Goal: Communication & Community: Answer question/provide support

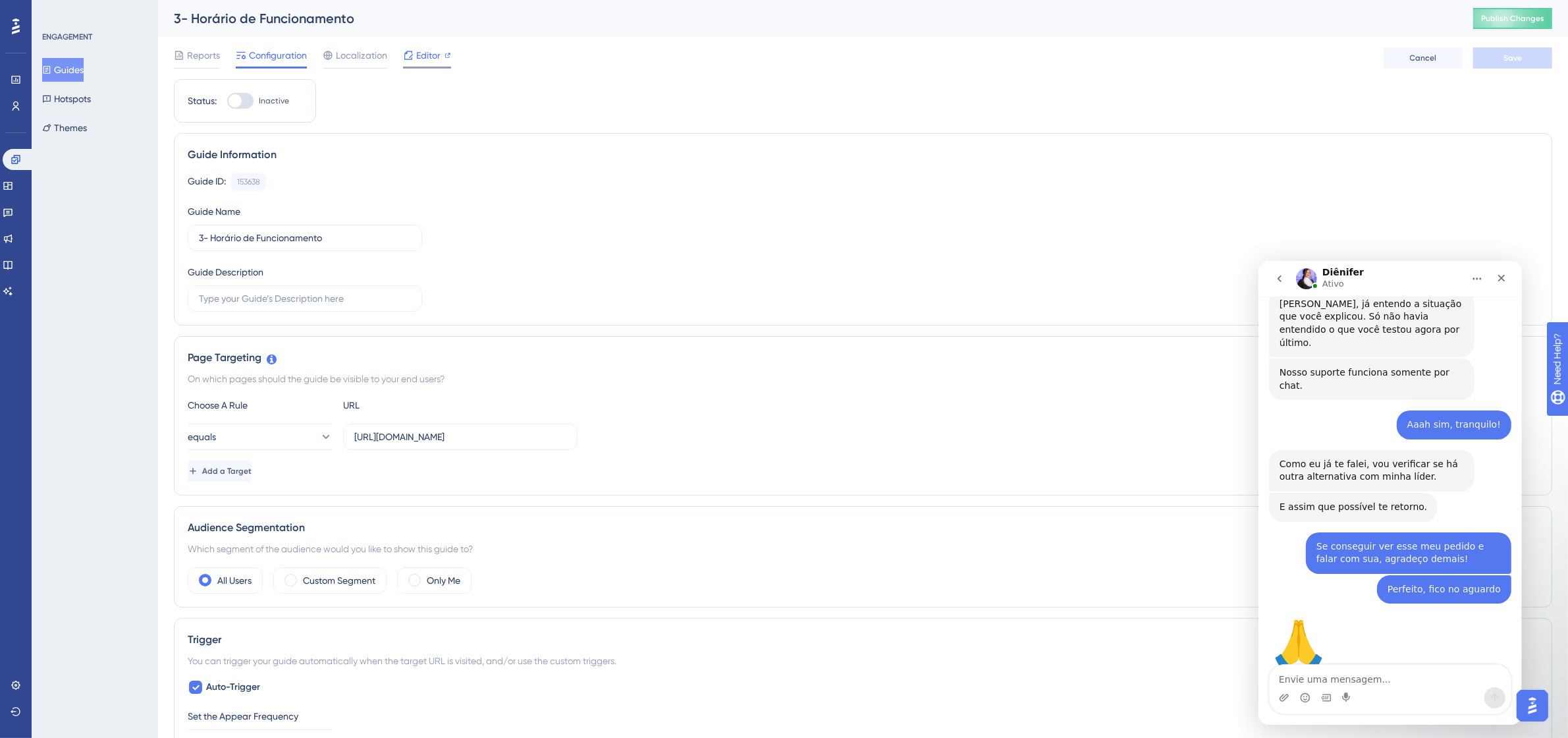
click at [419, 57] on span "Editor" at bounding box center [428, 55] width 24 height 16
click at [81, 63] on button "Guides" at bounding box center [63, 69] width 41 height 23
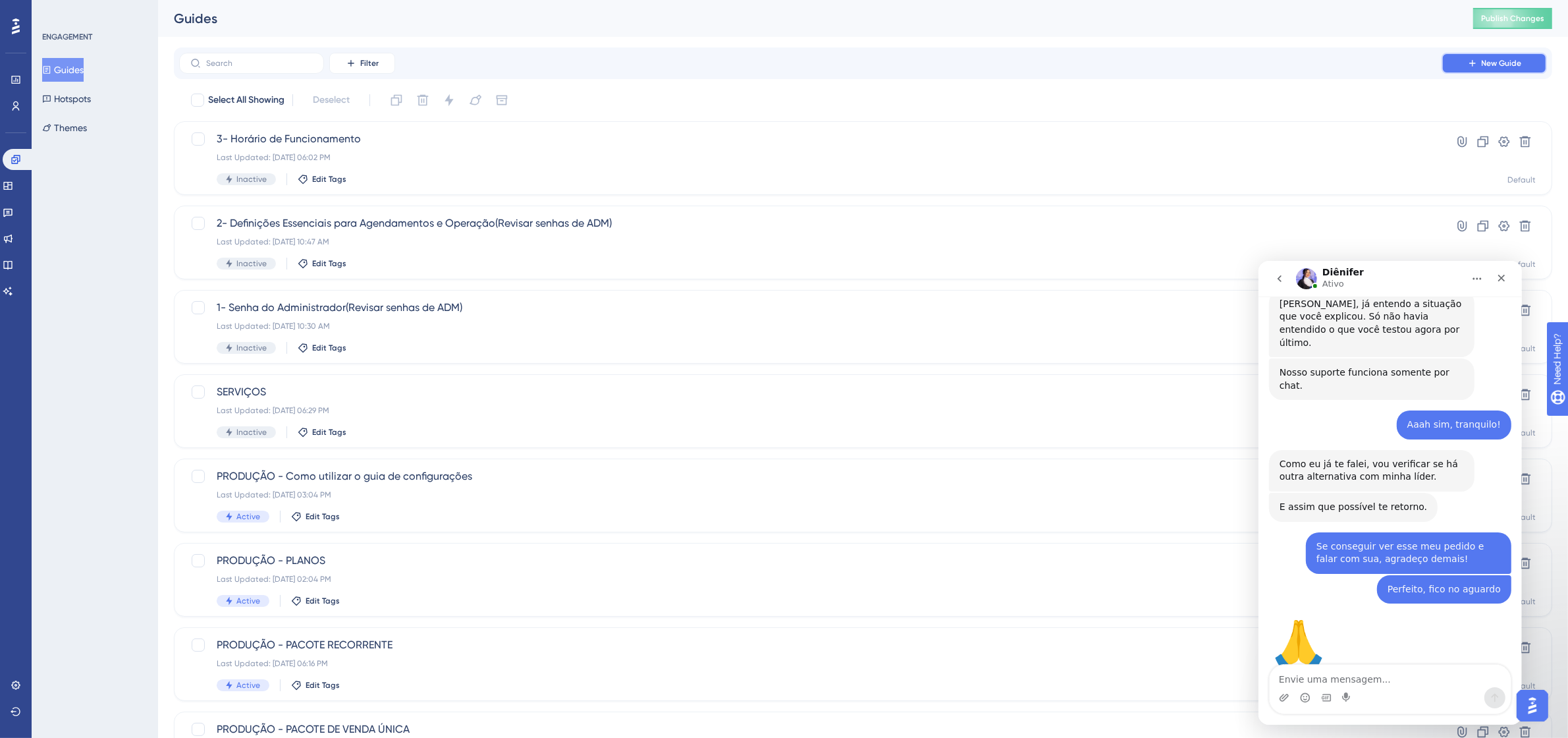
click at [1513, 63] on span "New Guide" at bounding box center [1502, 63] width 40 height 10
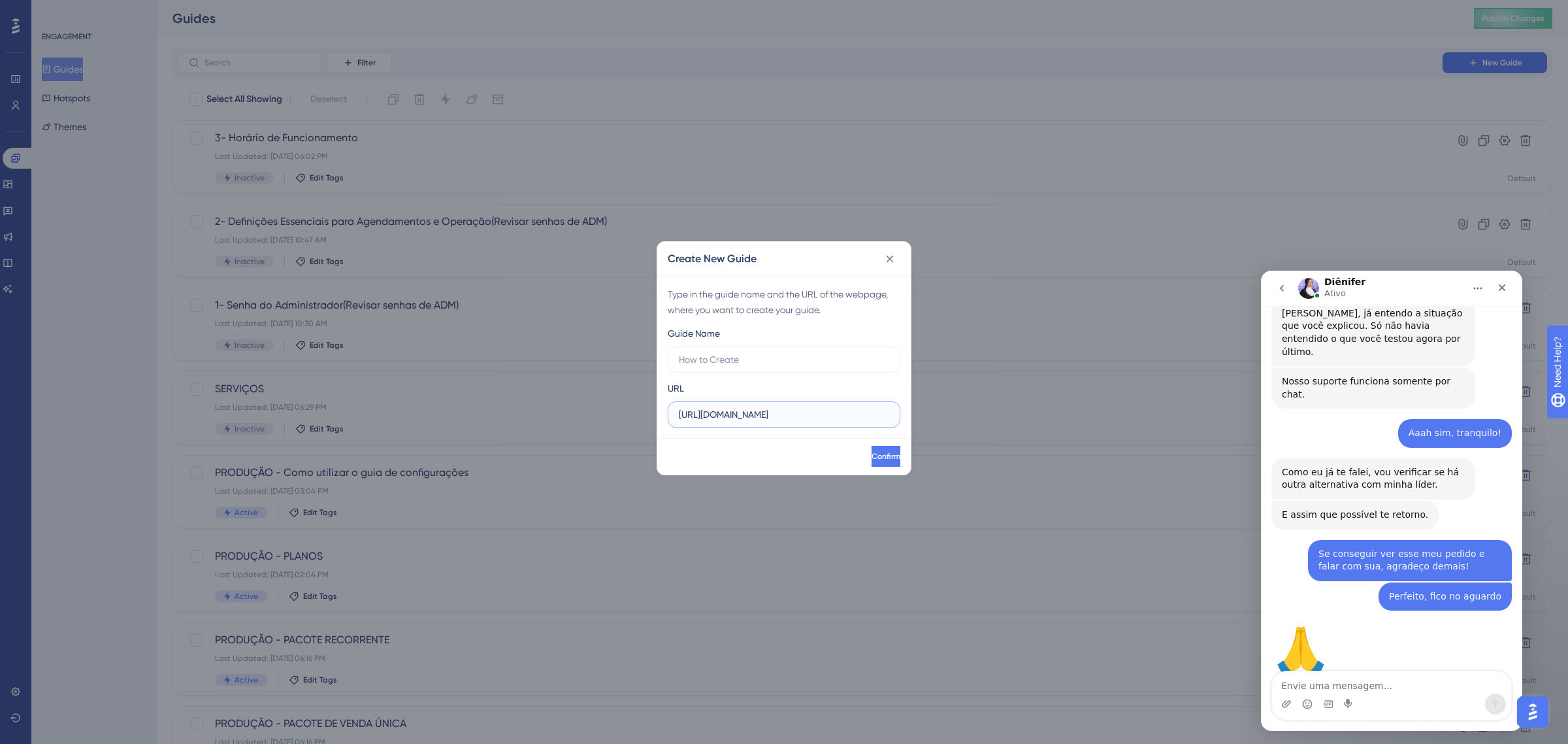
click at [736, 416] on input "https://app.tecpet.dev" at bounding box center [784, 414] width 210 height 14
drag, startPoint x: 793, startPoint y: 415, endPoint x: 547, endPoint y: 415, distance: 246.0
click at [547, 415] on div "Create New Guide Type in the guide name and the URL of the webpage, where you w…" at bounding box center [784, 372] width 1568 height 744
paste input "/#/config/general/shop"
type input "https://app.tecpet.dev/#/config/general/shop"
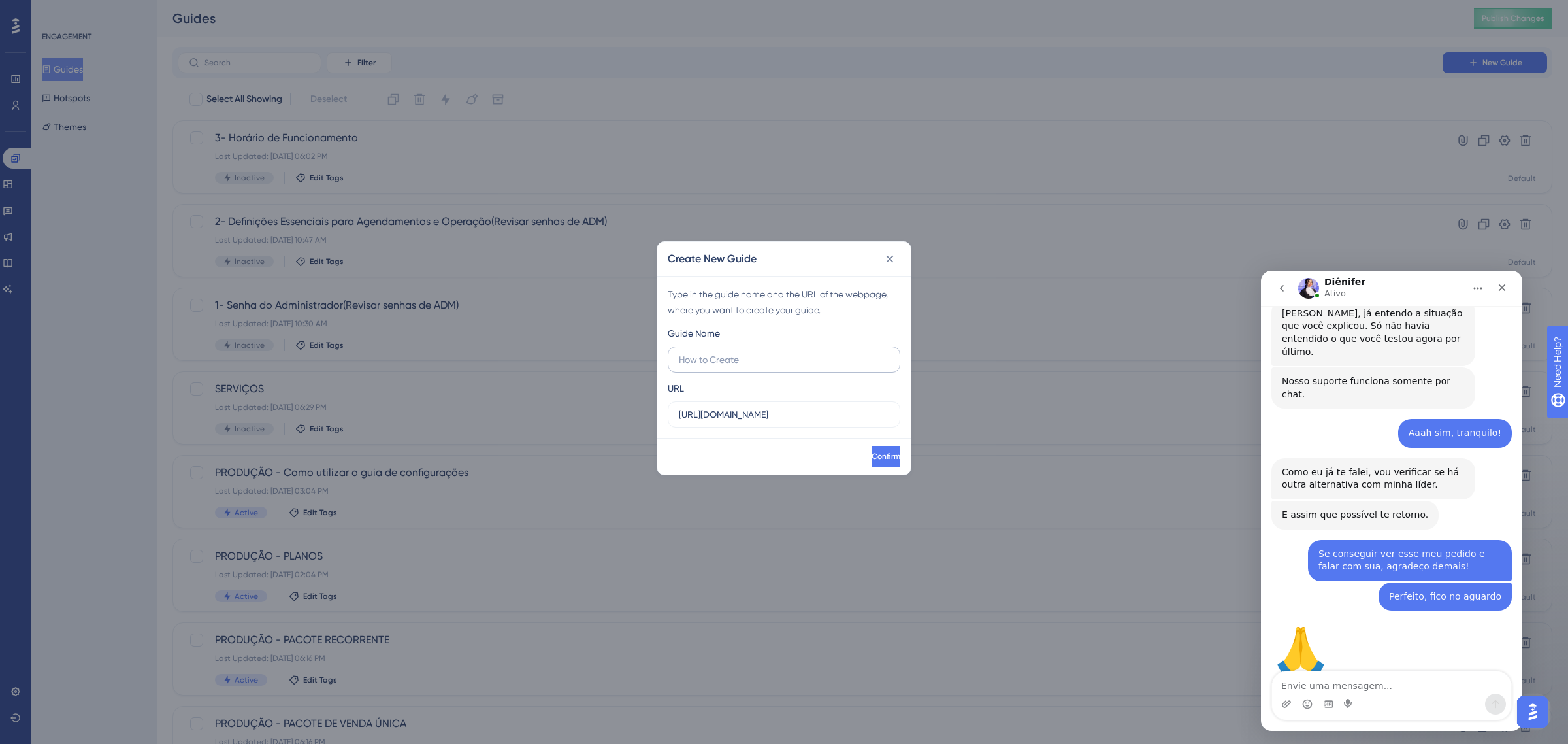
click at [802, 349] on label at bounding box center [784, 360] width 233 height 26
click at [802, 352] on input "text" at bounding box center [784, 359] width 210 height 14
paste input "Espécies e Raças Atendidas"
type input "4- Espécies e Raças Atendidas"
click at [889, 448] on button "Confirm" at bounding box center [885, 456] width 31 height 21
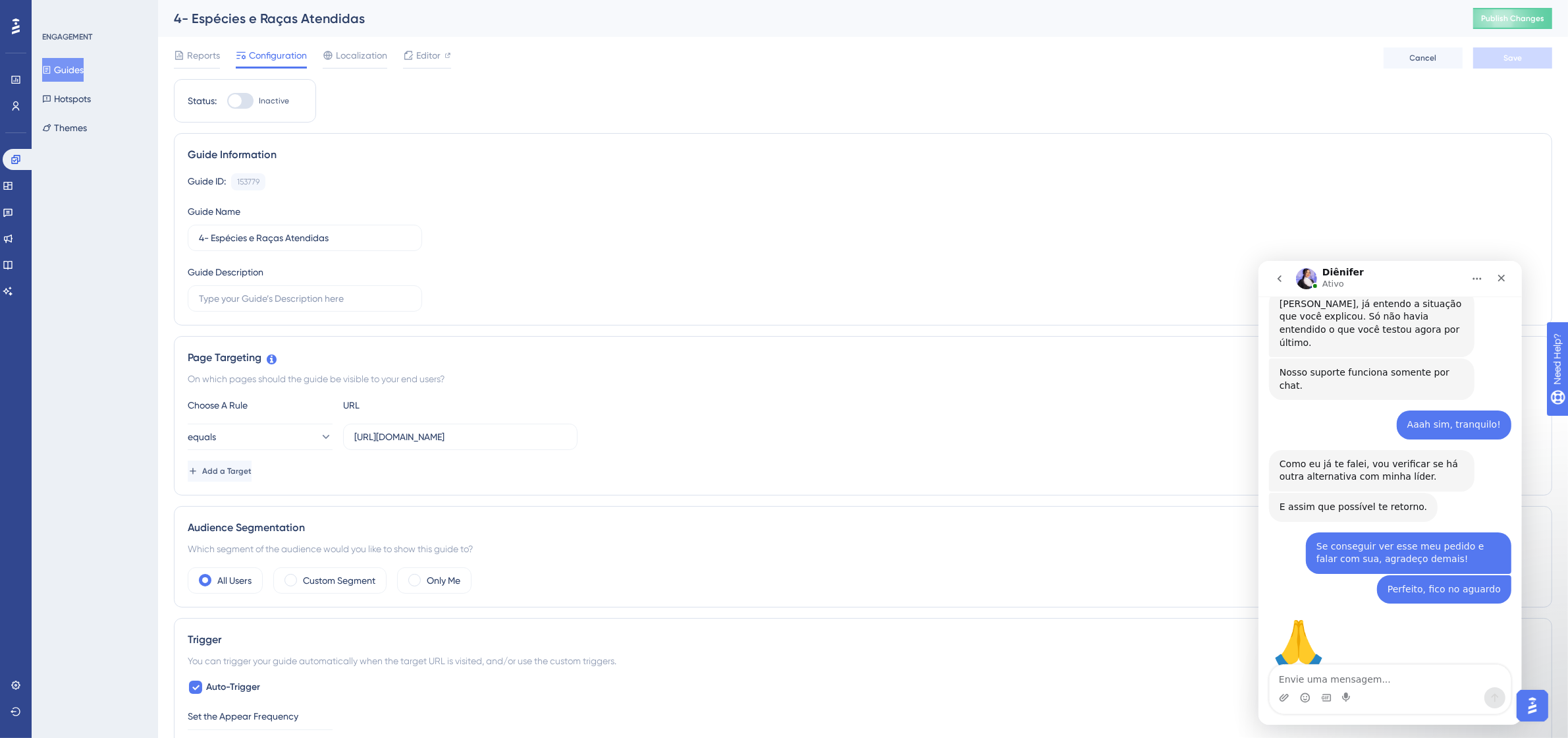
click at [61, 74] on button "Guides" at bounding box center [63, 69] width 41 height 23
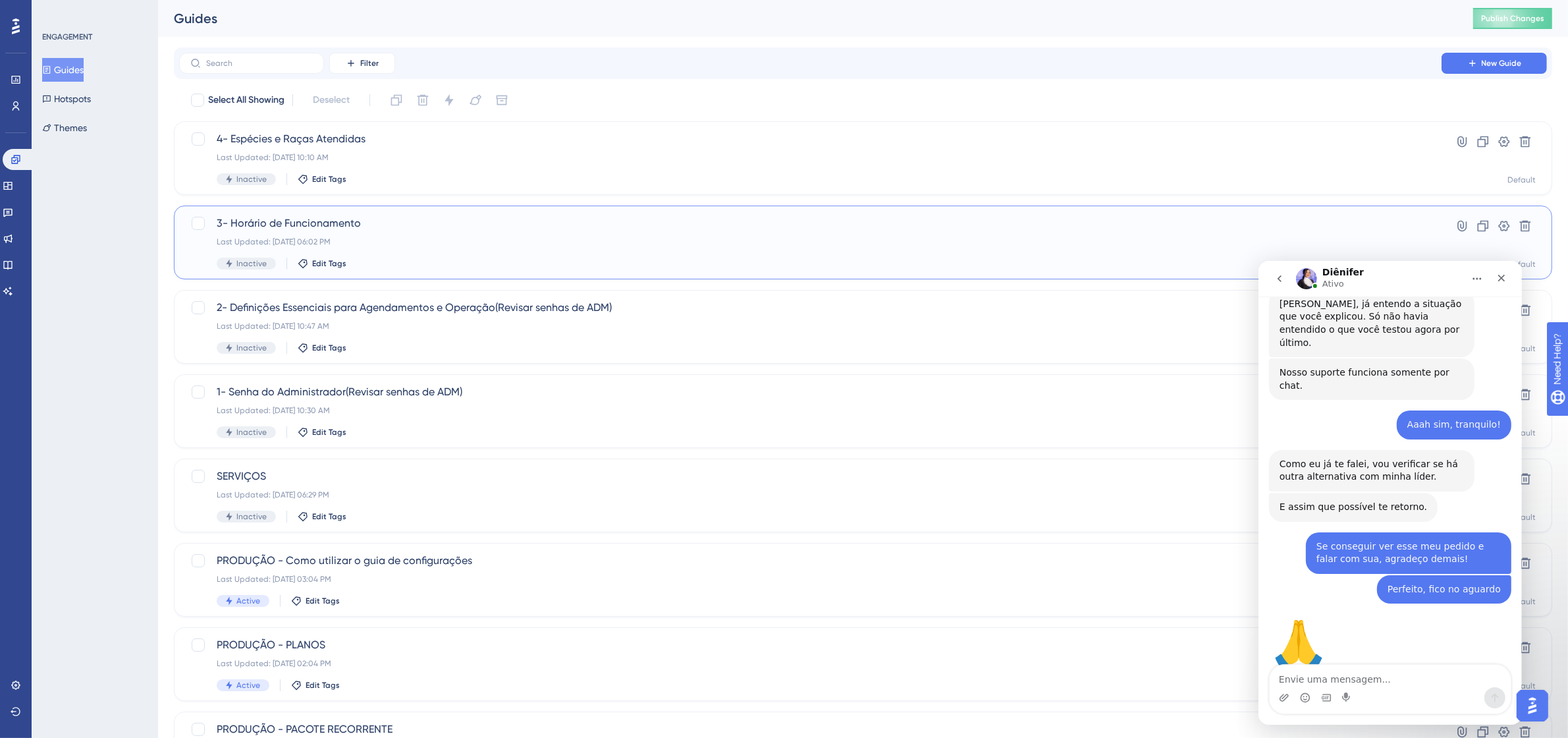
click at [330, 225] on span "3- Horário de Funcionamento" at bounding box center [810, 223] width 1188 height 16
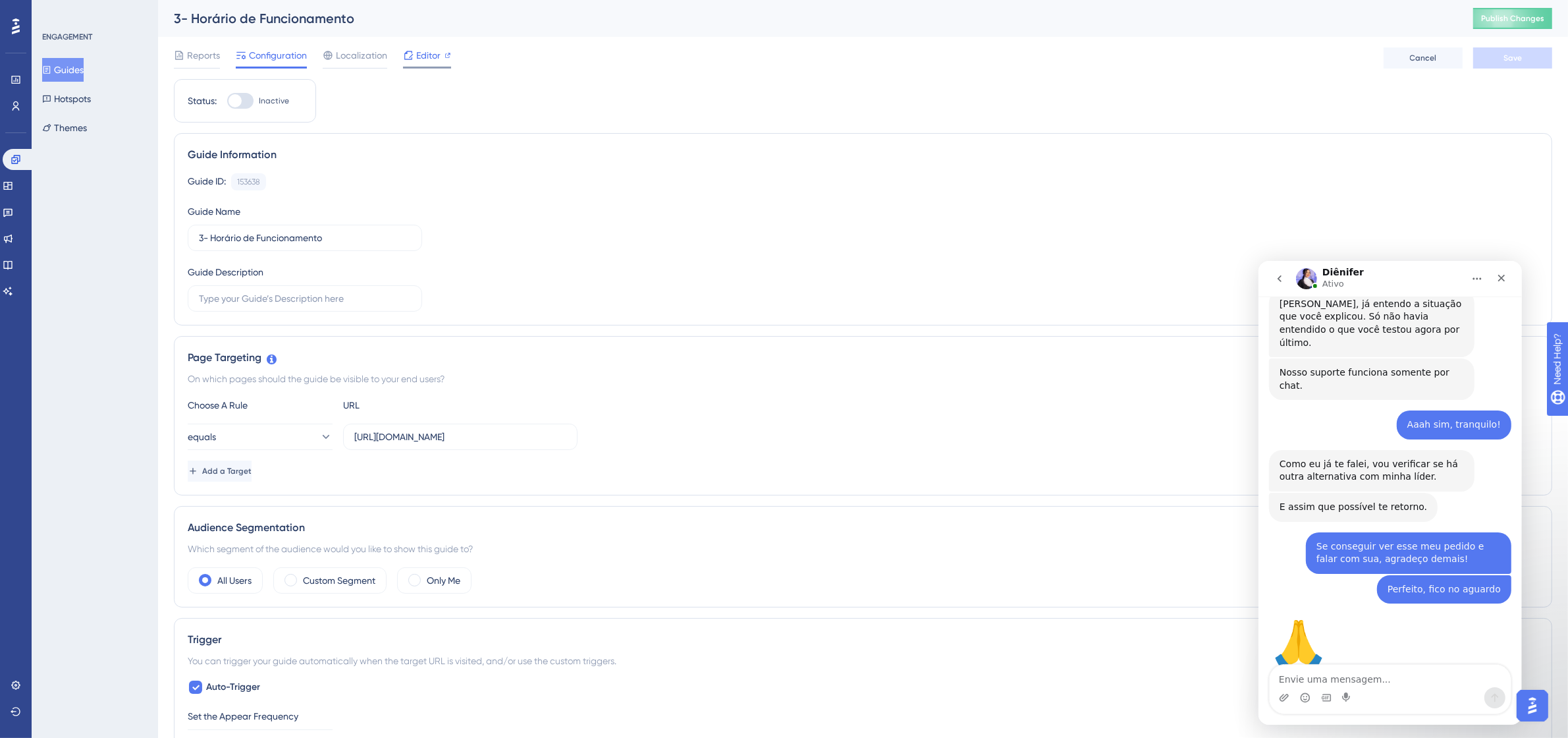
click at [422, 54] on span "Editor" at bounding box center [428, 55] width 24 height 16
click at [74, 64] on button "Guides" at bounding box center [63, 69] width 41 height 23
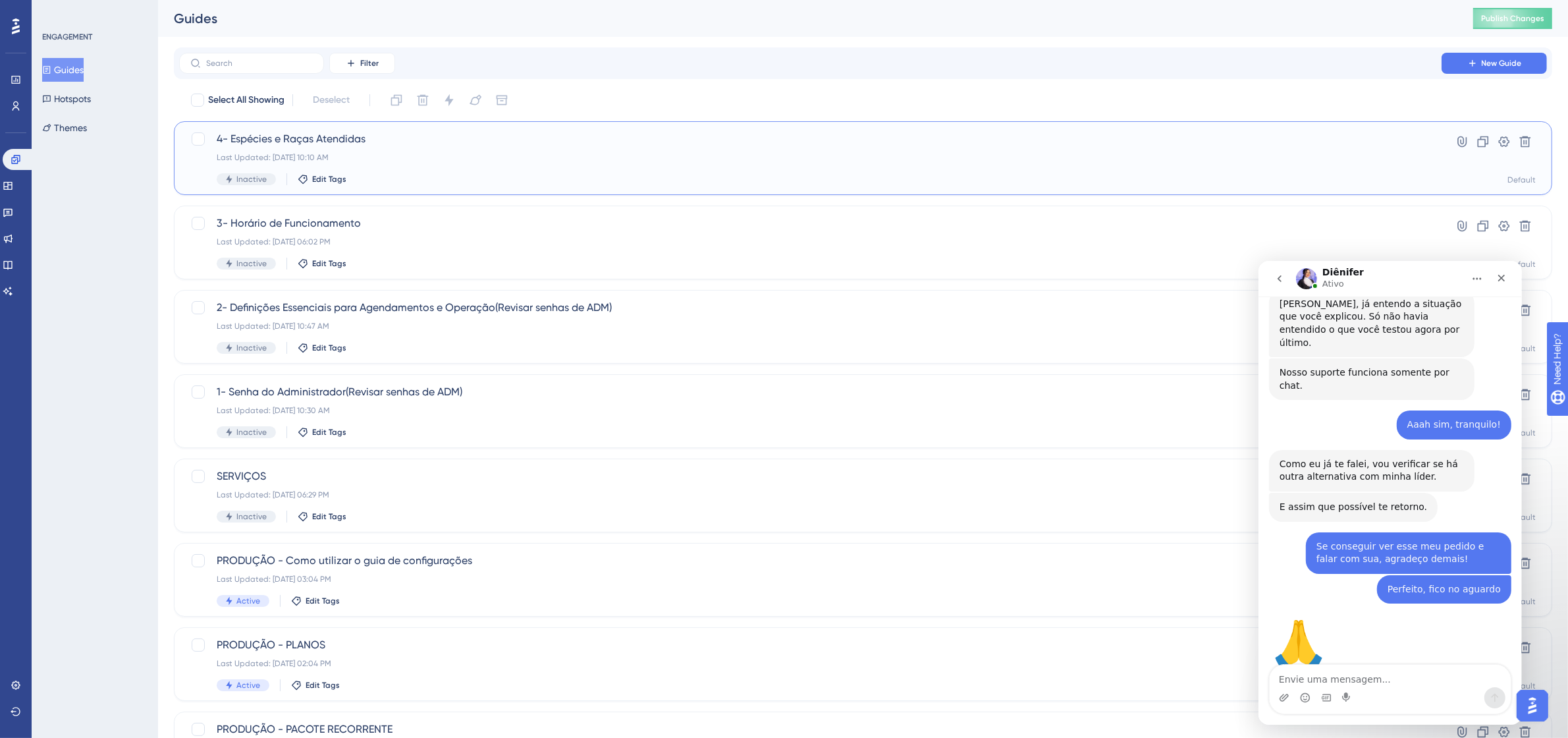
click at [273, 135] on span "4- Espécies e Raças Atendidas" at bounding box center [810, 139] width 1188 height 16
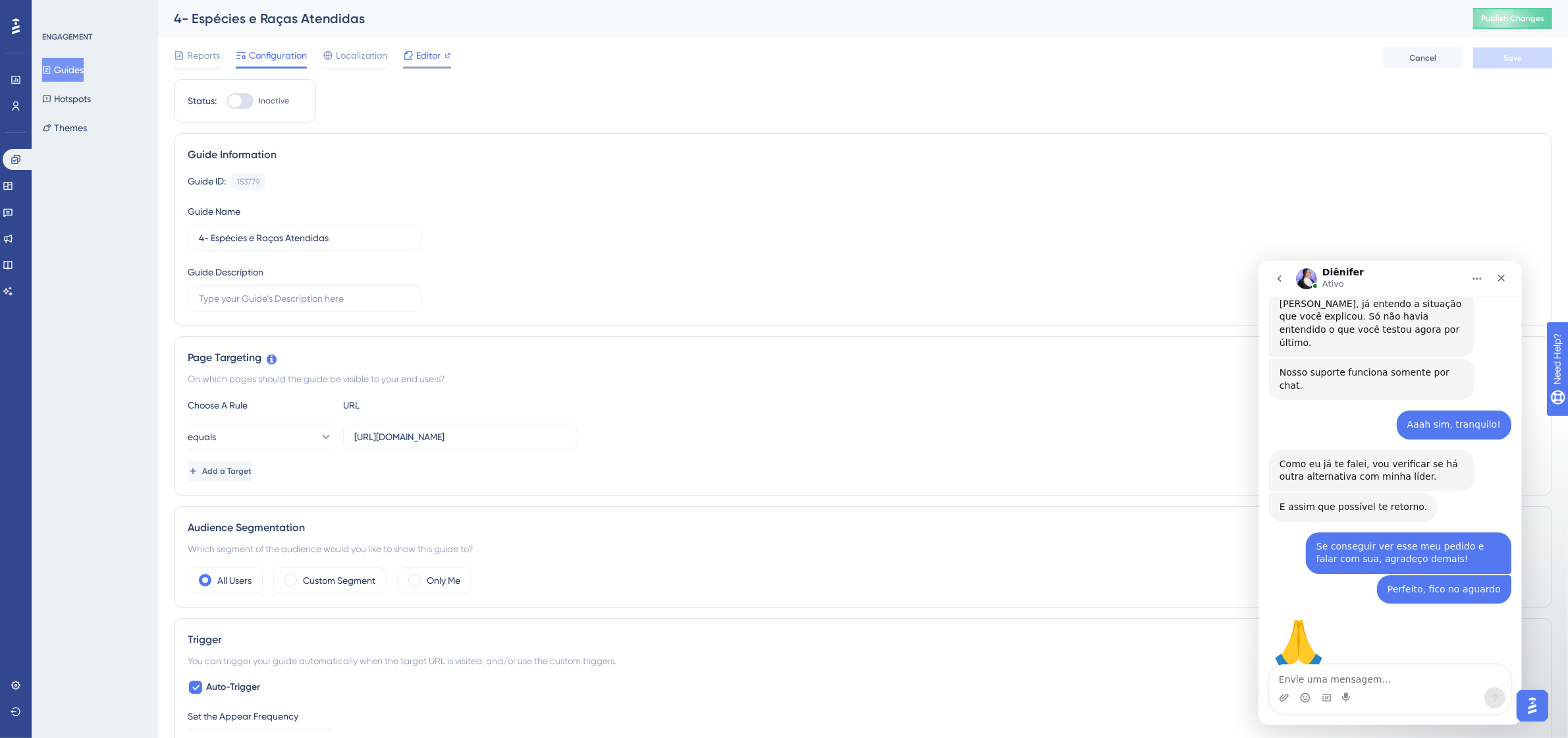
click at [415, 63] on div "Editor" at bounding box center [427, 58] width 48 height 21
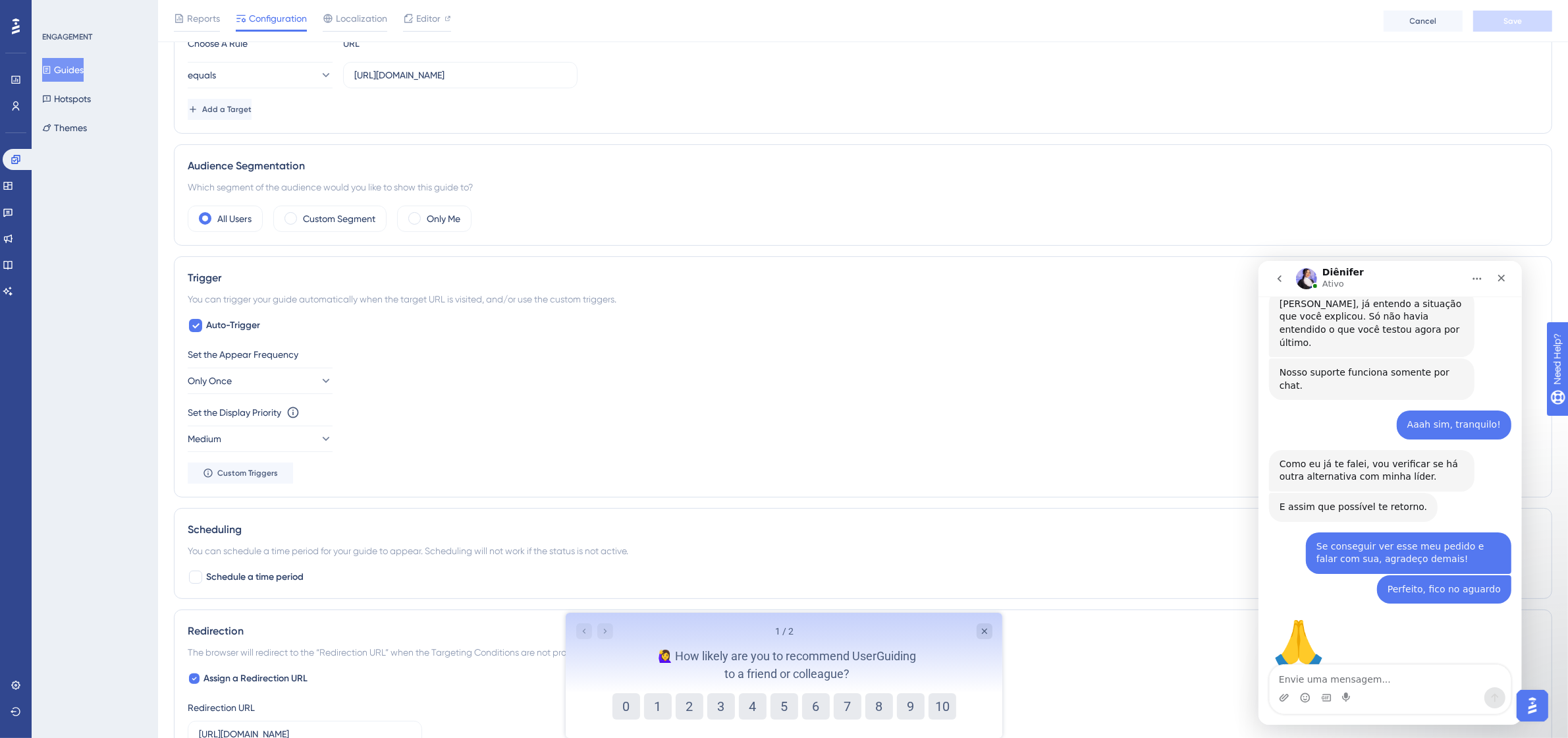
scroll to position [175, 0]
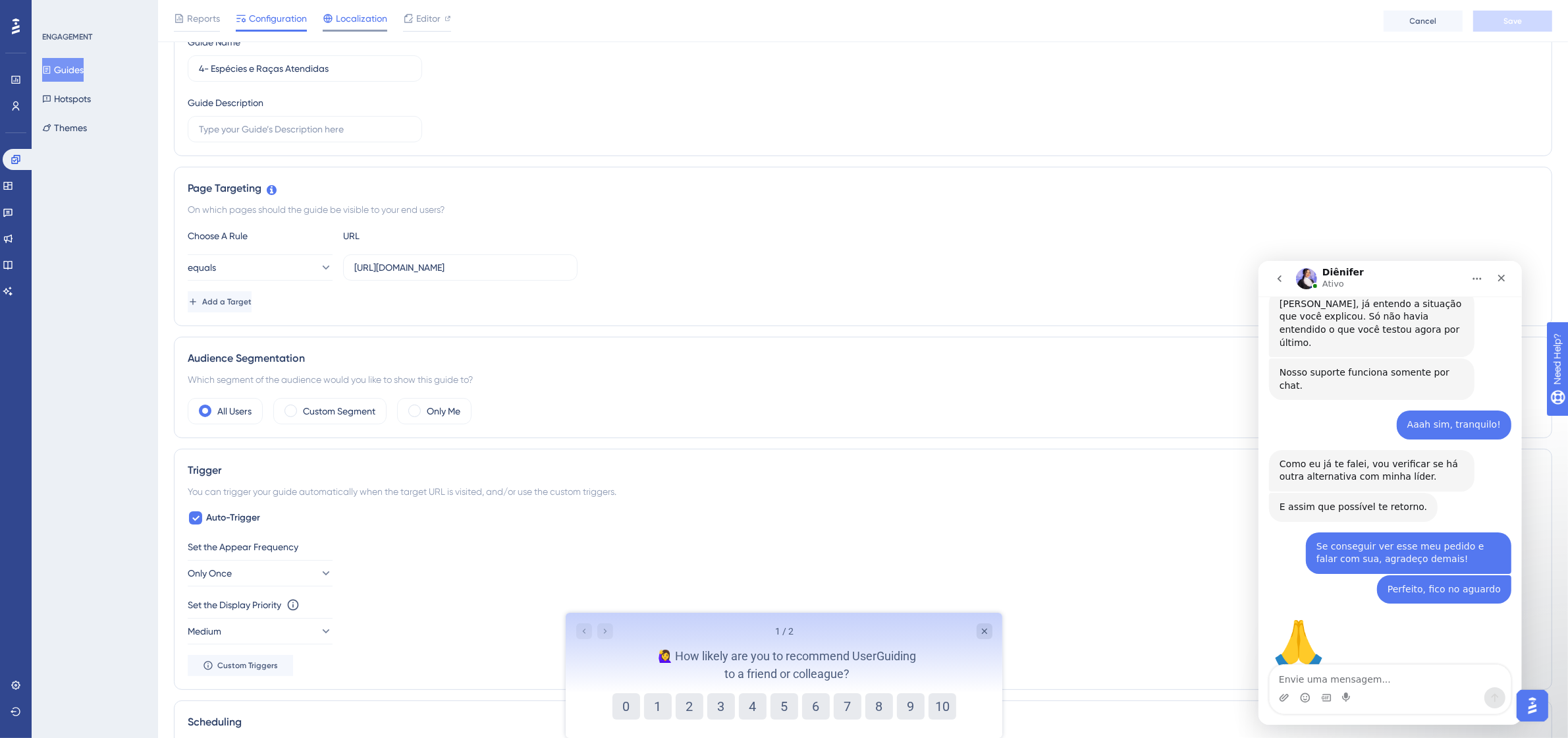
click at [359, 14] on span "Localization" at bounding box center [361, 18] width 52 height 16
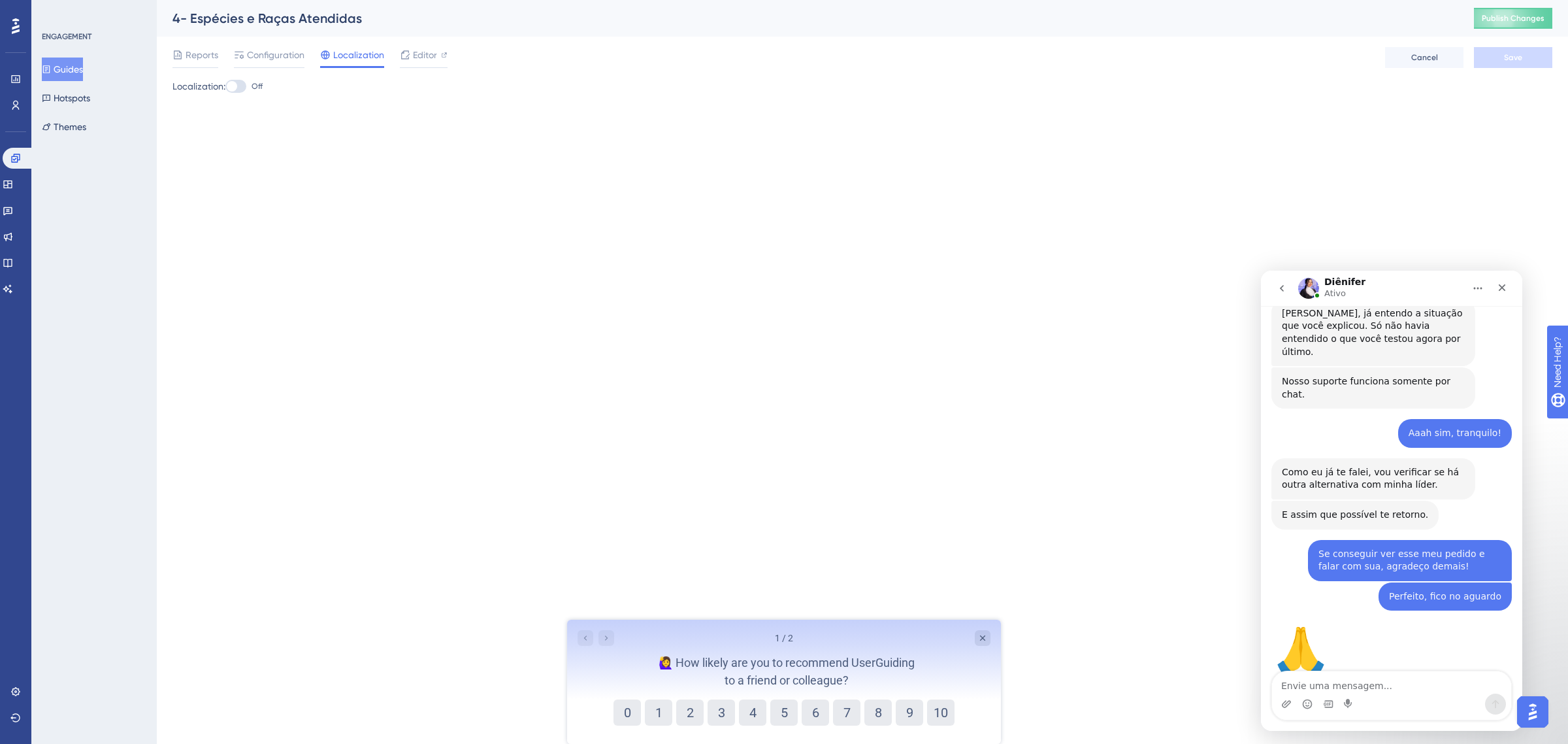
click at [199, 42] on div "Reports Configuration Localization Editor Cancel Save" at bounding box center [862, 57] width 1380 height 42
click at [200, 59] on span "Reports" at bounding box center [202, 55] width 33 height 16
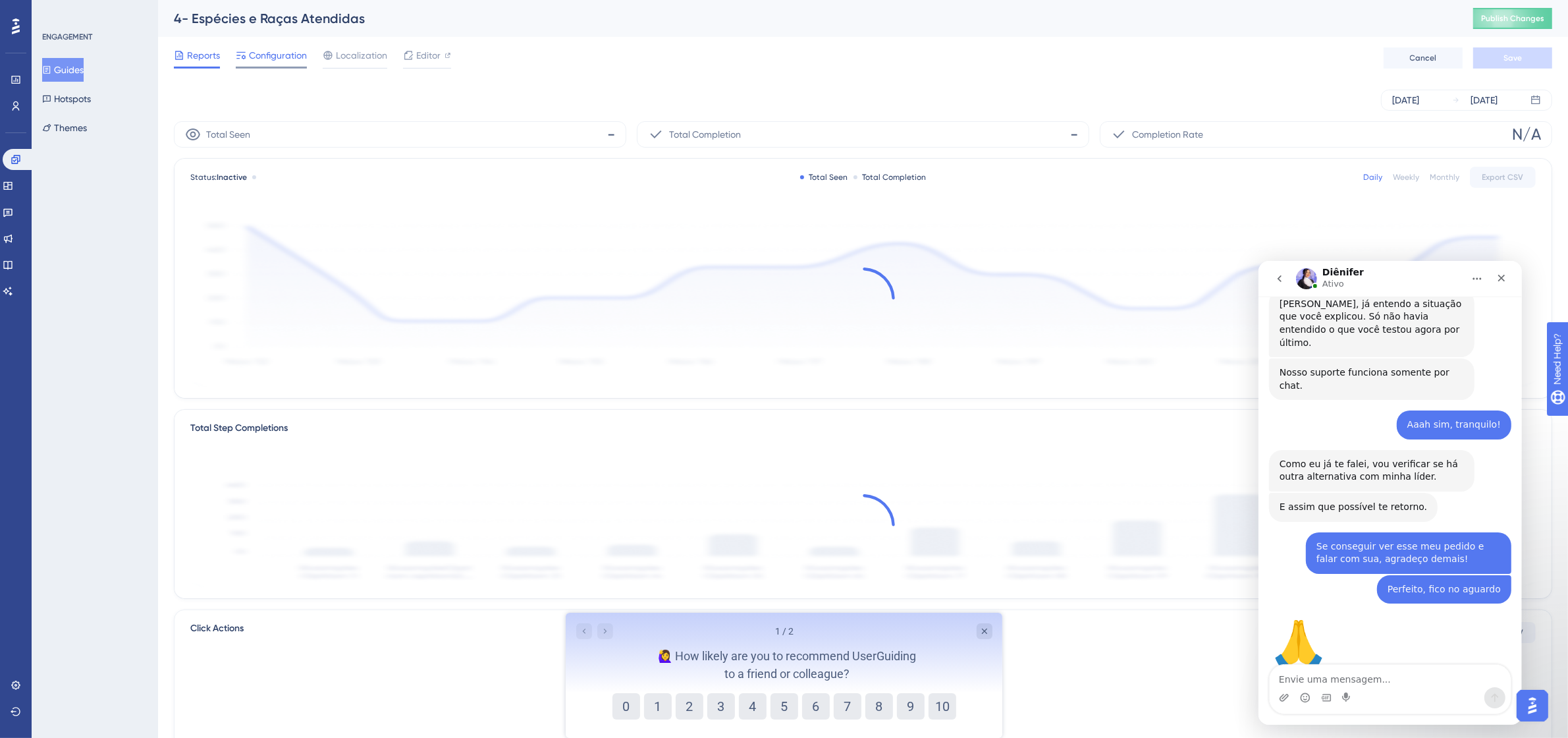
click at [244, 58] on icon at bounding box center [241, 56] width 9 height 8
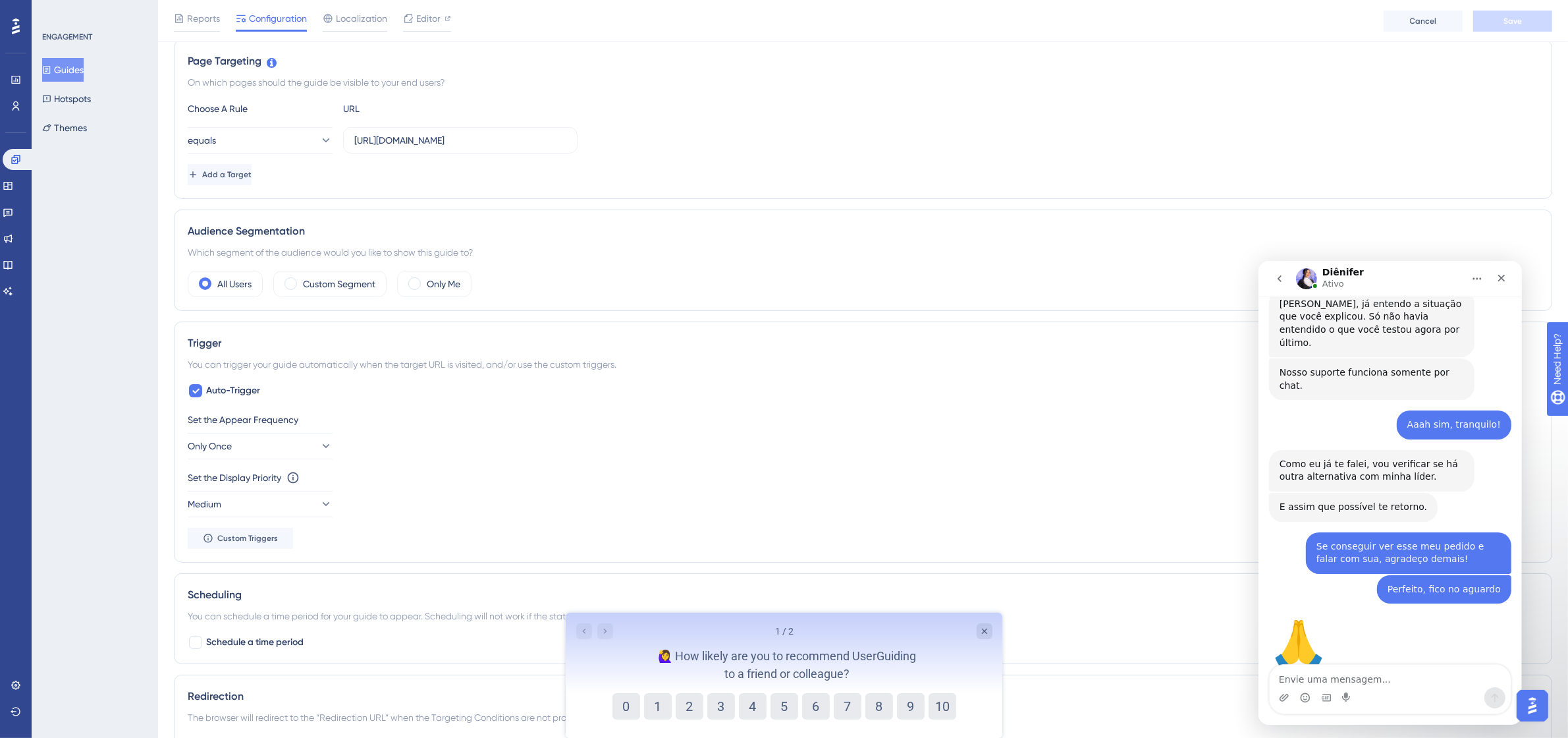
scroll to position [412, 0]
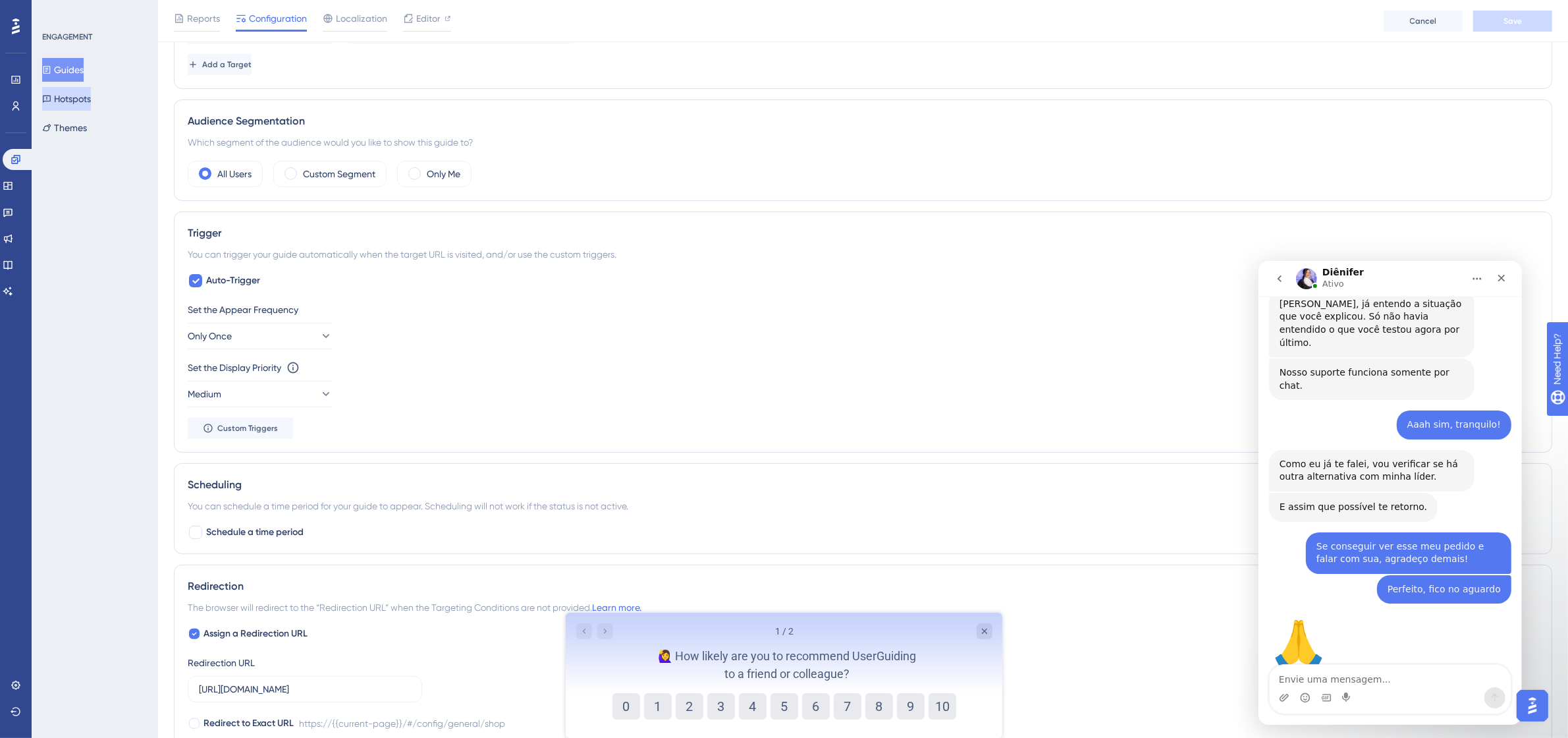
click at [91, 94] on button "Hotspots" at bounding box center [66, 98] width 49 height 23
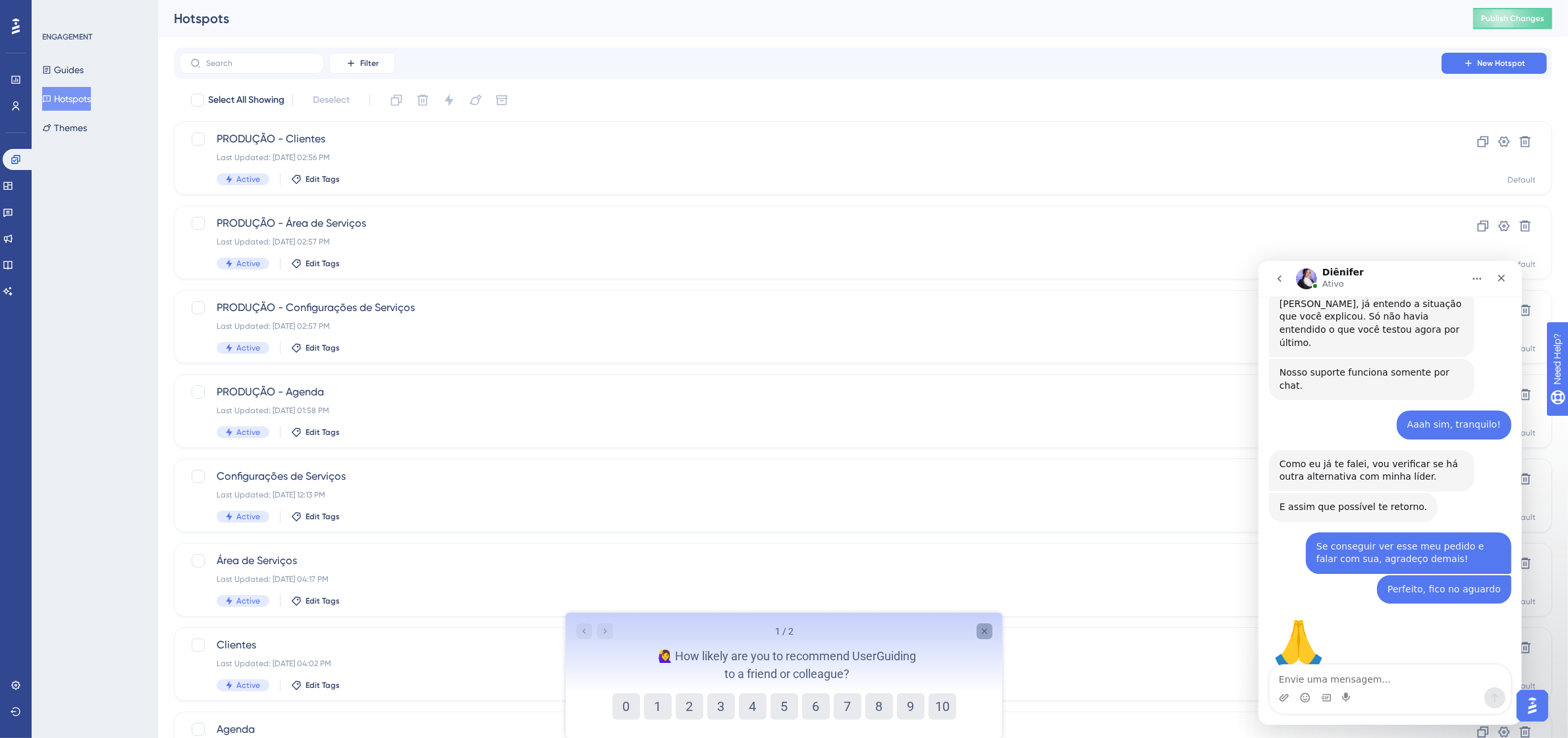
click at [986, 627] on icon "Close survey" at bounding box center [983, 630] width 10 height 10
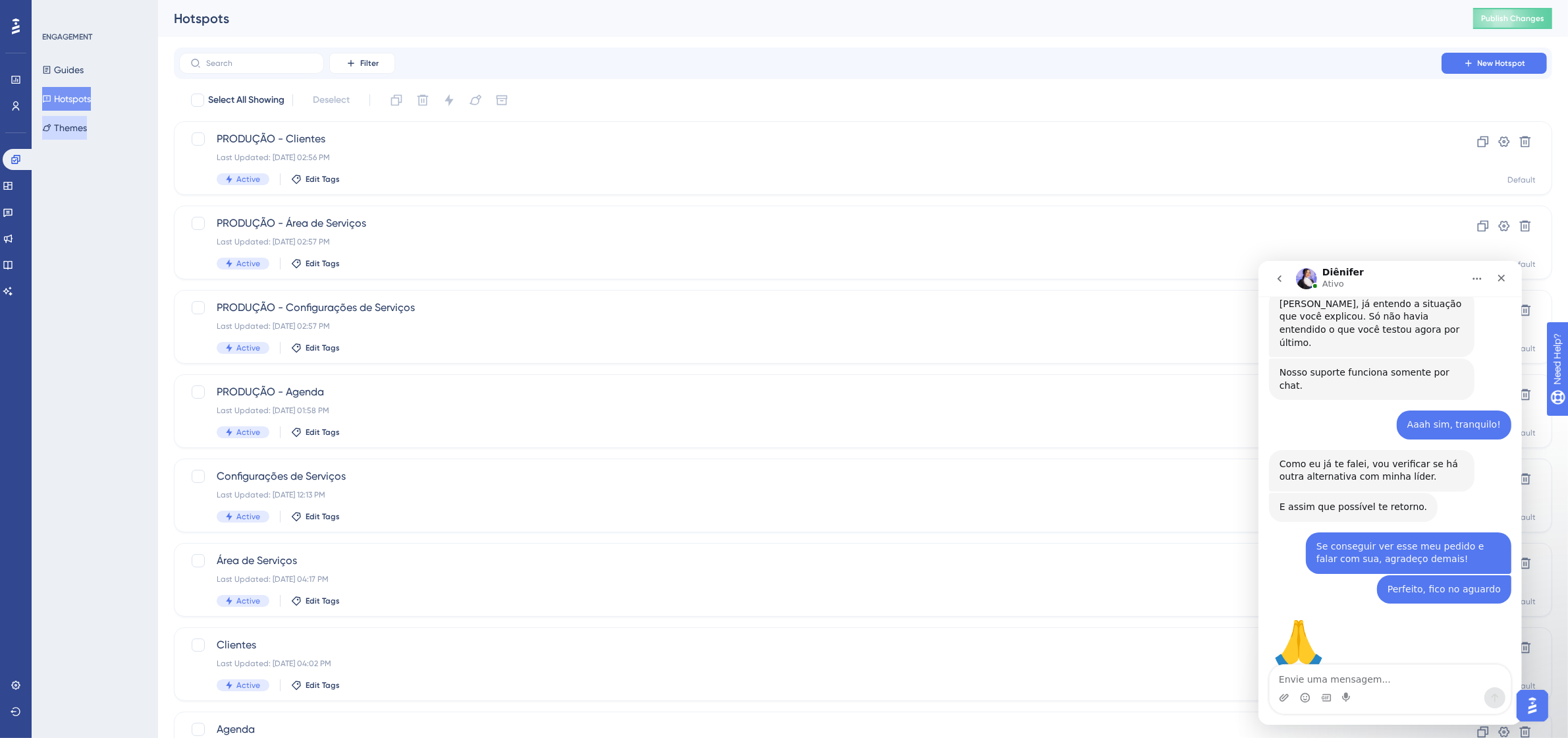
click at [61, 125] on button "Themes" at bounding box center [64, 128] width 45 height 23
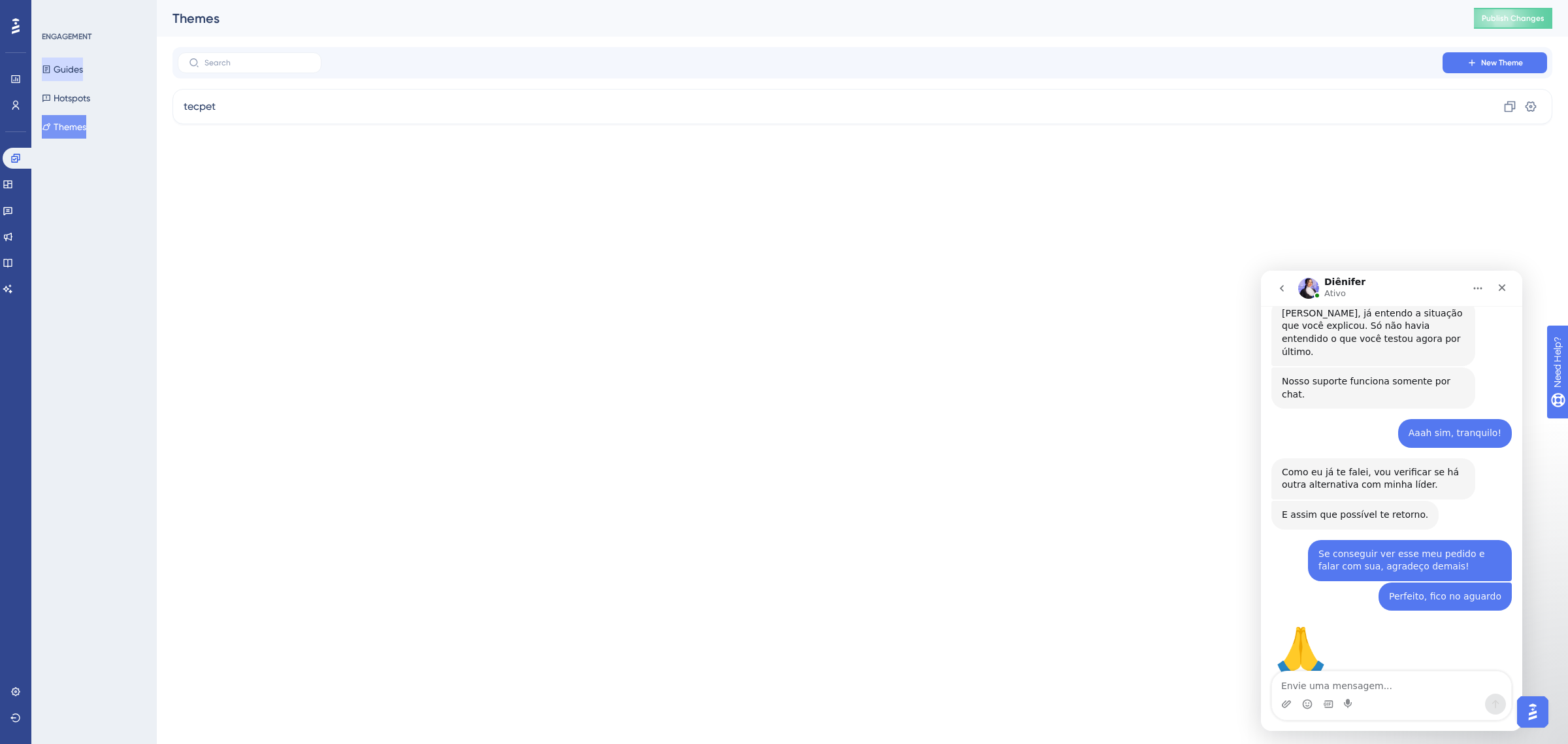
click at [77, 67] on button "Guides" at bounding box center [62, 69] width 41 height 23
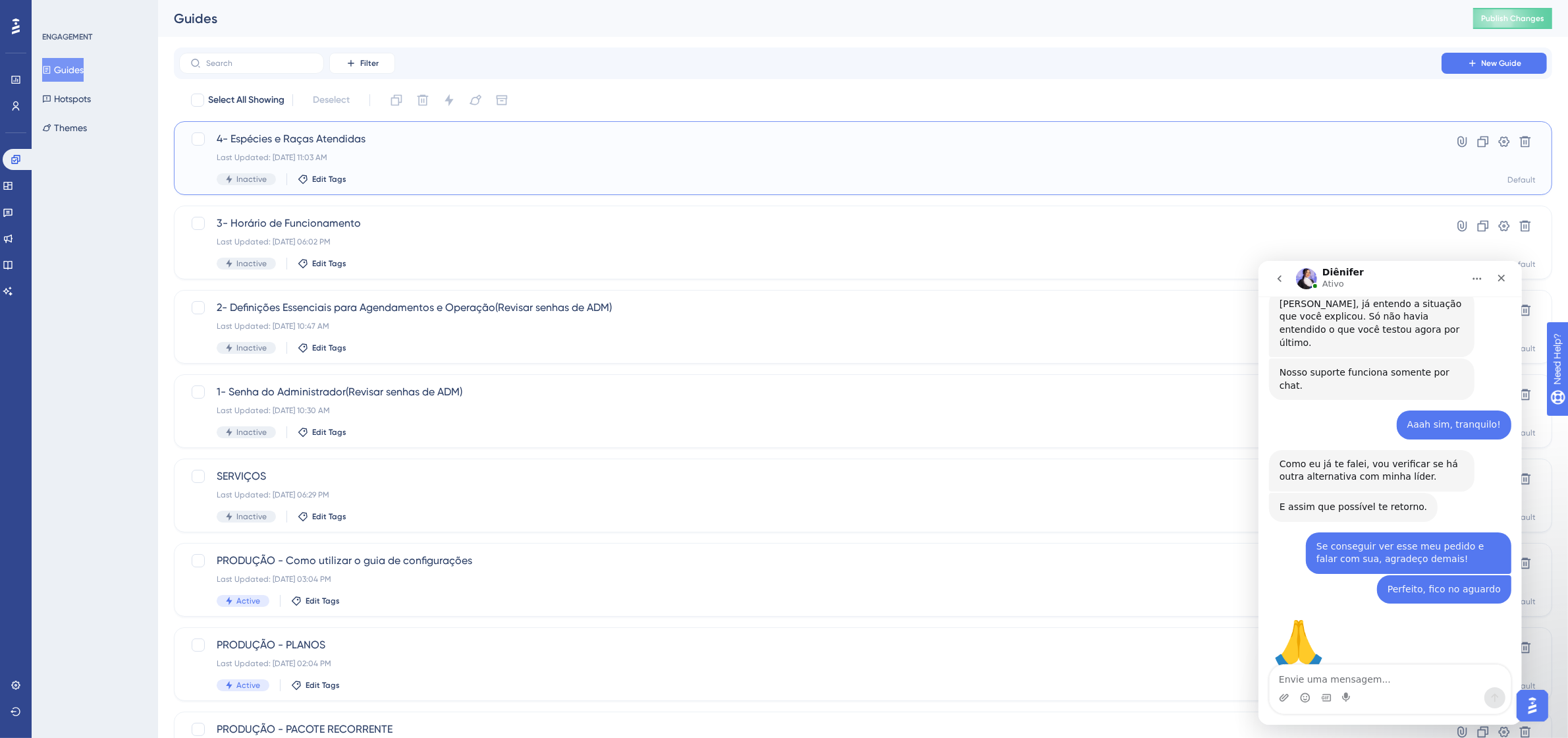
click at [327, 136] on span "4- Espécies e Raças Atendidas" at bounding box center [810, 139] width 1188 height 16
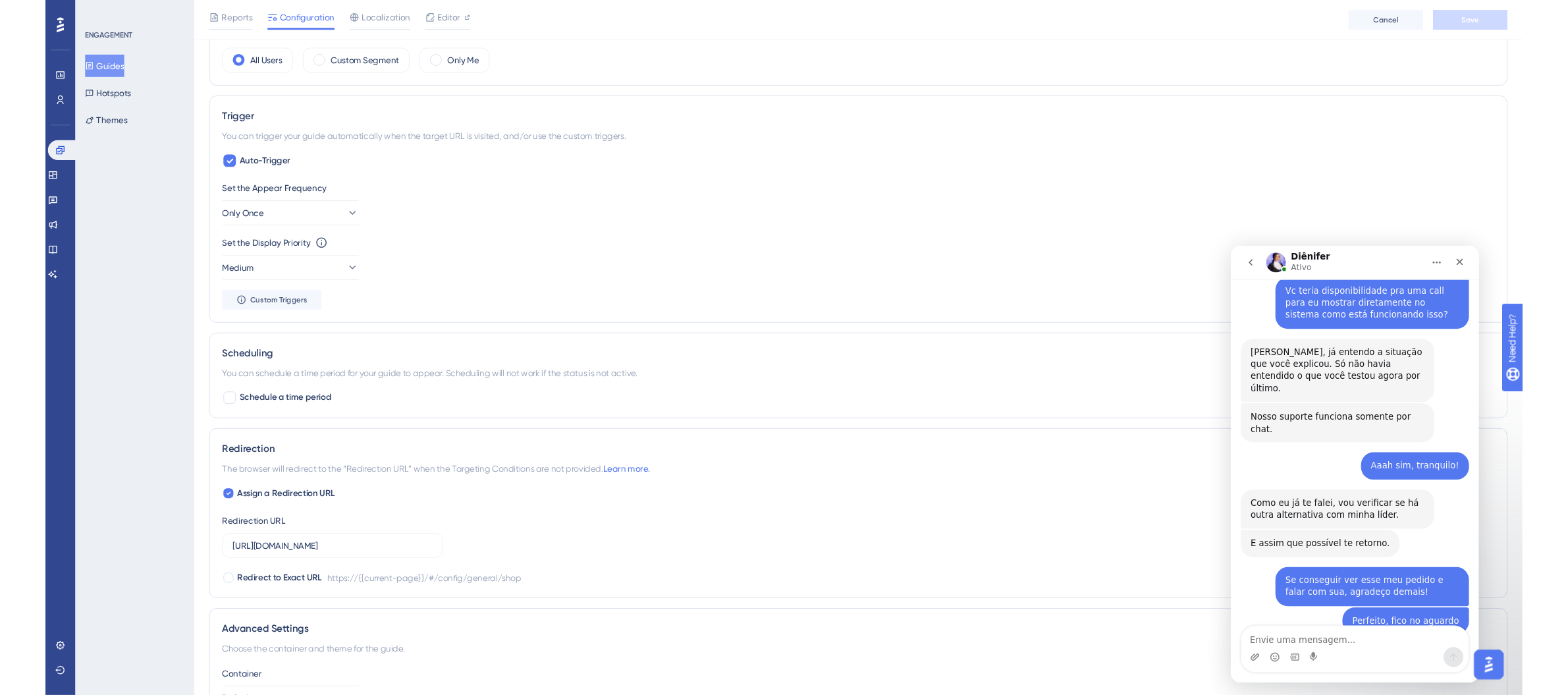
scroll to position [504, 0]
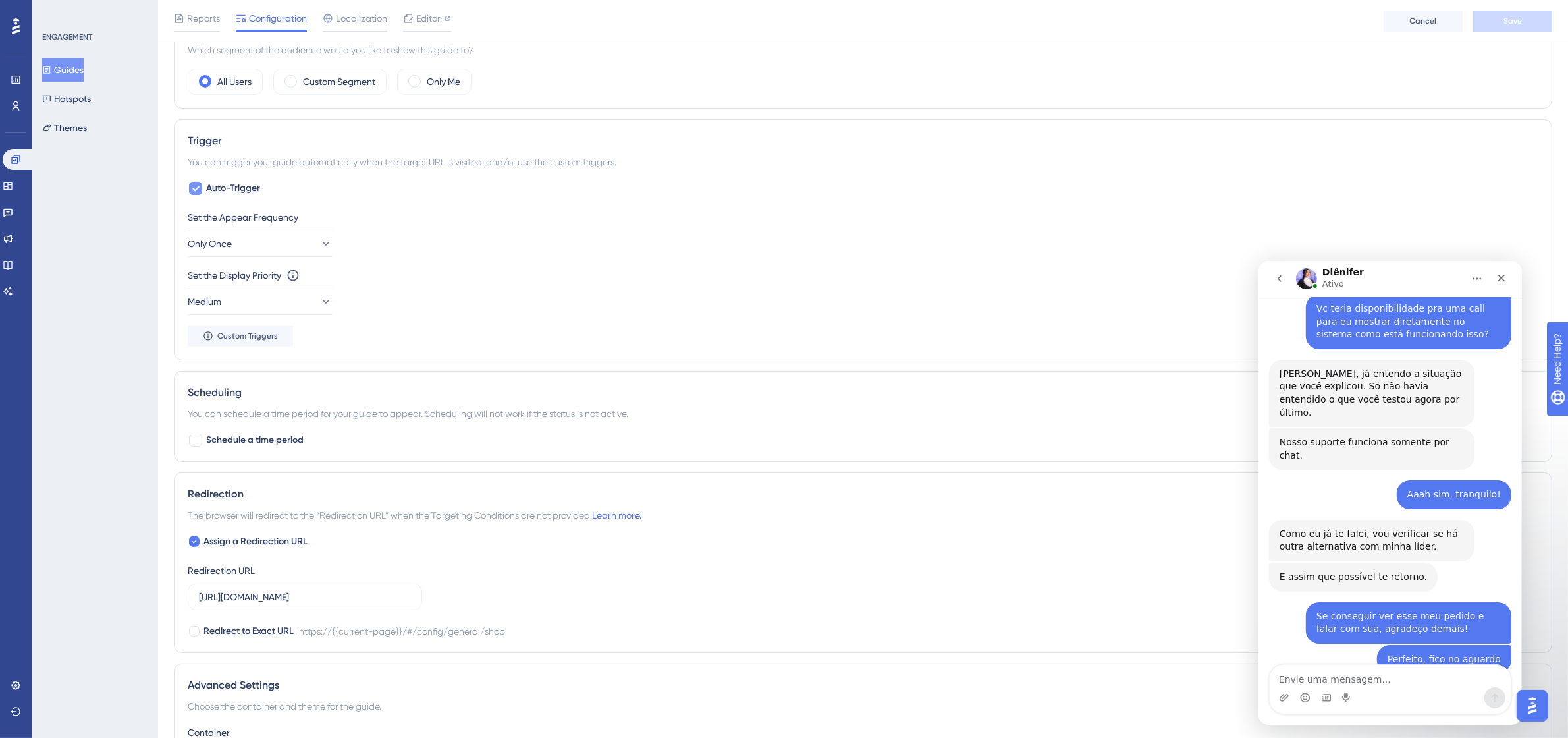
click at [195, 189] on icon at bounding box center [195, 188] width 8 height 10
checkbox input "false"
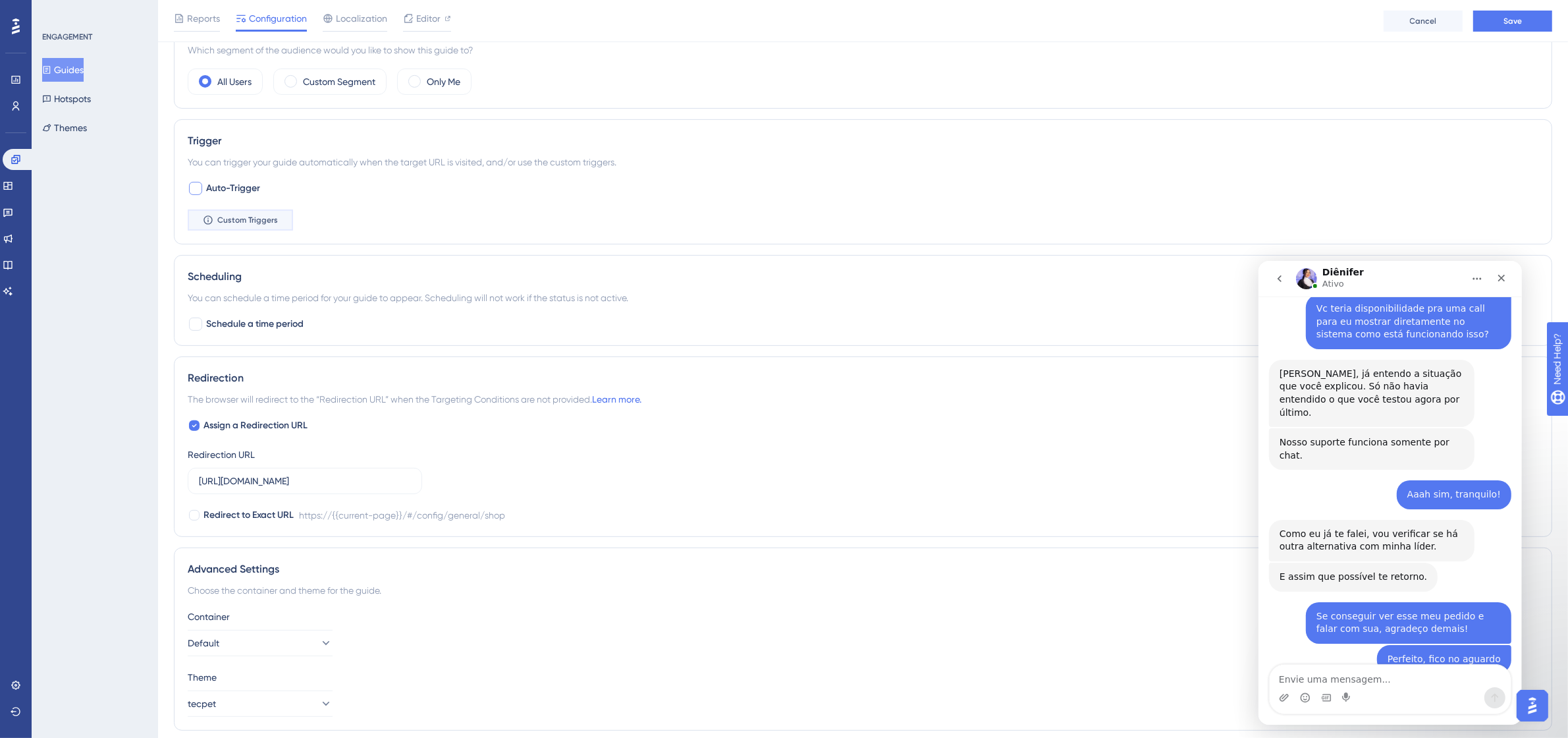
click at [263, 214] on button "Custom Triggers" at bounding box center [240, 220] width 105 height 21
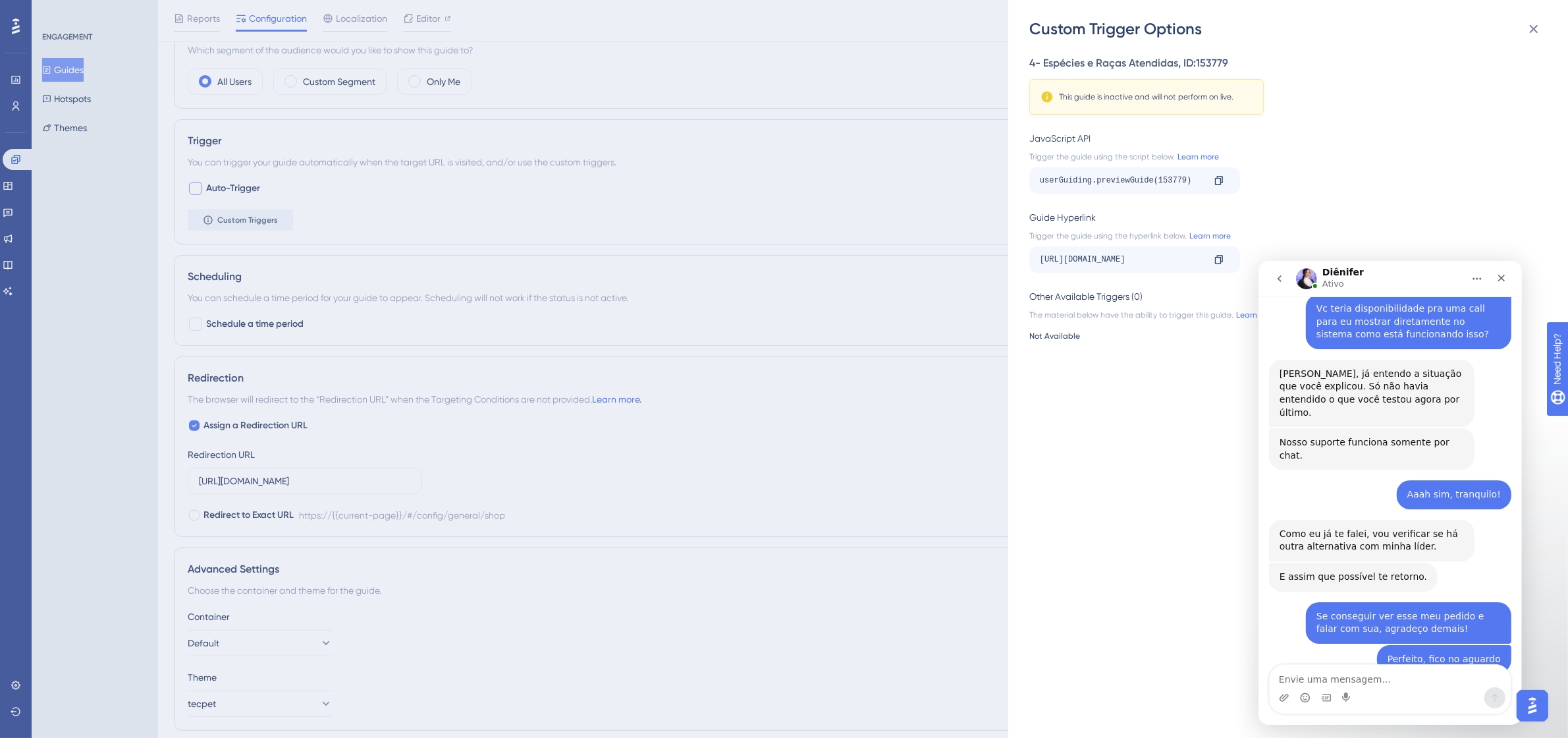
click at [119, 319] on div "Custom Trigger Options 4- Espécies e Raças Atendidas , ID: 153779 This guide is…" at bounding box center [784, 369] width 1568 height 738
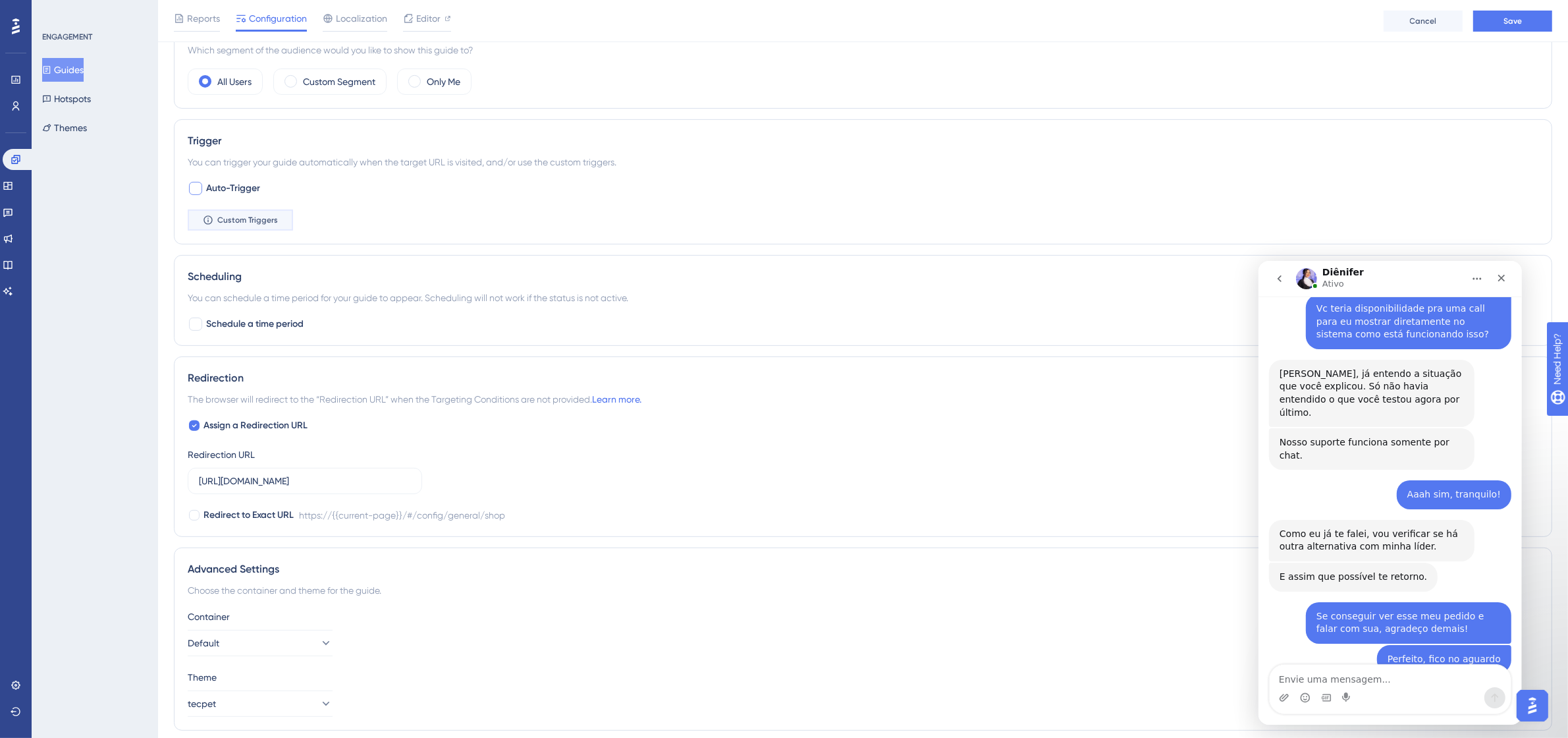
click at [246, 222] on span "Custom Triggers" at bounding box center [248, 219] width 61 height 10
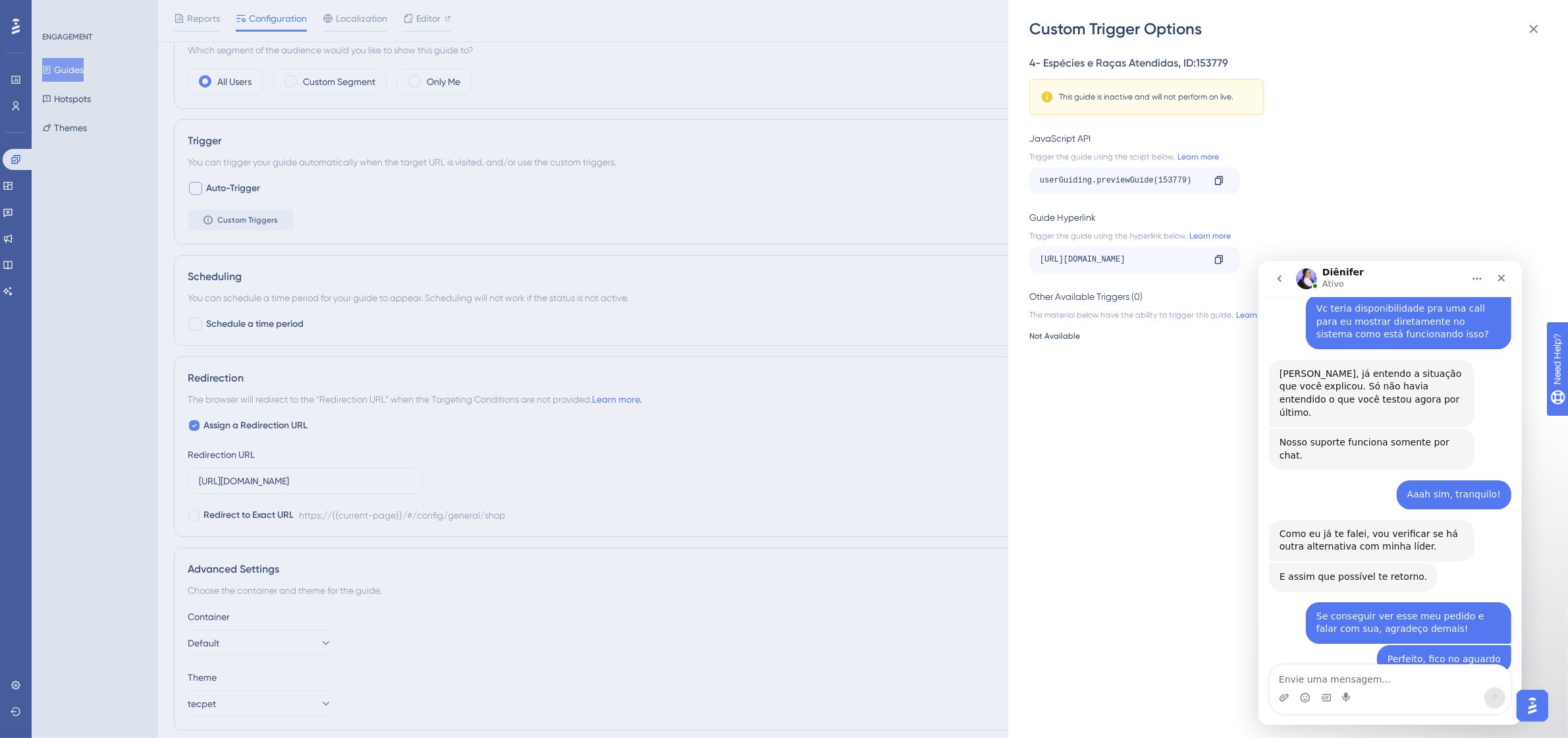
click at [842, 263] on div "Custom Trigger Options 4- Espécies e Raças Atendidas , ID: 153779 This guide is…" at bounding box center [784, 369] width 1568 height 738
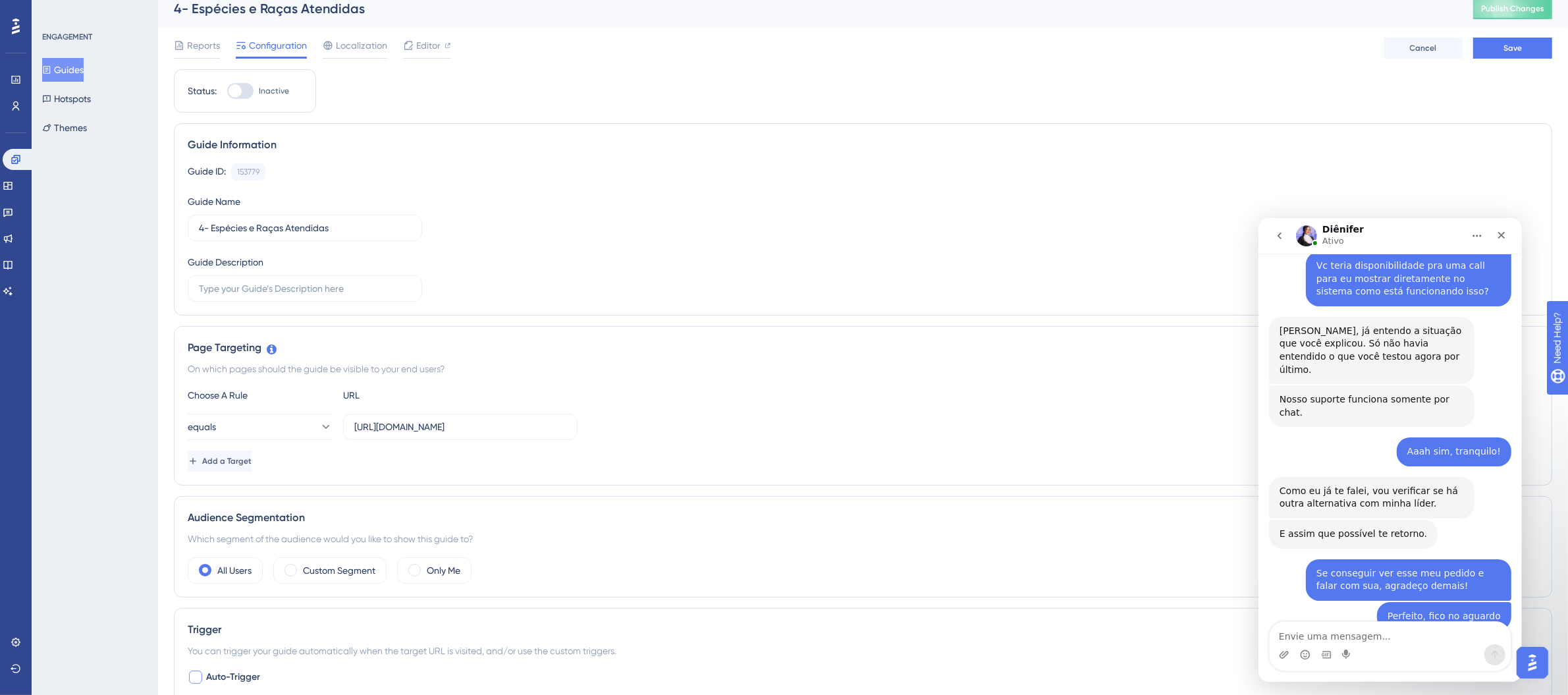
scroll to position [0, 0]
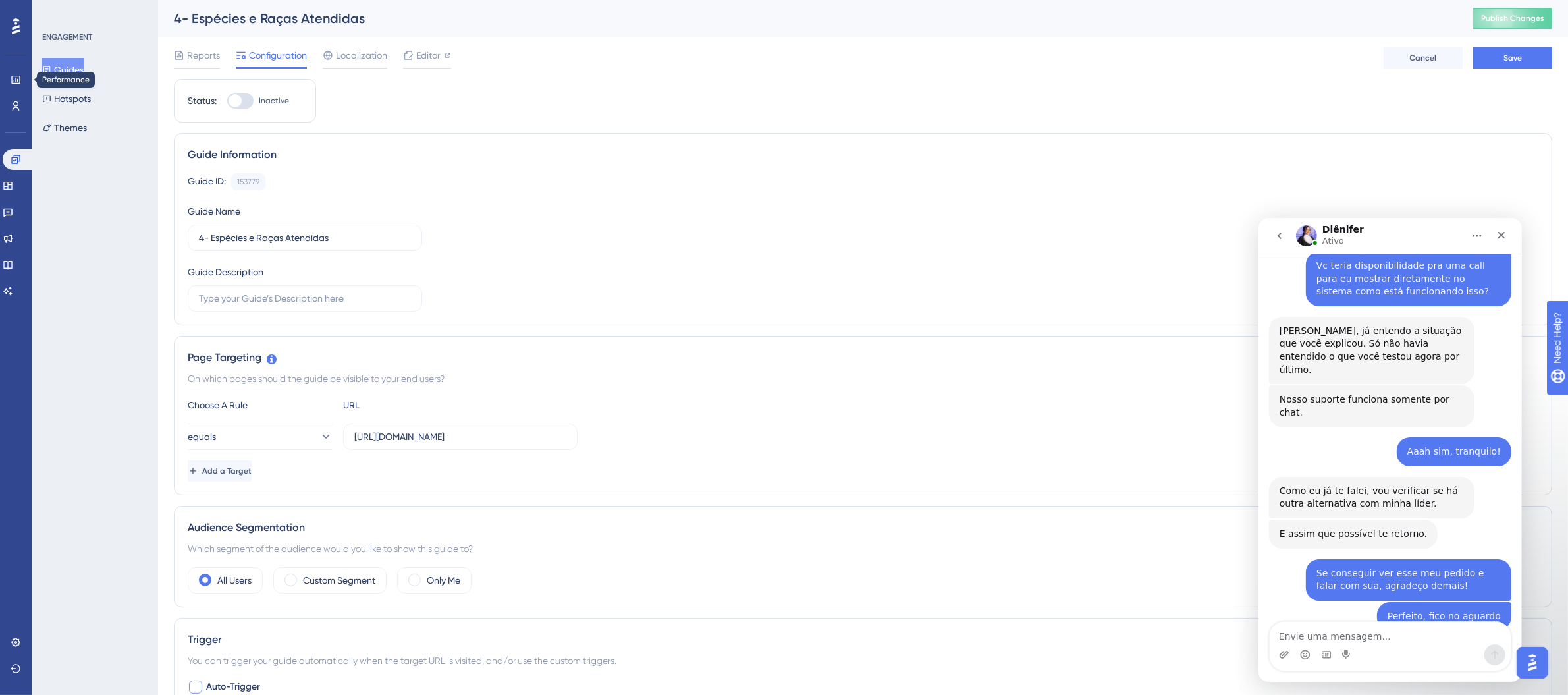
click at [83, 65] on button "Guides" at bounding box center [63, 70] width 41 height 23
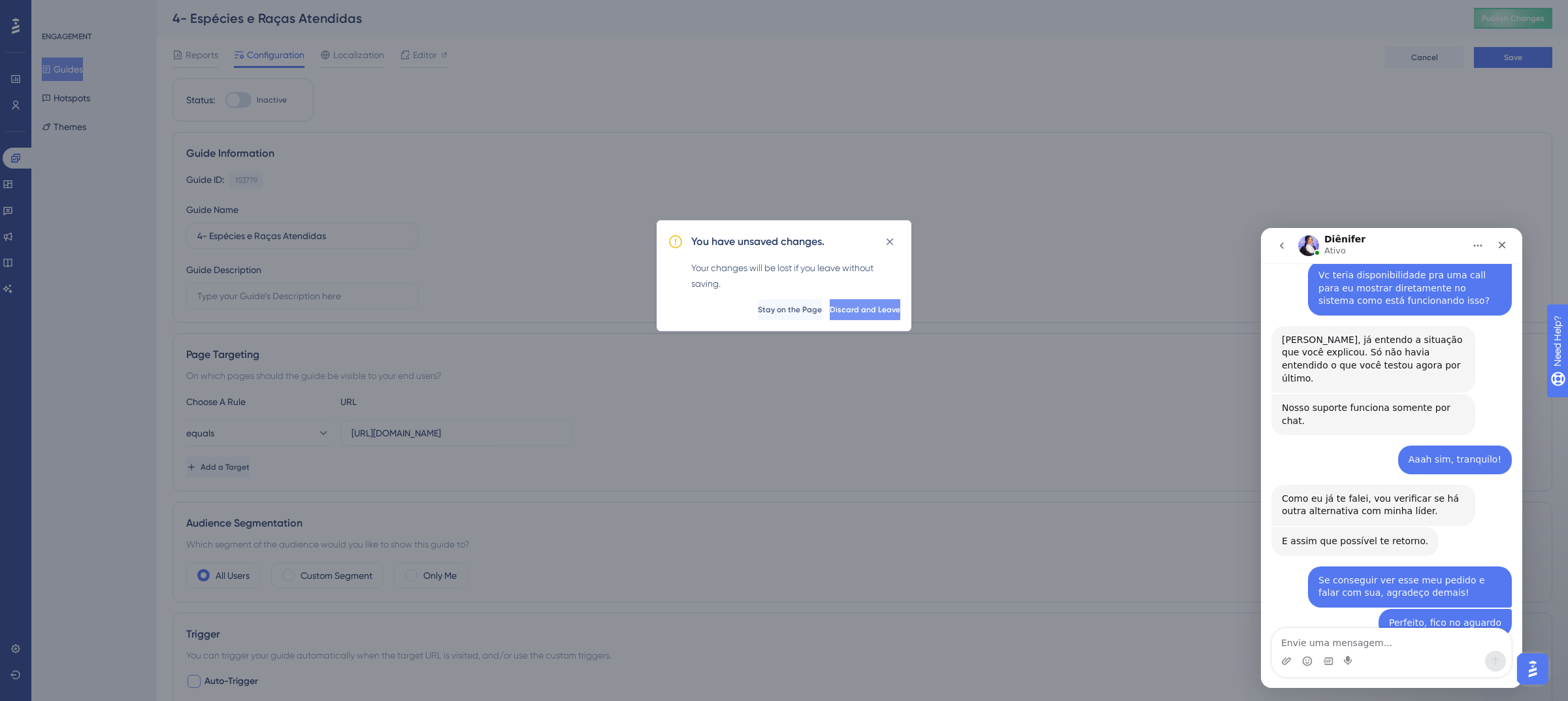
click at [830, 308] on span "Discard and Leave" at bounding box center [865, 309] width 70 height 10
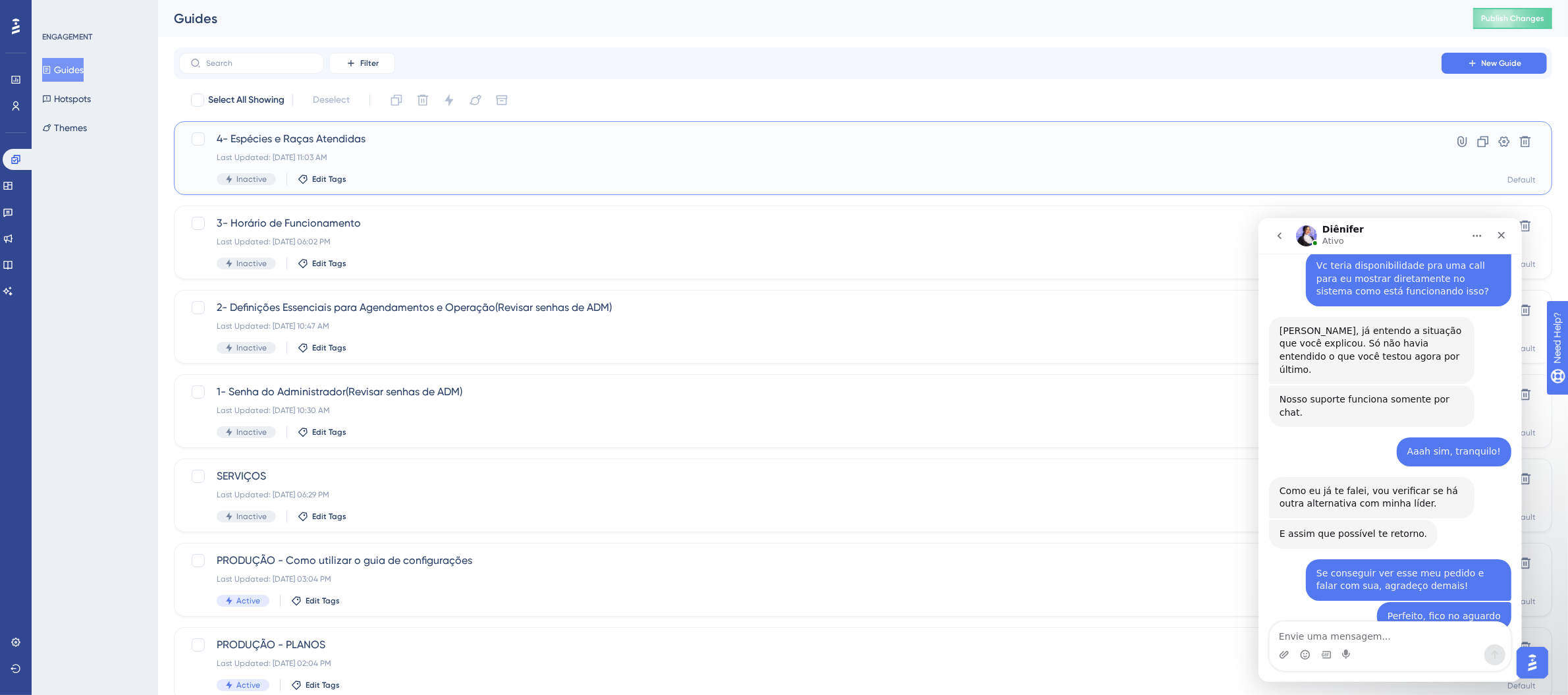
click at [426, 145] on span "4- Espécies e Raças Atendidas" at bounding box center [810, 139] width 1188 height 16
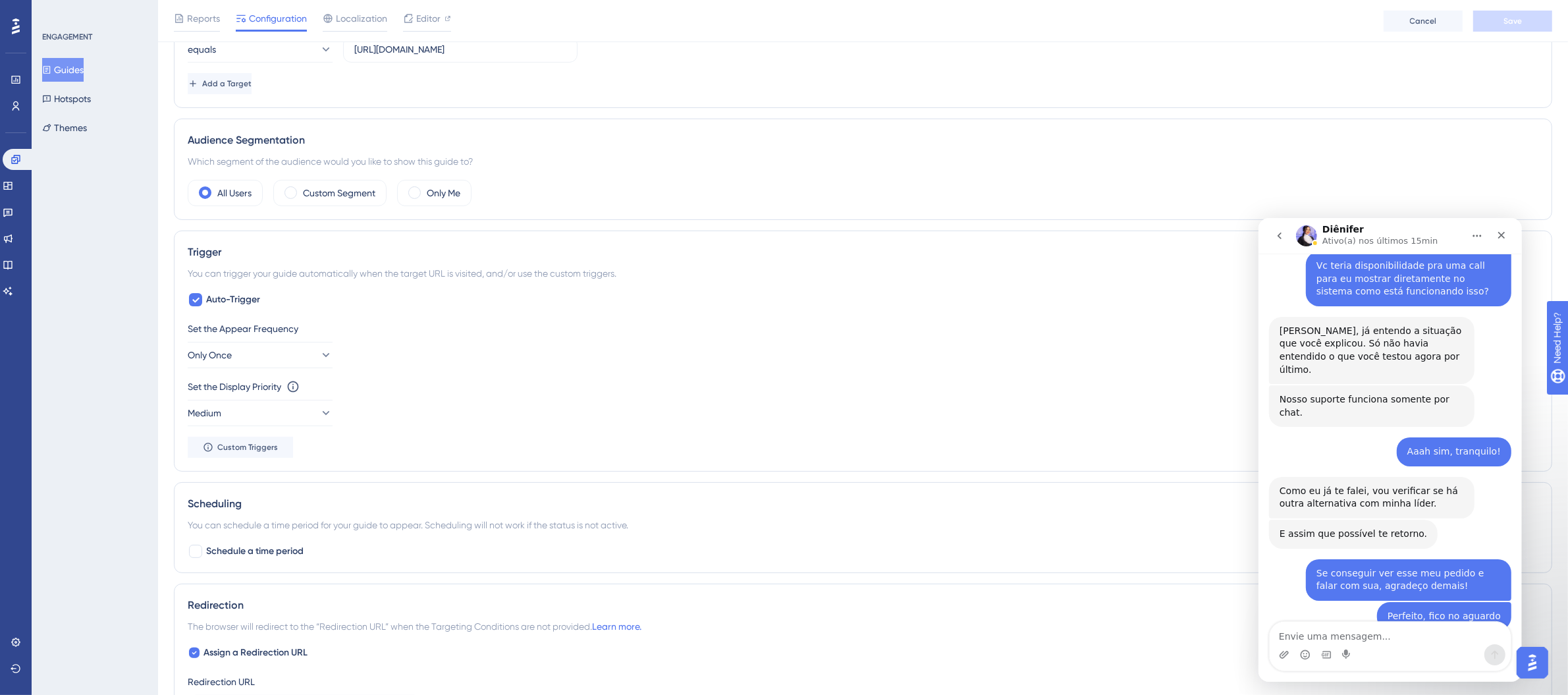
scroll to position [412, 0]
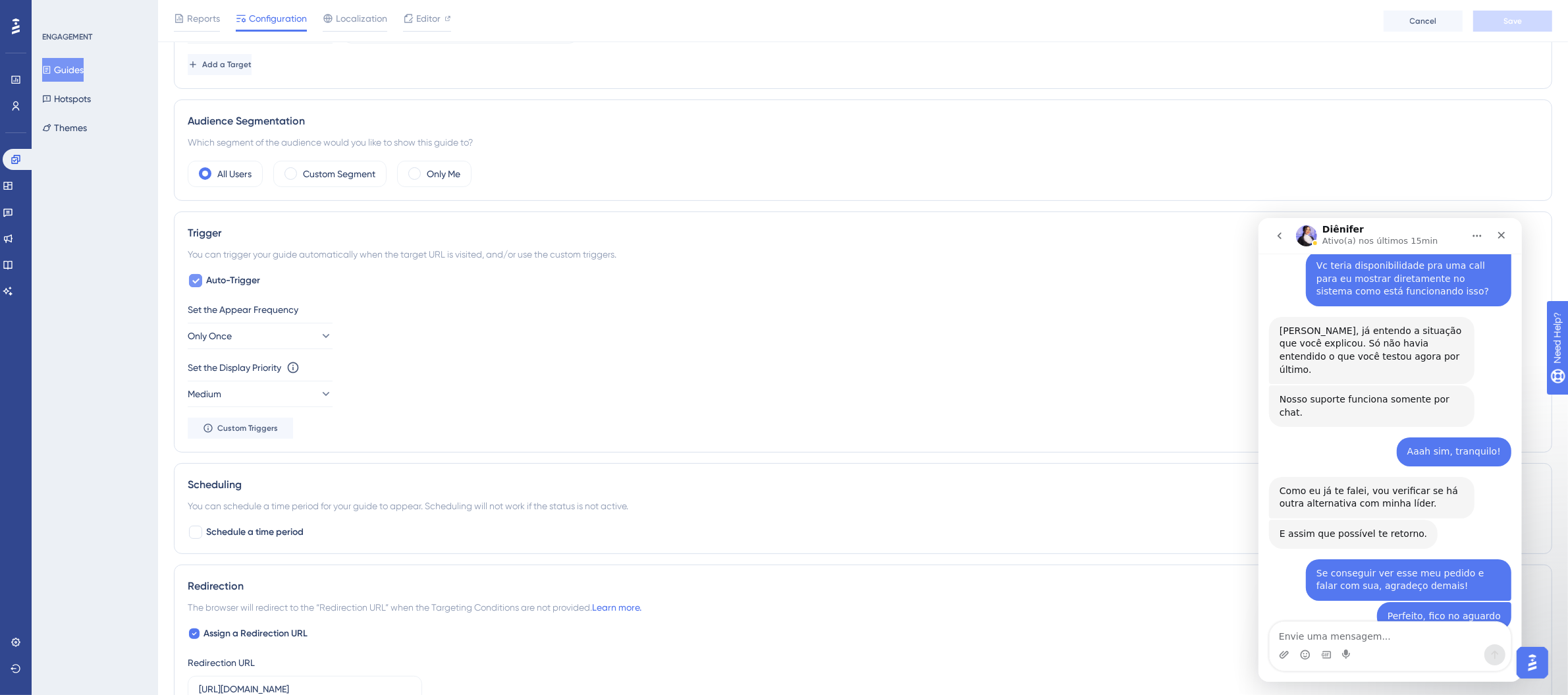
click at [195, 280] on icon at bounding box center [195, 280] width 8 height 10
checkbox input "false"
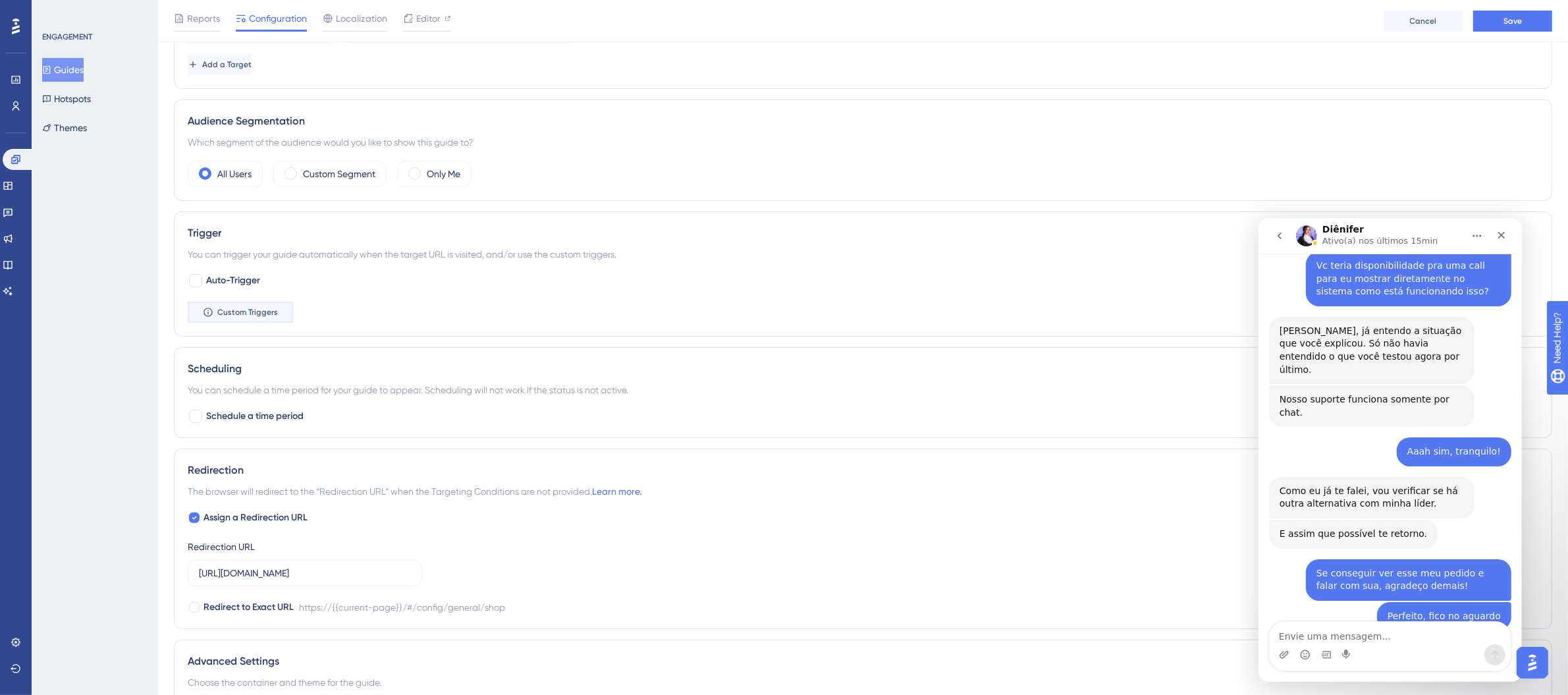
click at [246, 317] on span "Custom Triggers" at bounding box center [248, 312] width 61 height 10
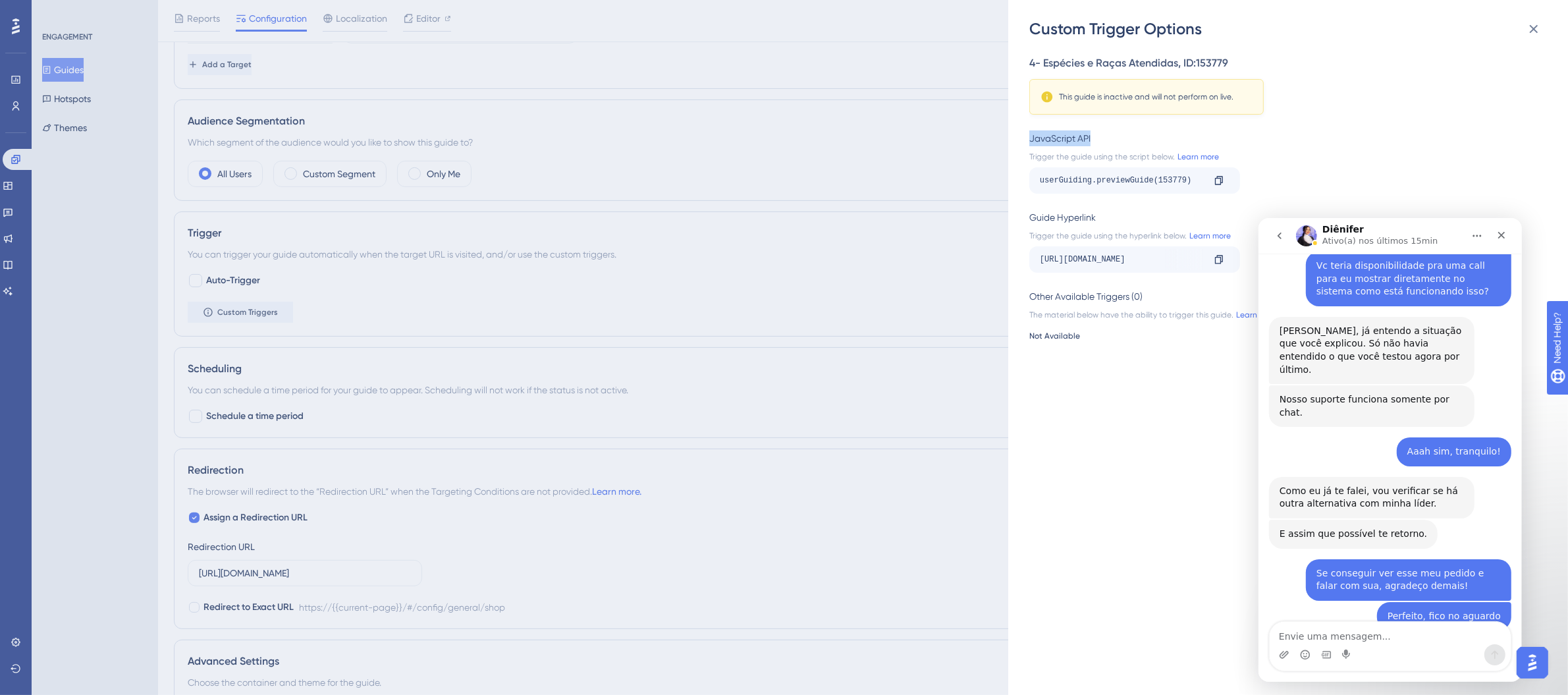
drag, startPoint x: 1032, startPoint y: 140, endPoint x: 1101, endPoint y: 140, distance: 69.0
click at [1101, 140] on div "JavaScript API" at bounding box center [1284, 138] width 510 height 16
drag, startPoint x: 1033, startPoint y: 218, endPoint x: 1125, endPoint y: 218, distance: 92.0
click at [1125, 218] on div "Guide Hyperlink" at bounding box center [1284, 217] width 510 height 16
click at [1213, 133] on div "JavaScript API" at bounding box center [1284, 138] width 510 height 16
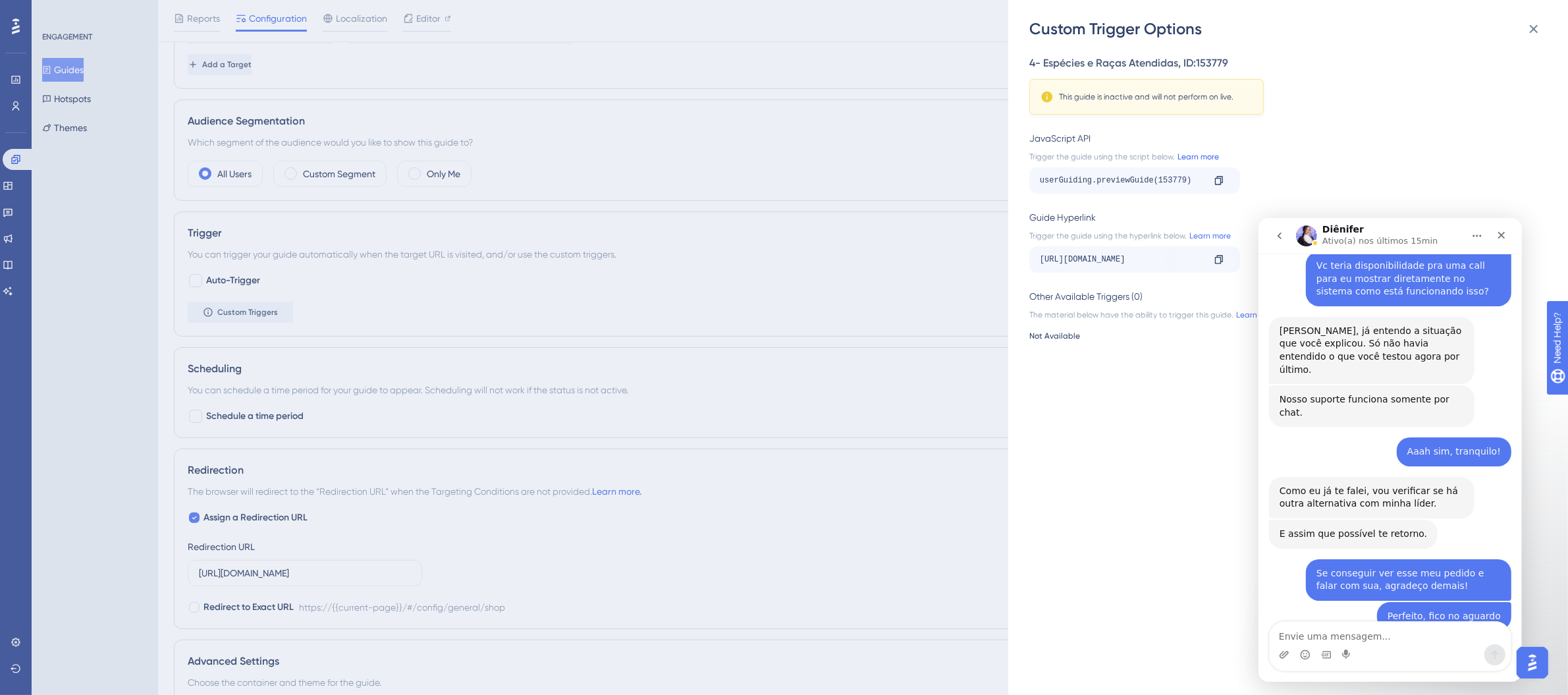
click at [1202, 155] on link "Learn more" at bounding box center [1197, 156] width 44 height 10
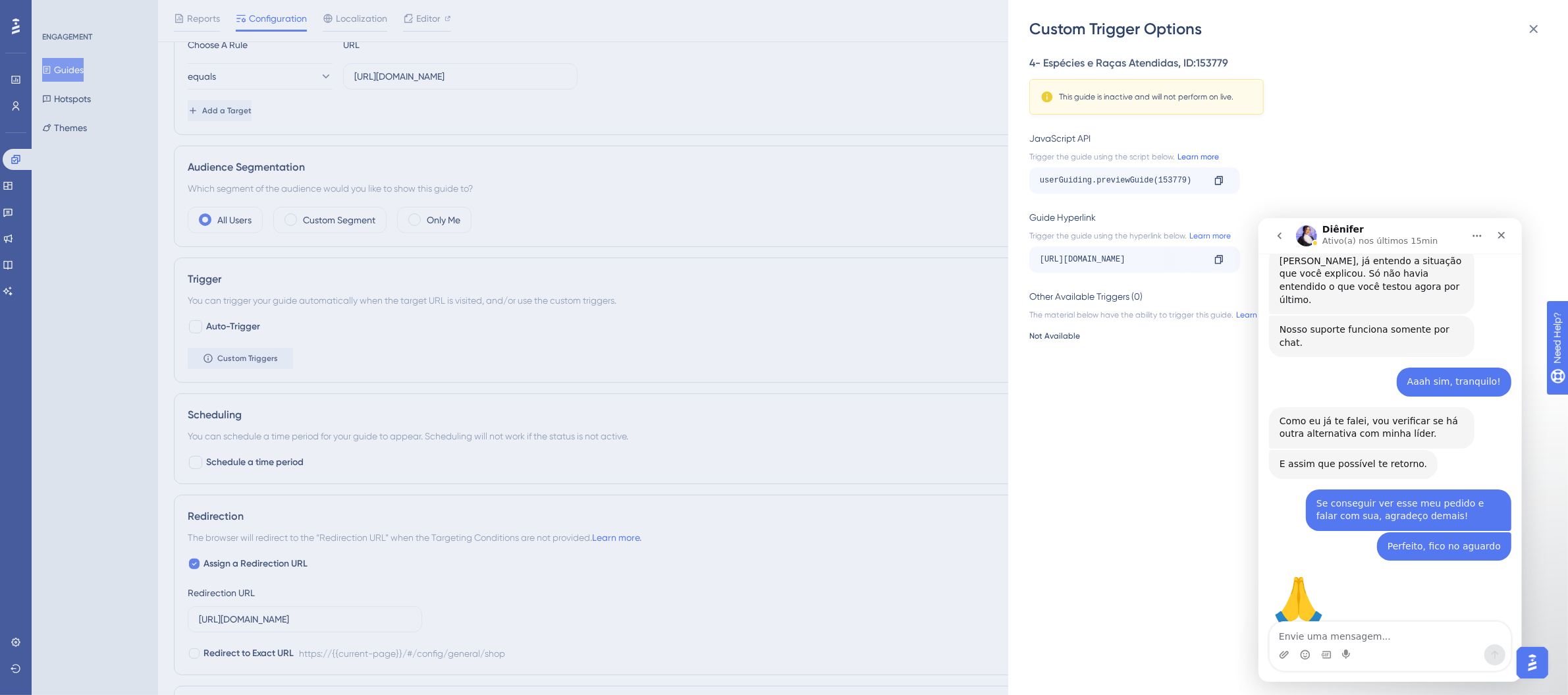
scroll to position [330, 0]
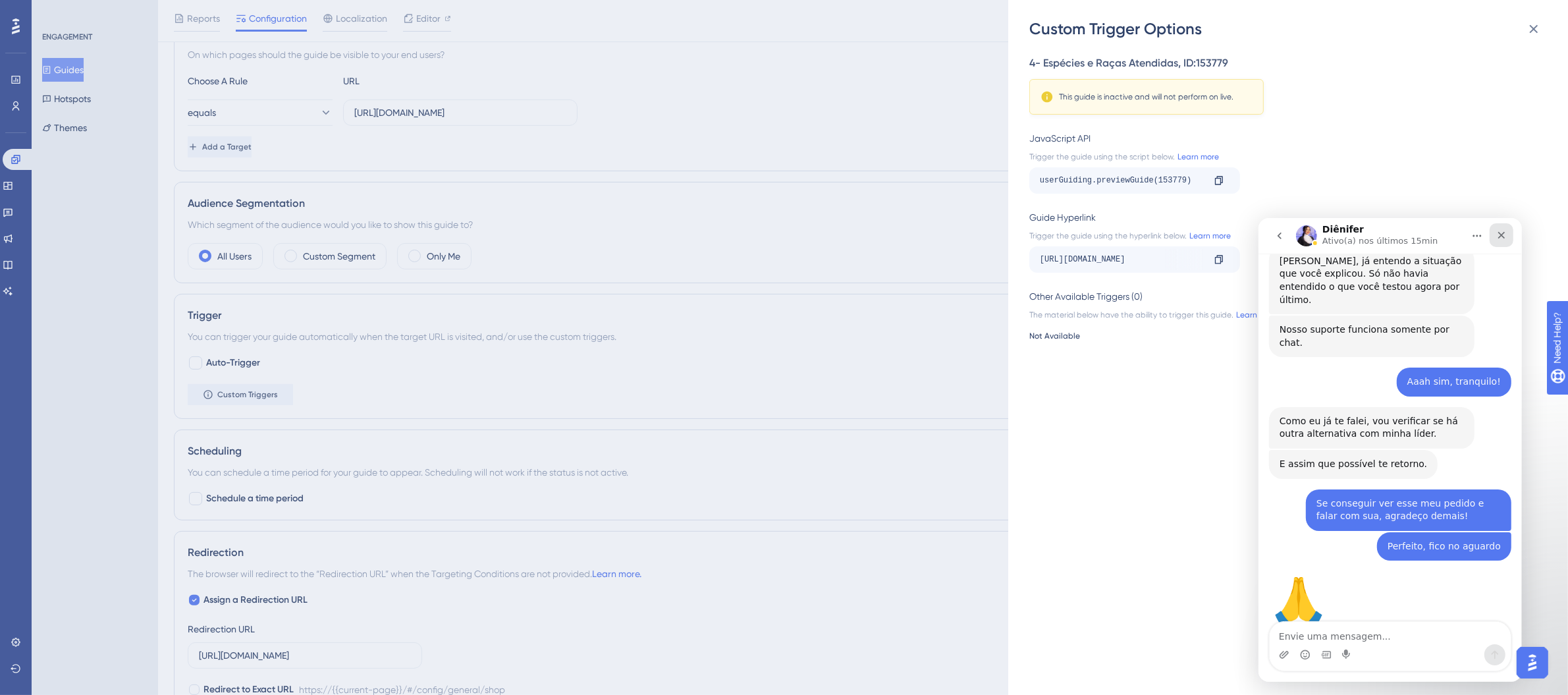
click at [1500, 235] on icon "Fechar" at bounding box center [1501, 235] width 8 height 8
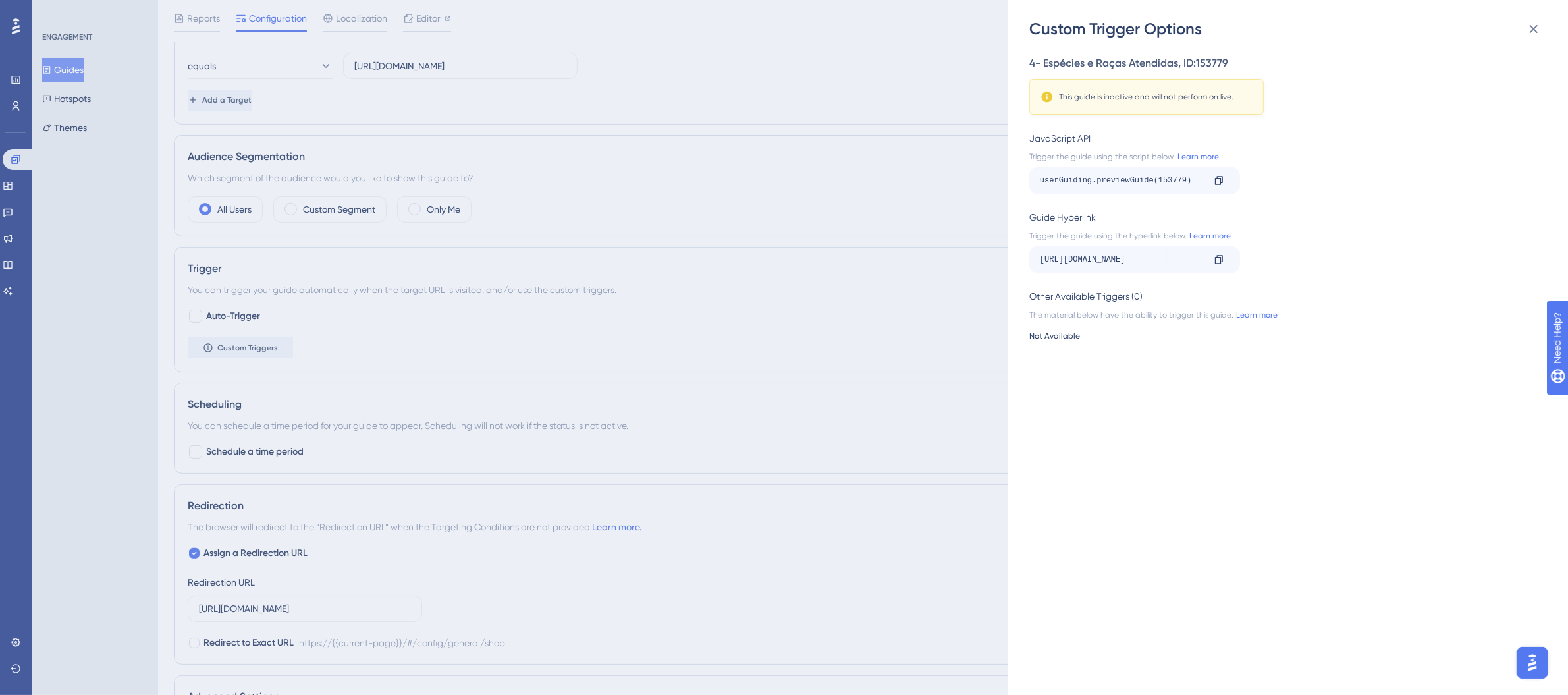
scroll to position [494, 0]
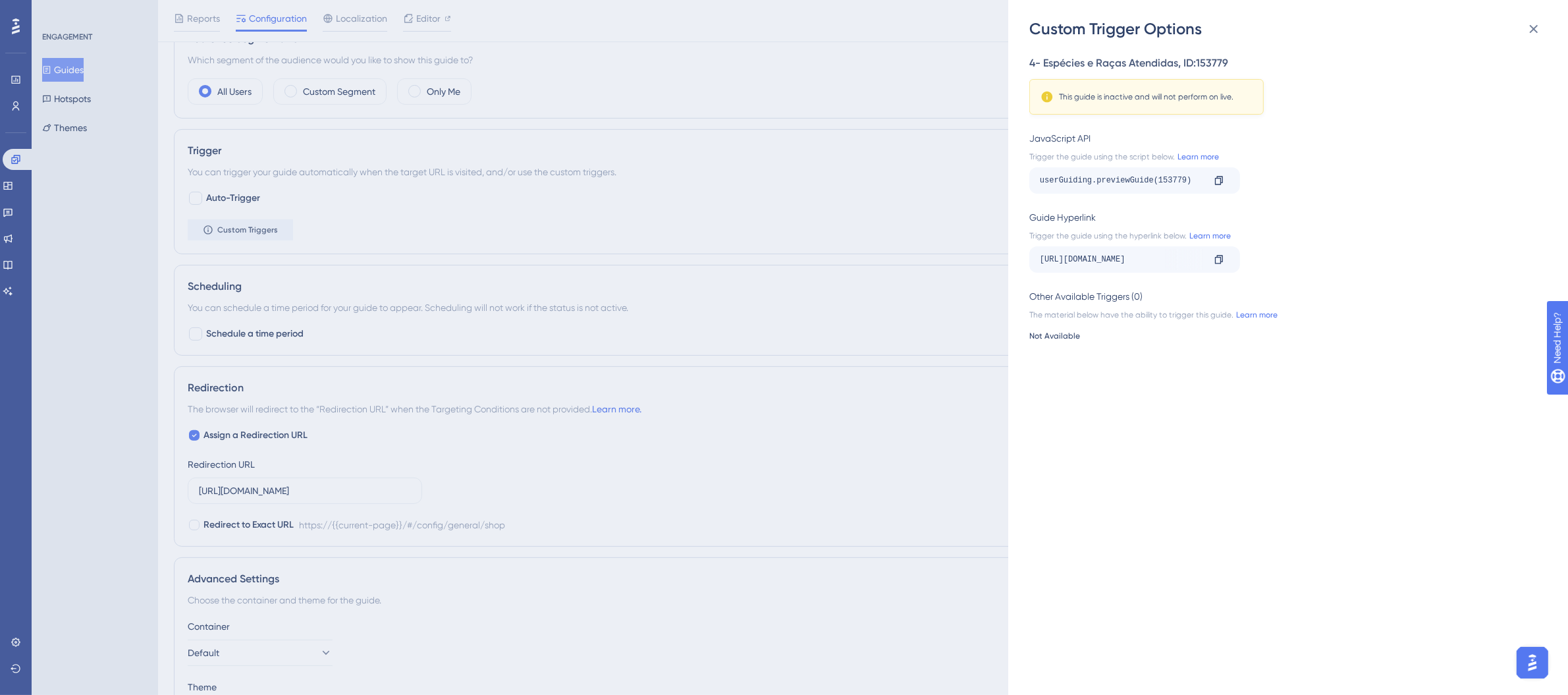
click at [1030, 272] on div "https://app.tecpet.dev/#/config/general/shop?__ug__=153779 Copy" at bounding box center [1284, 259] width 510 height 26
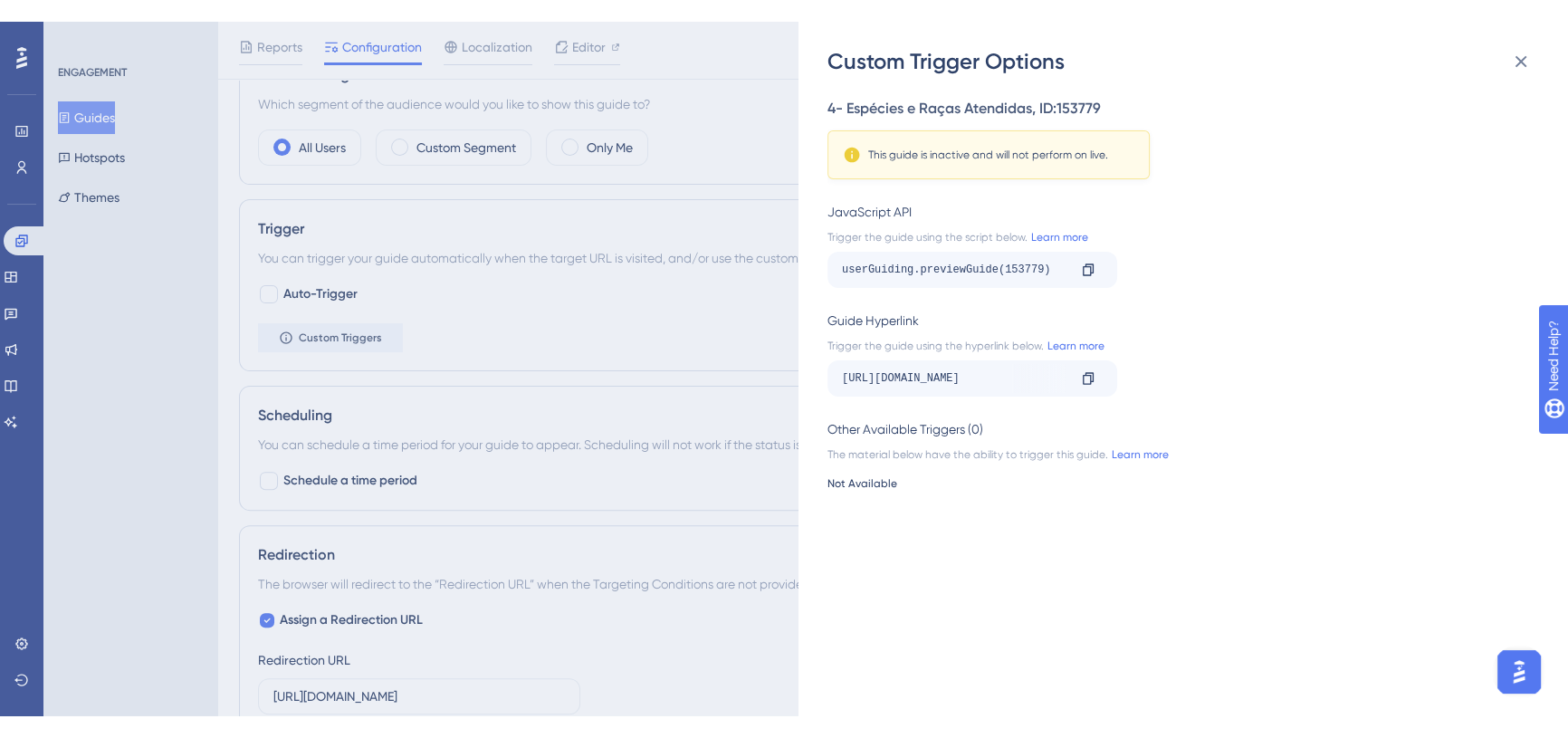
scroll to position [6679, 0]
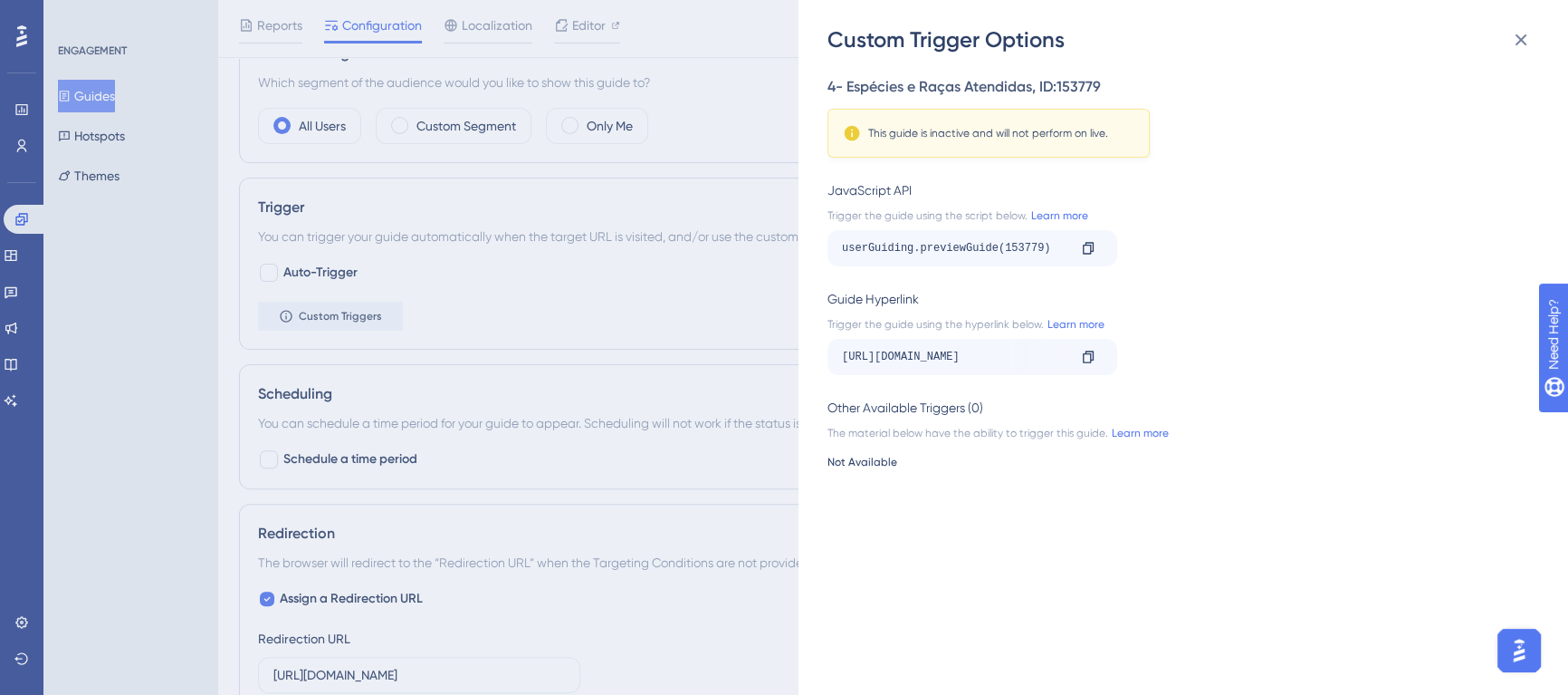
click at [1318, 154] on div "4- Espécies e Raças Atendidas , ID: 153779 This guide is inactive and will not …" at bounding box center [1177, 116] width 700 height 81
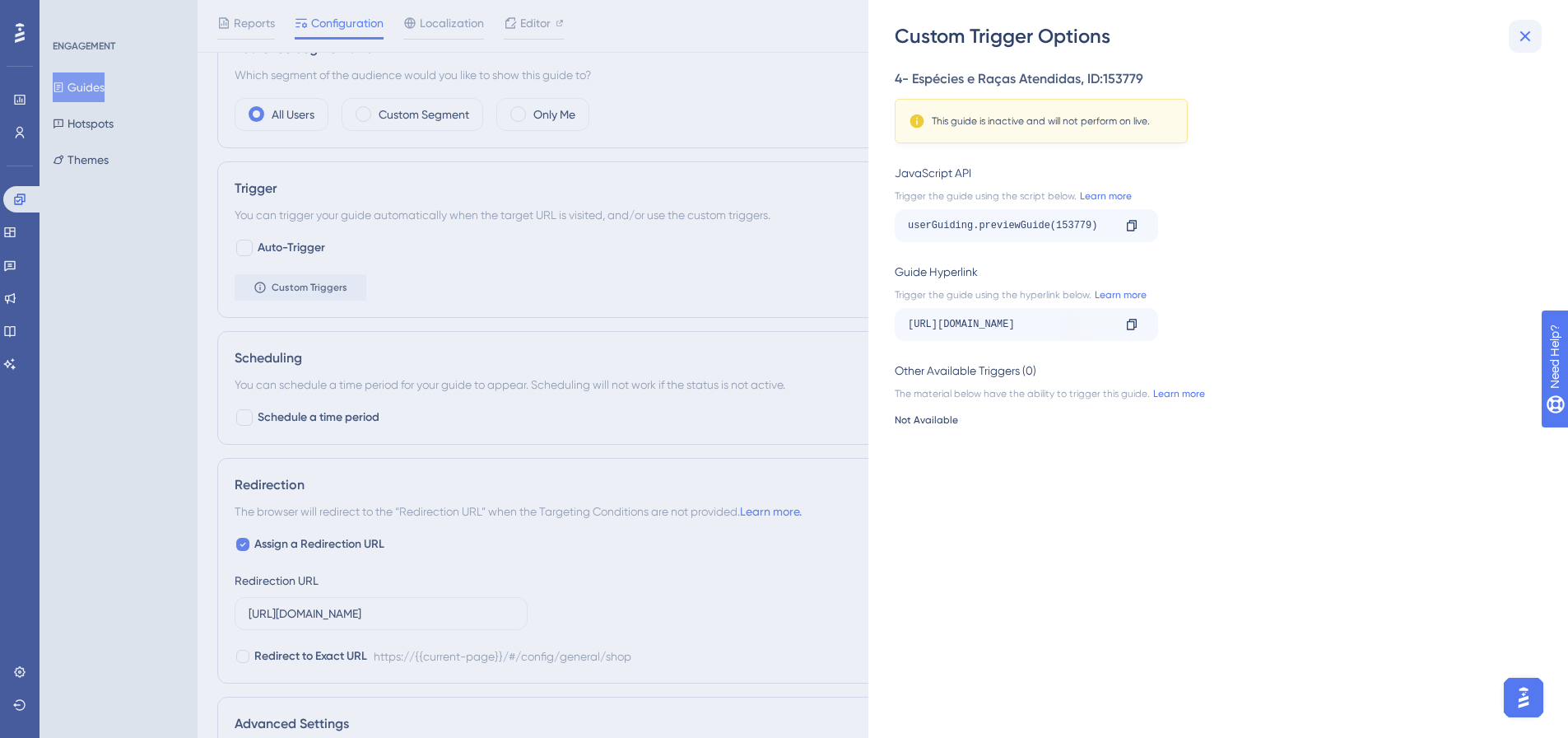
scroll to position [6080, 0]
click at [1512, 45] on button at bounding box center [1525, 36] width 33 height 33
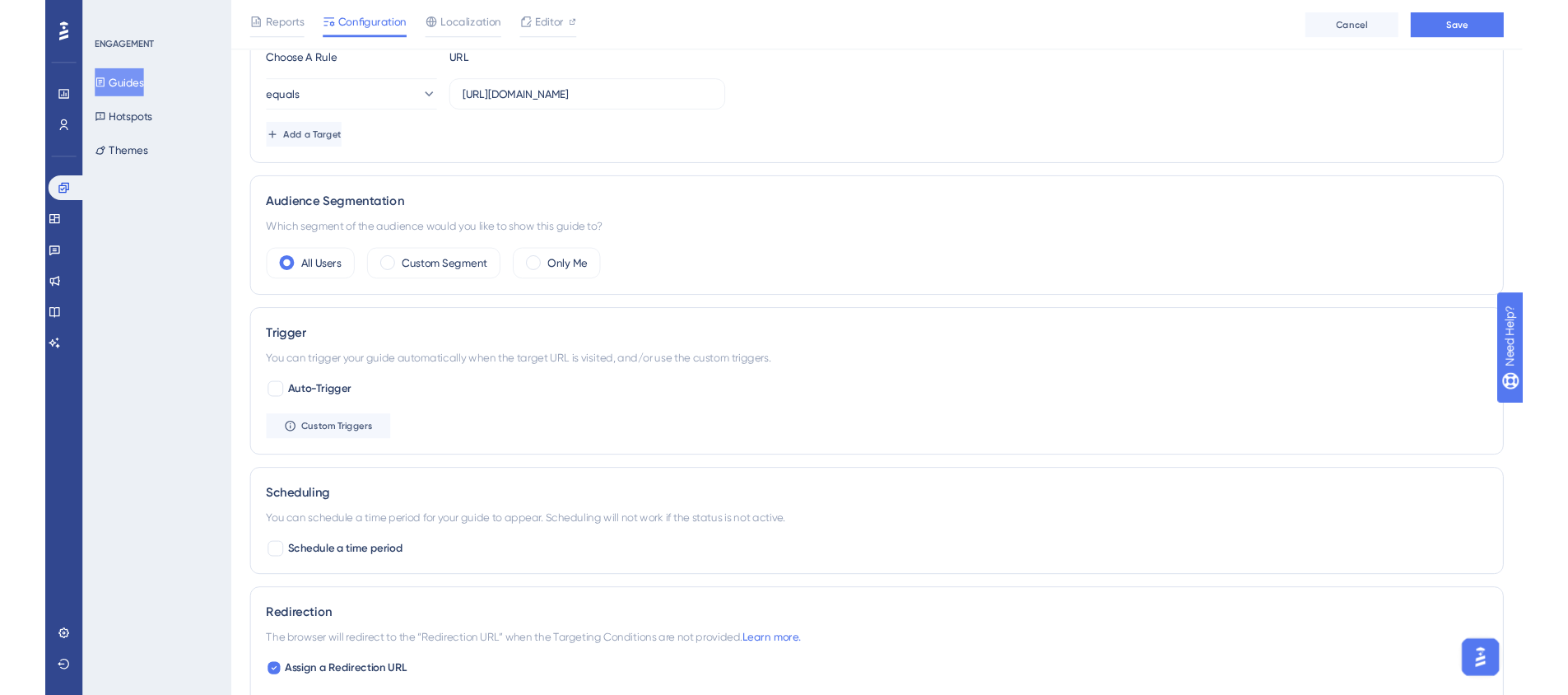
scroll to position [371, 0]
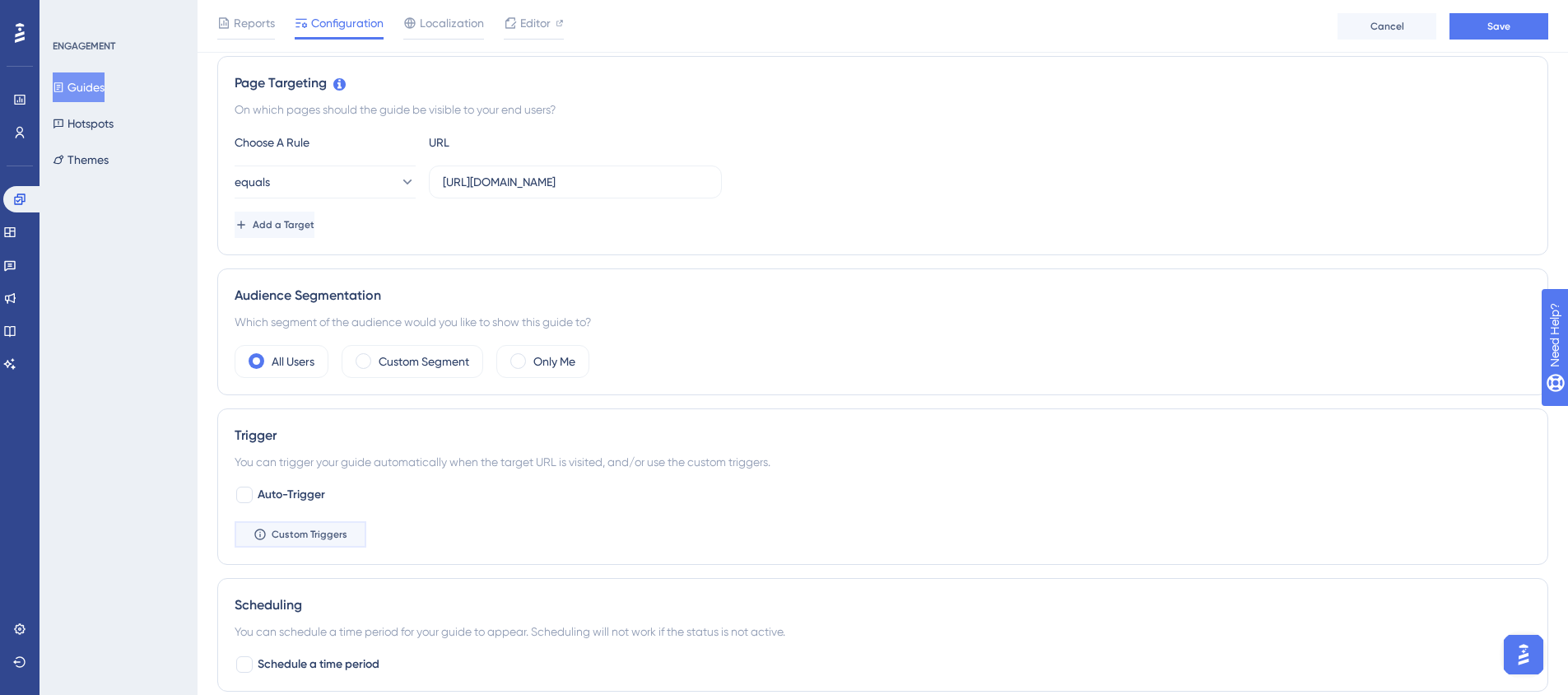
click at [312, 543] on button "Custom Triggers" at bounding box center [300, 534] width 132 height 27
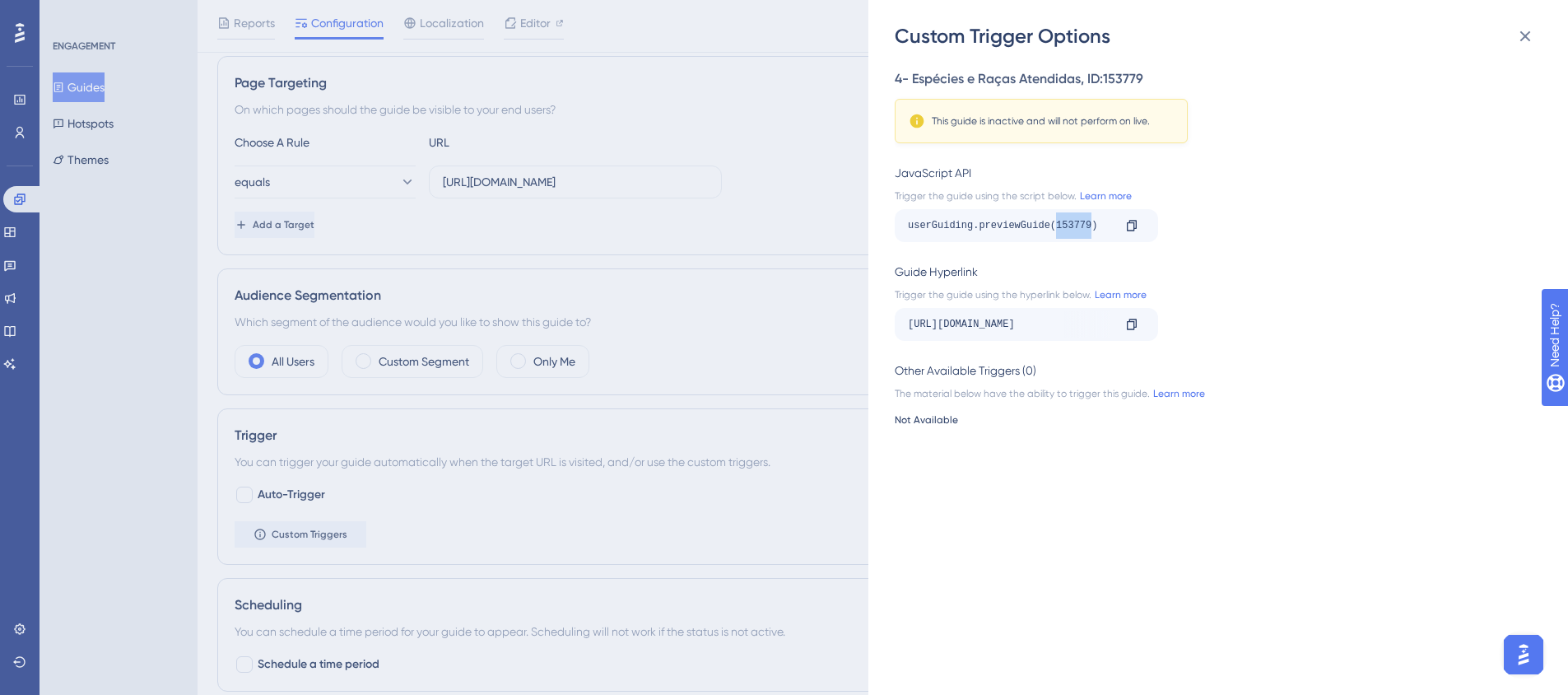
drag, startPoint x: 1058, startPoint y: 230, endPoint x: 1090, endPoint y: 230, distance: 32.0
click at [1090, 230] on div "userGuiding.previewGuide(153779)" at bounding box center [1010, 225] width 205 height 27
click at [1282, 243] on div "4- Espécies e Raças Atendidas , ID: 153779 This guide is inactive and will not …" at bounding box center [1227, 372] width 664 height 646
drag, startPoint x: 975, startPoint y: 173, endPoint x: 941, endPoint y: 173, distance: 34.0
click at [941, 173] on div "JavaScript API" at bounding box center [1213, 173] width 637 height 20
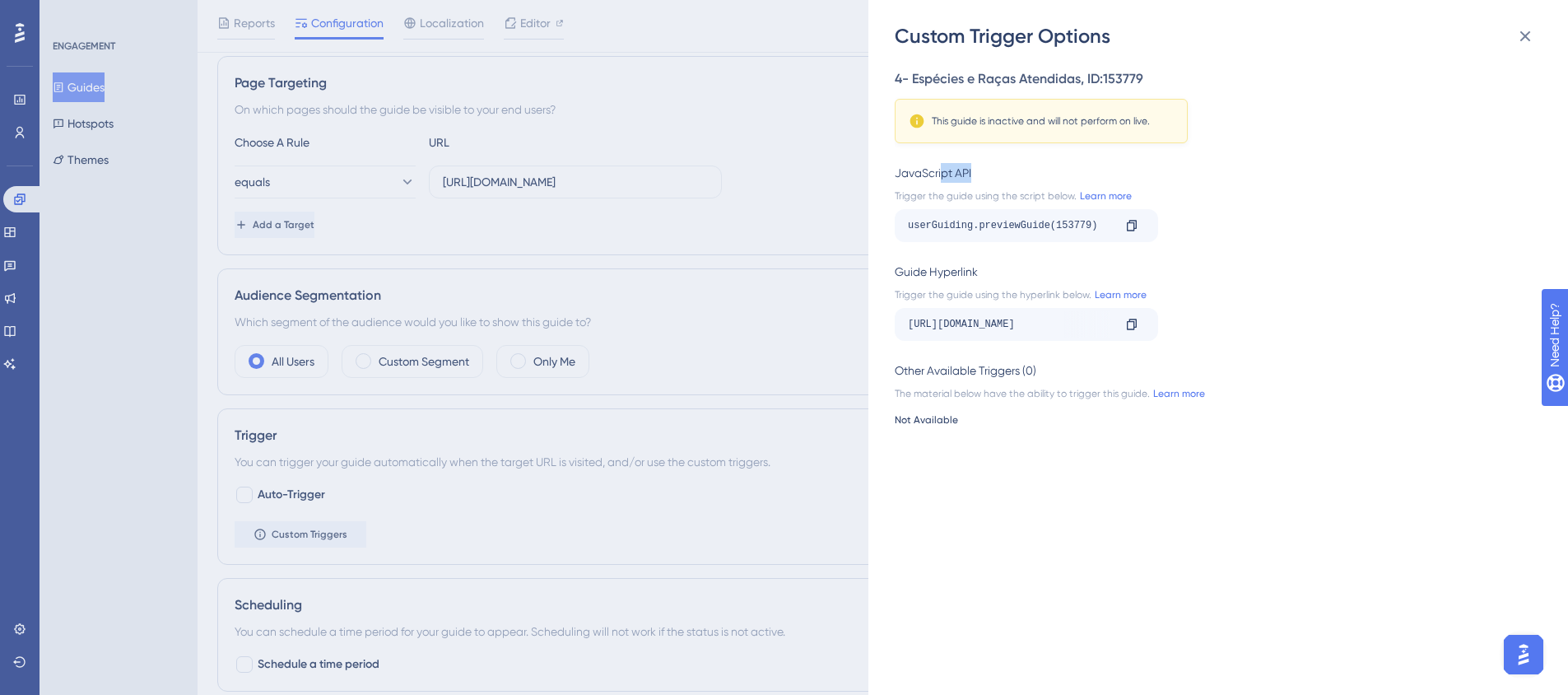
click at [106, 94] on div "Custom Trigger Options 4- Espécies e Raças Atendidas , ID: 153779 This guide is…" at bounding box center [784, 348] width 1568 height 695
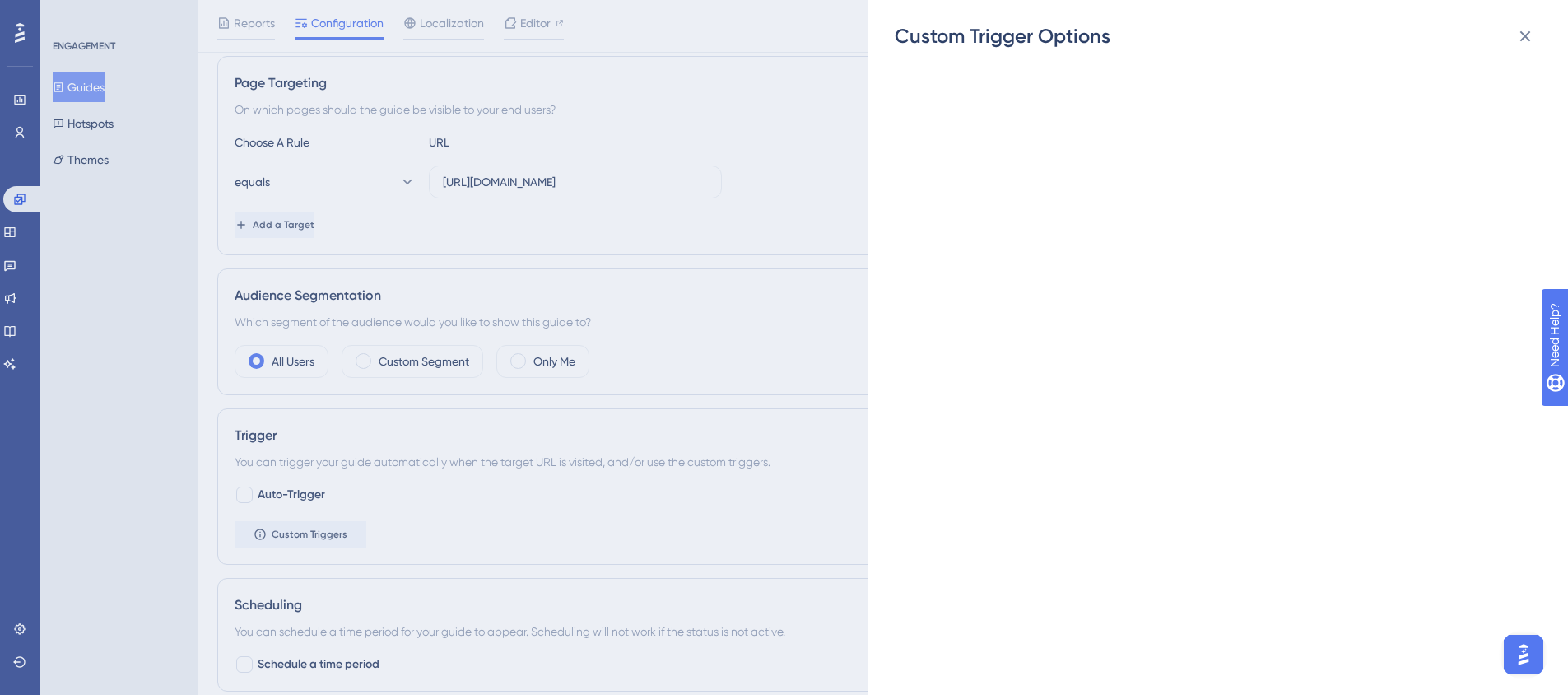
click at [93, 90] on button "Guides" at bounding box center [78, 87] width 52 height 29
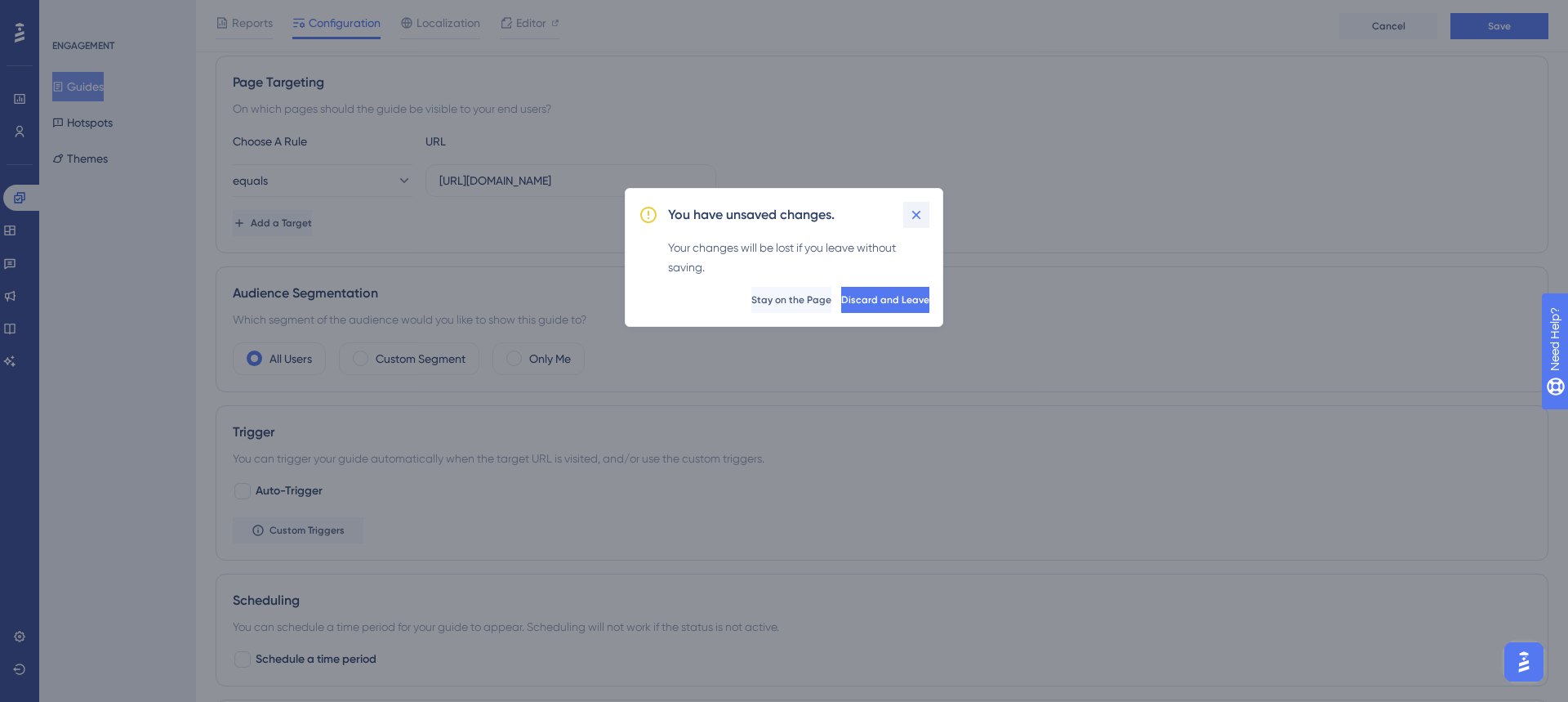
click at [914, 206] on icon at bounding box center [916, 214] width 16 height 16
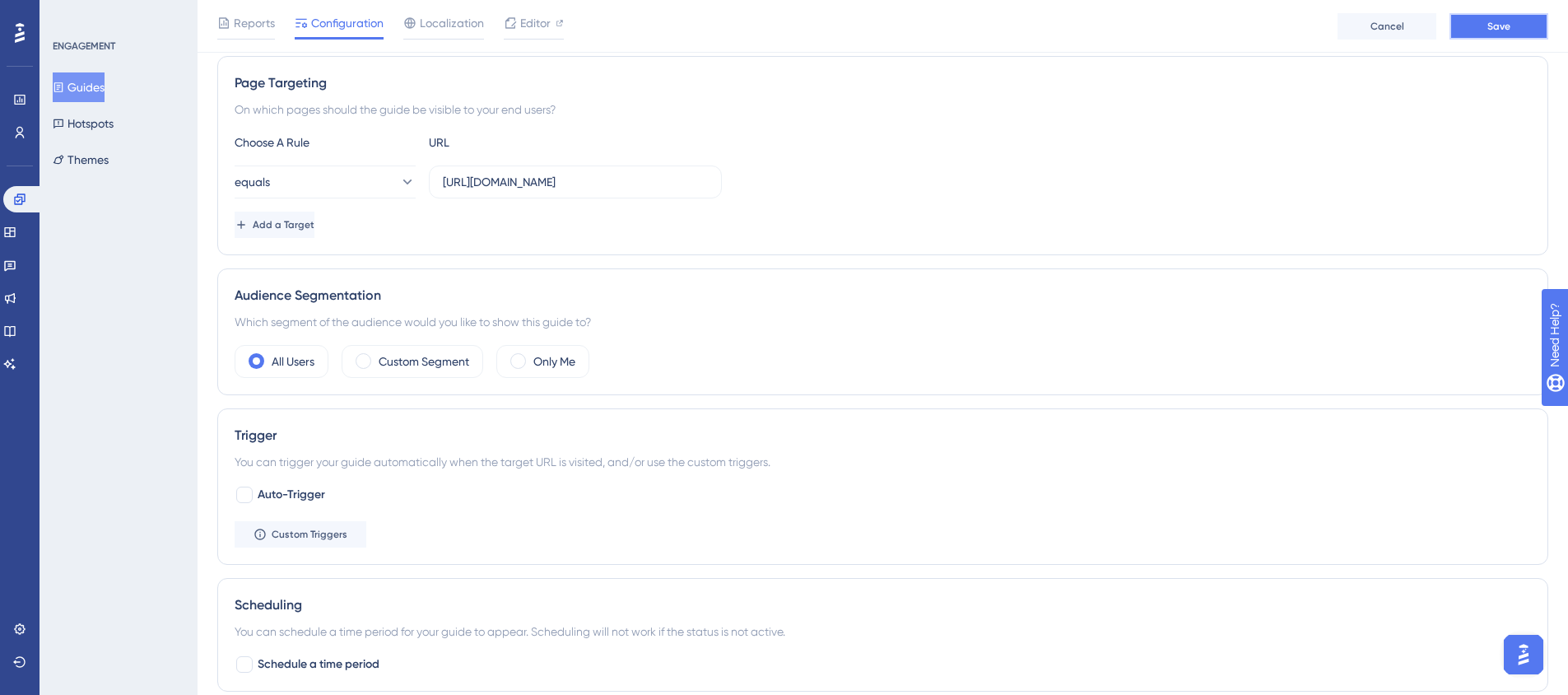
click at [1487, 35] on button "Save" at bounding box center [1498, 26] width 99 height 27
click at [78, 77] on button "Guides" at bounding box center [78, 87] width 52 height 29
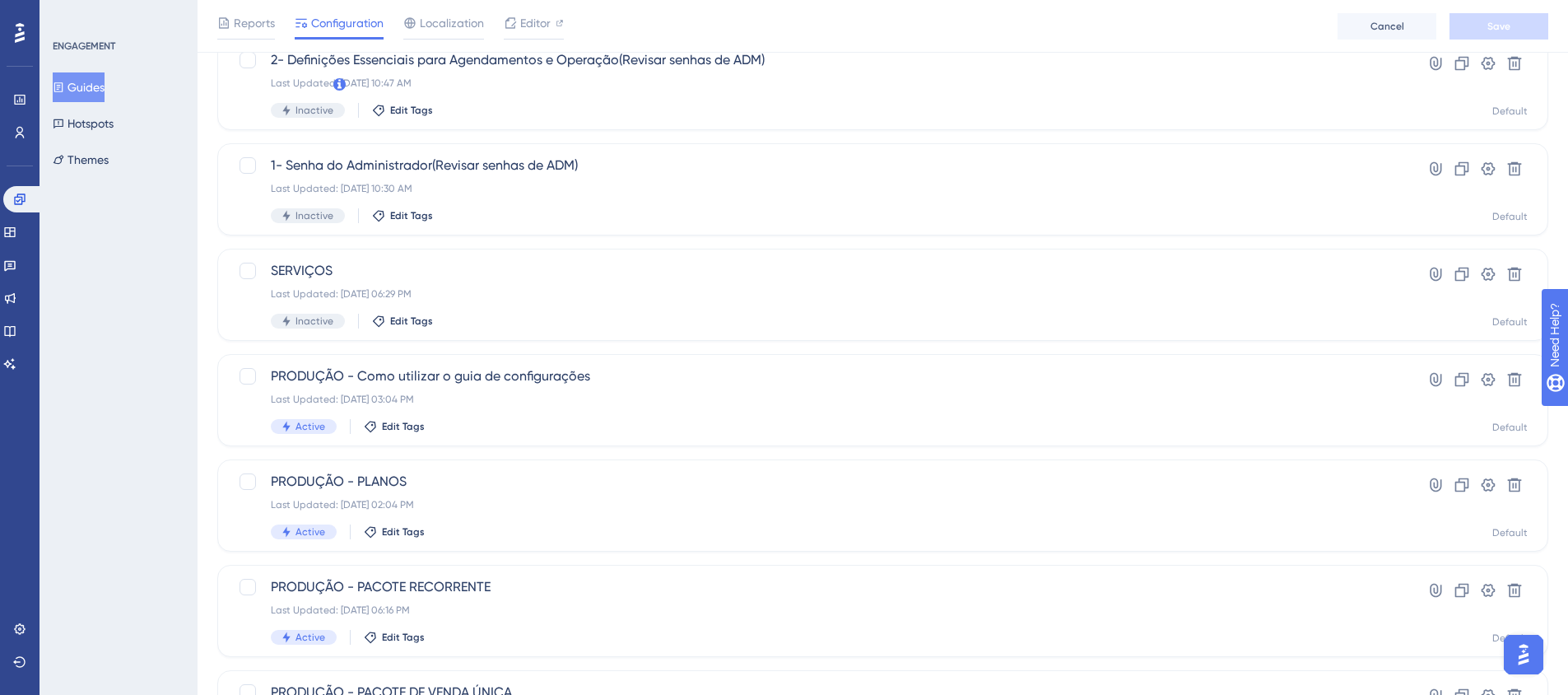
click at [101, 84] on button "Guides" at bounding box center [78, 87] width 52 height 29
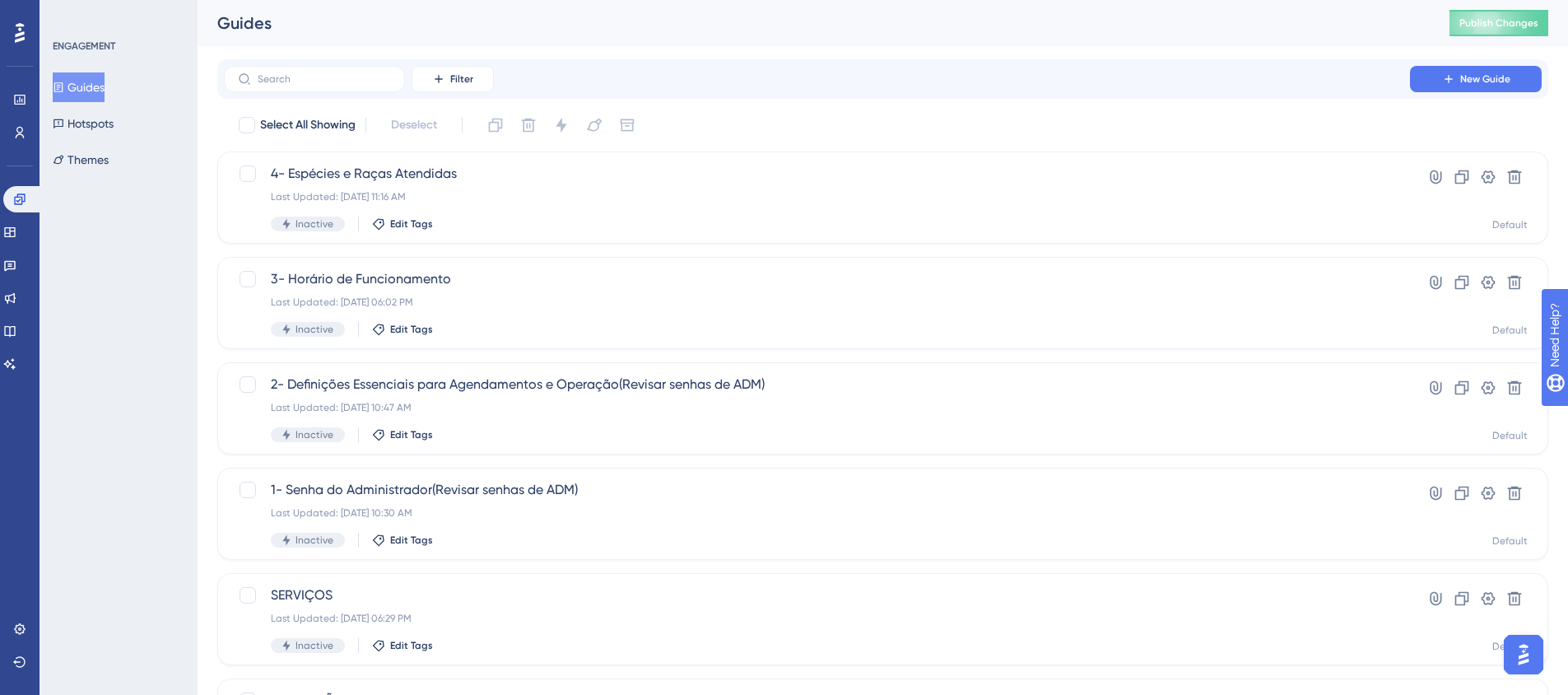
scroll to position [6123, 0]
click at [424, 380] on span "2- Definições Essenciais para Agendamentos e Operação(Revisar senhas de ADM)" at bounding box center [817, 384] width 1093 height 20
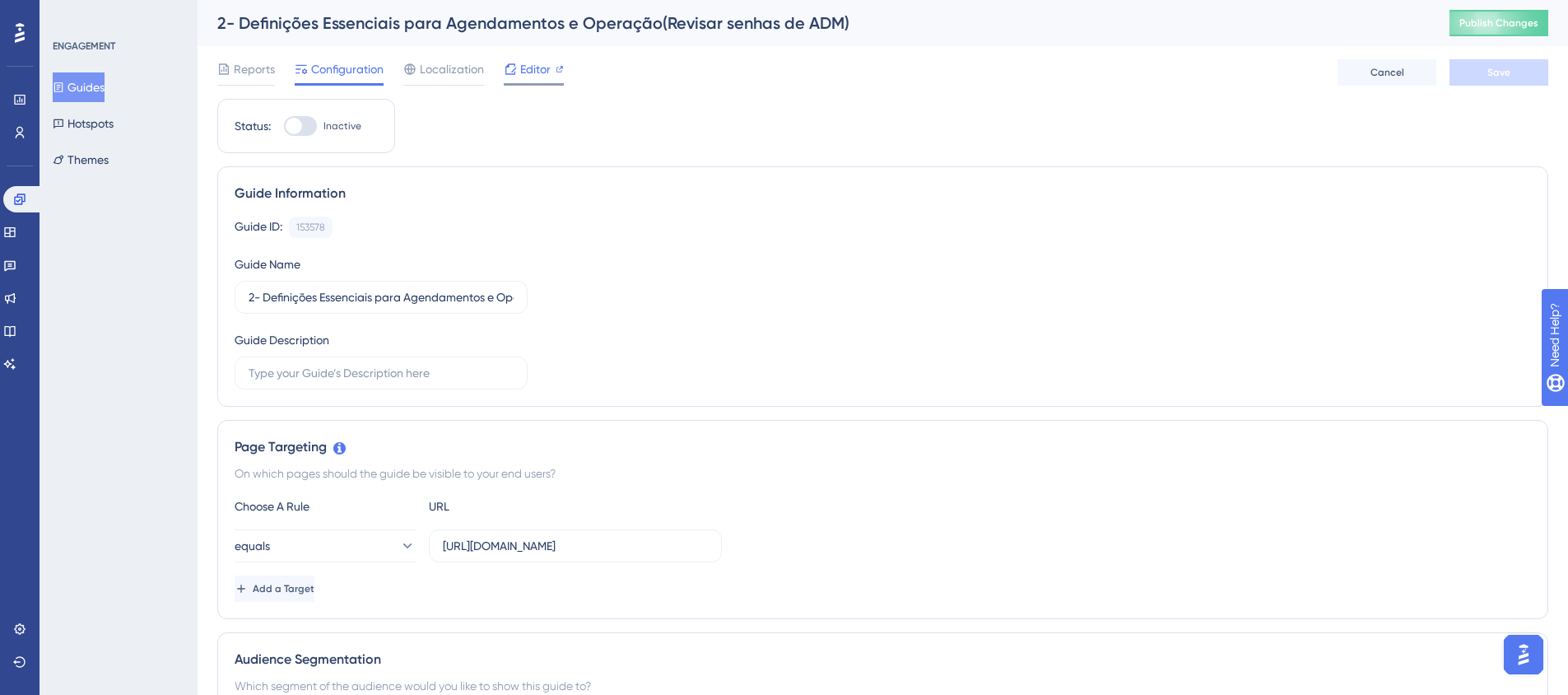
click at [524, 68] on span "Editor" at bounding box center [535, 69] width 30 height 20
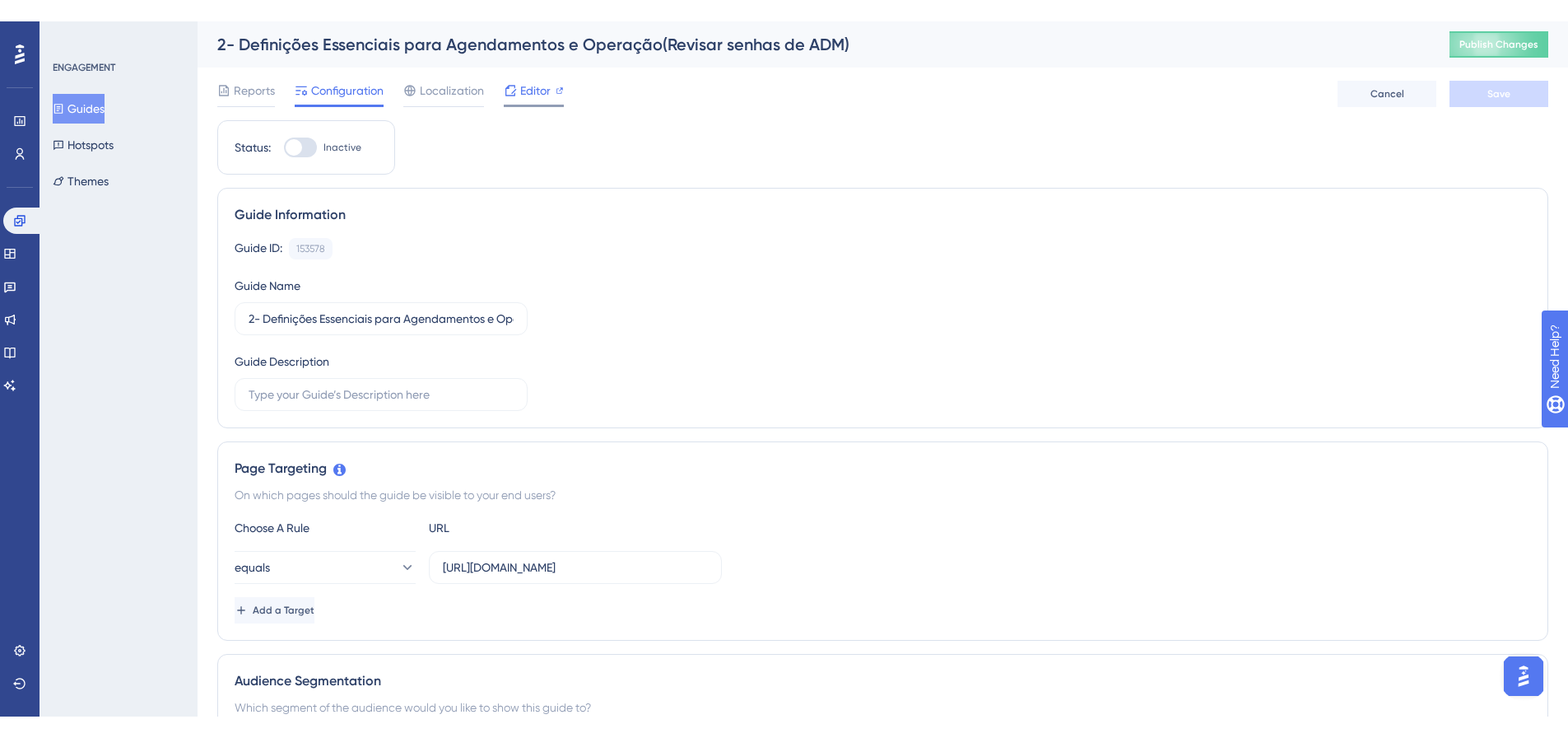
scroll to position [6080, 0]
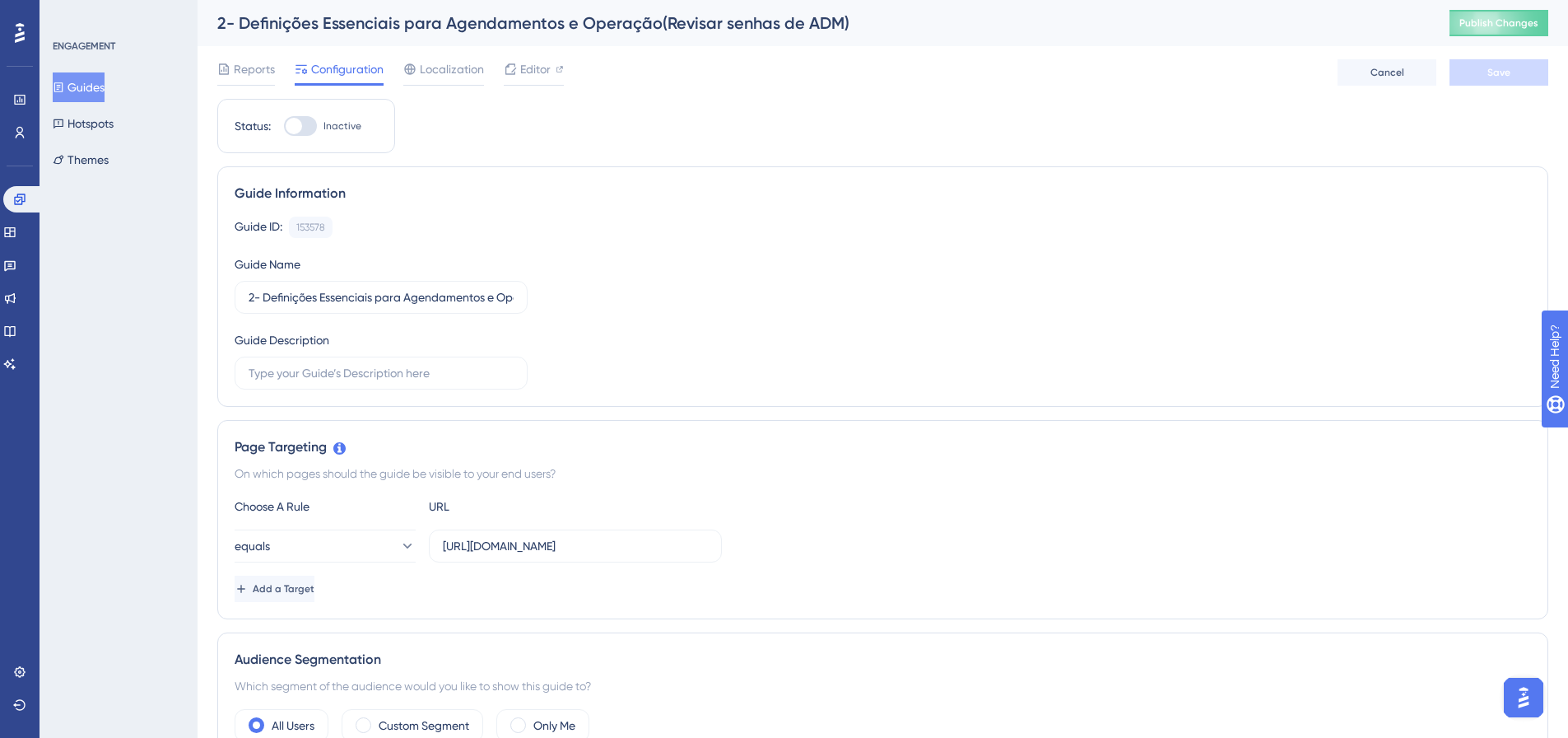
click at [64, 90] on icon at bounding box center [58, 87] width 11 height 11
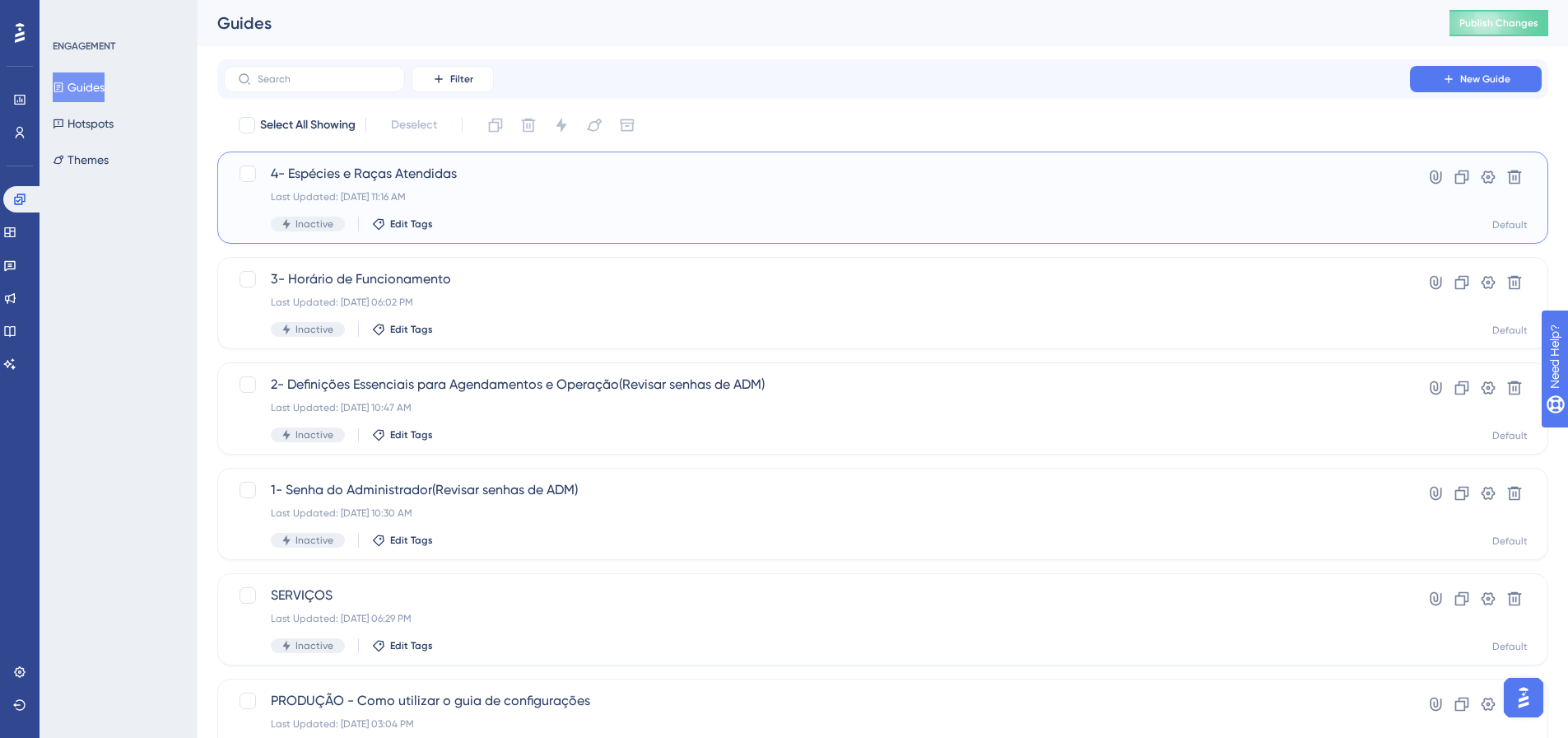
click at [391, 170] on span "4- Espécies e Raças Atendidas" at bounding box center [817, 174] width 1093 height 20
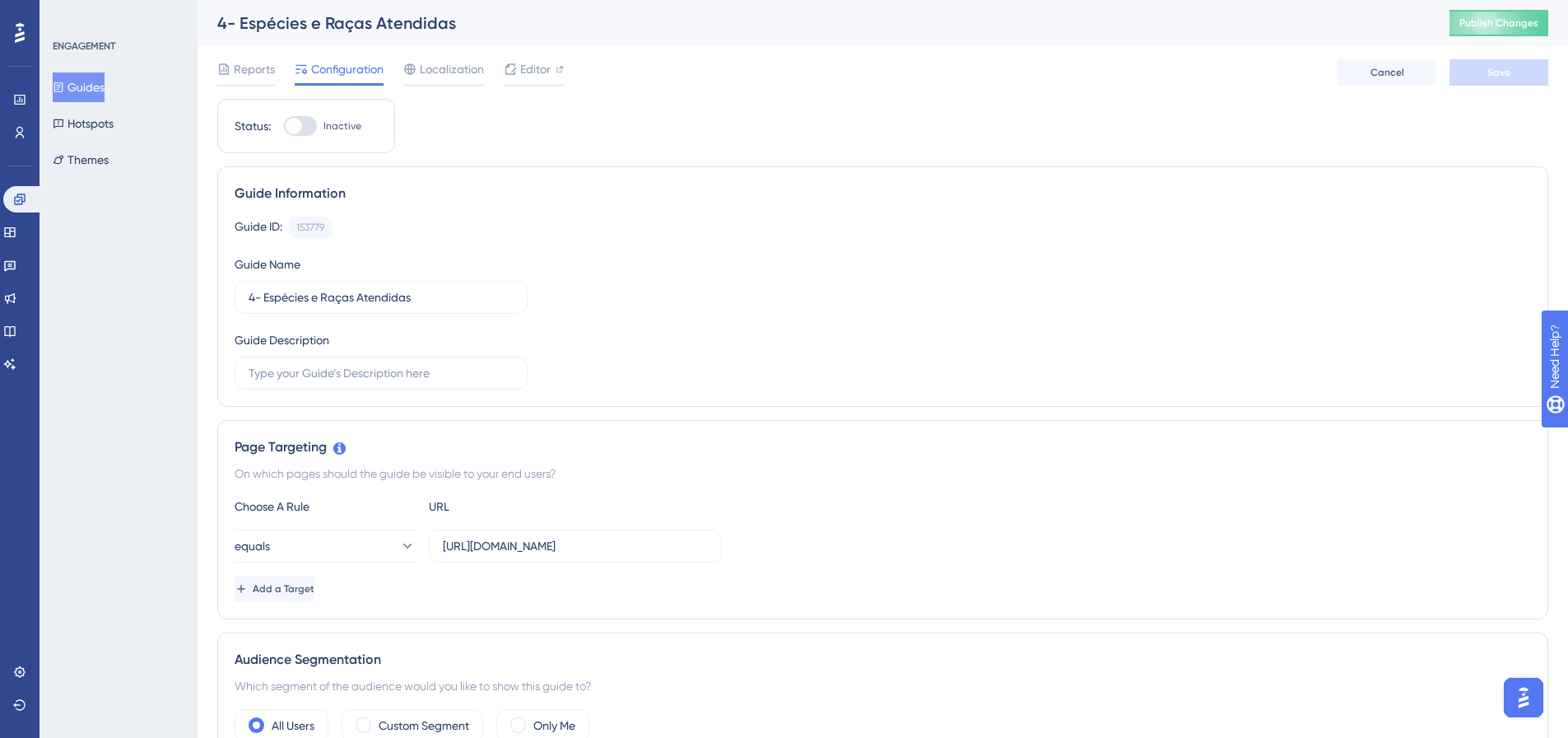
click at [1522, 691] on img "Open AI Assistant Launcher" at bounding box center [1523, 698] width 29 height 29
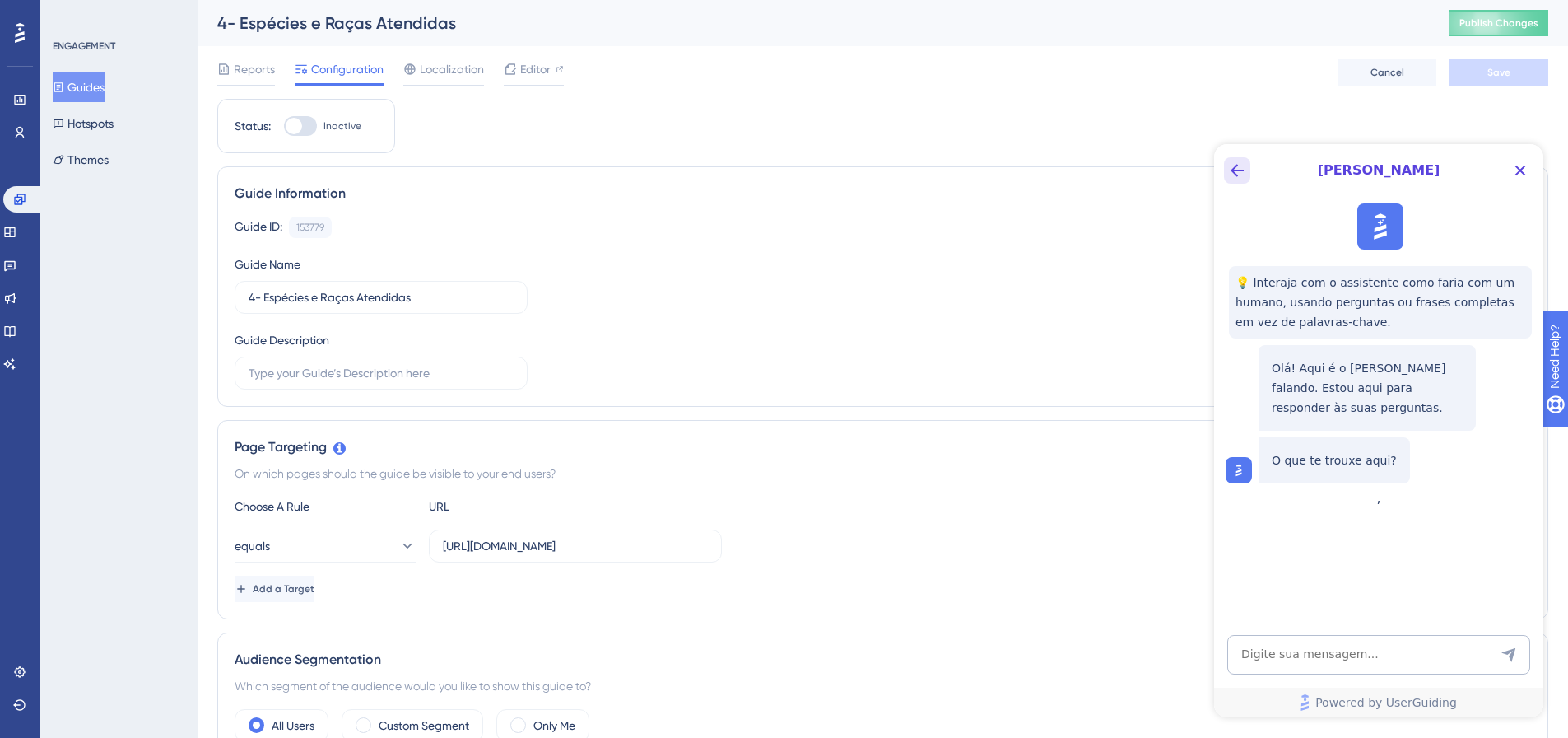
click at [1235, 168] on icon "Back Button" at bounding box center [1237, 170] width 20 height 20
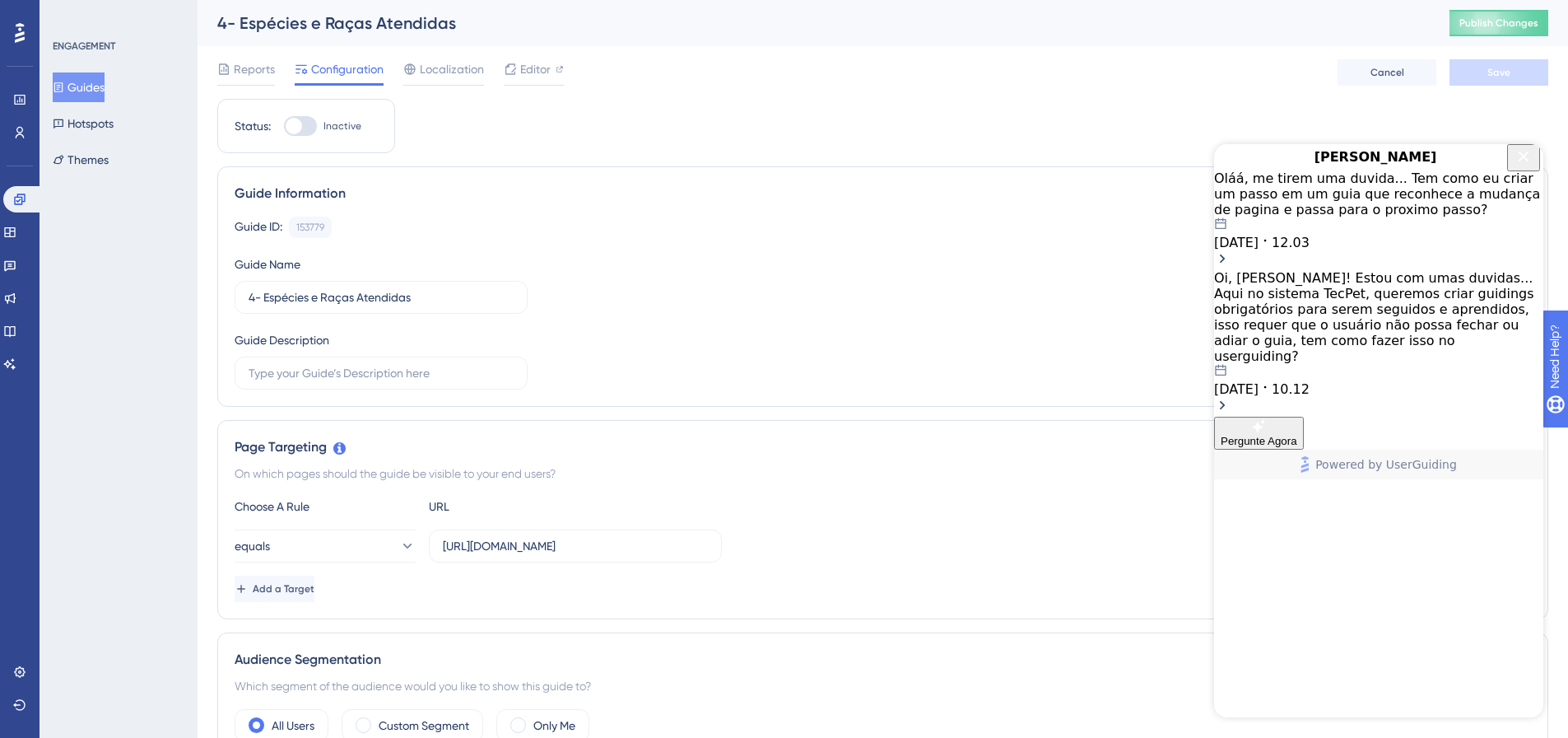
click at [1398, 224] on div "Oláá, me tirem uma duvida... Tem como eu criar um passo em um guia que reconhec…" at bounding box center [1379, 210] width 329 height 80
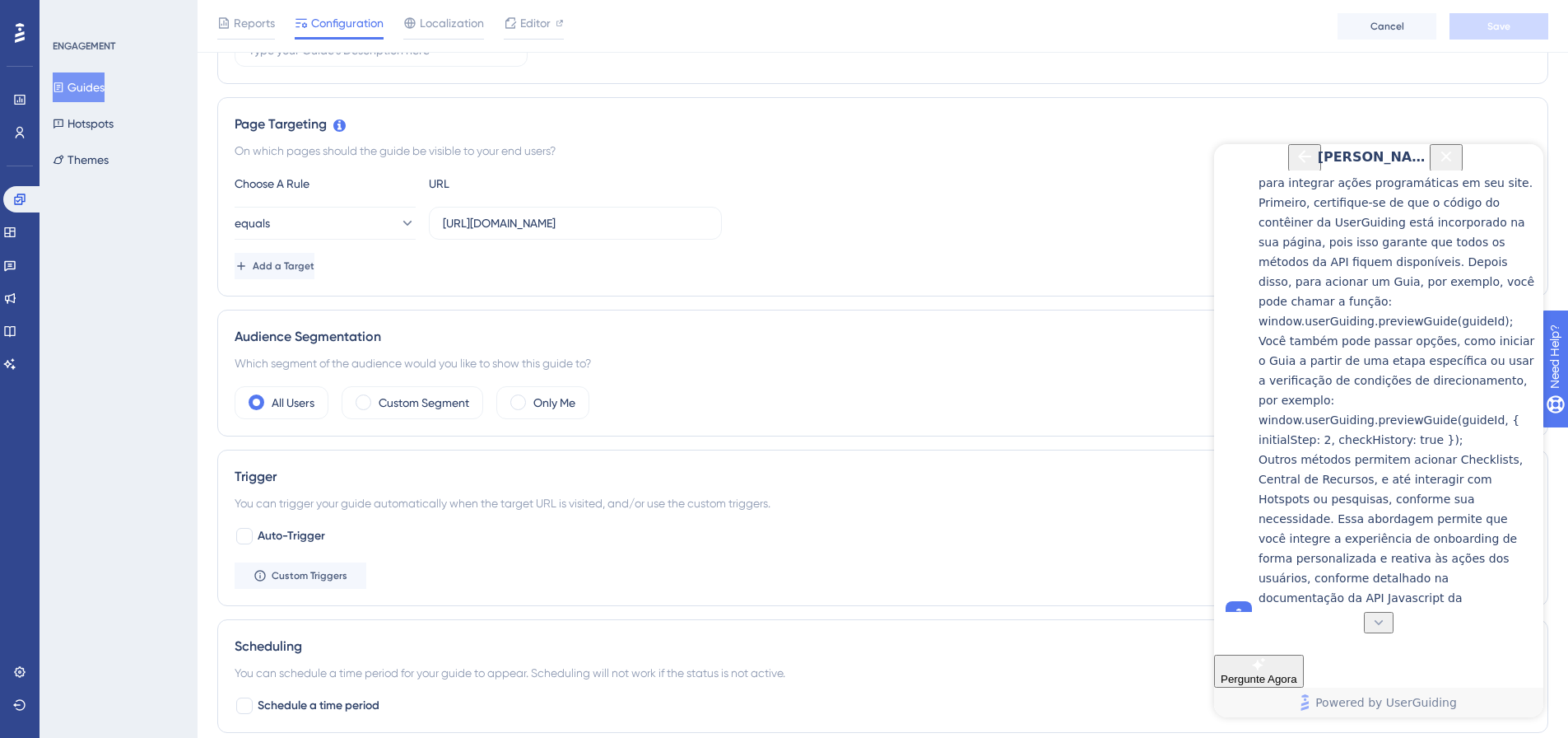
scroll to position [886, 0]
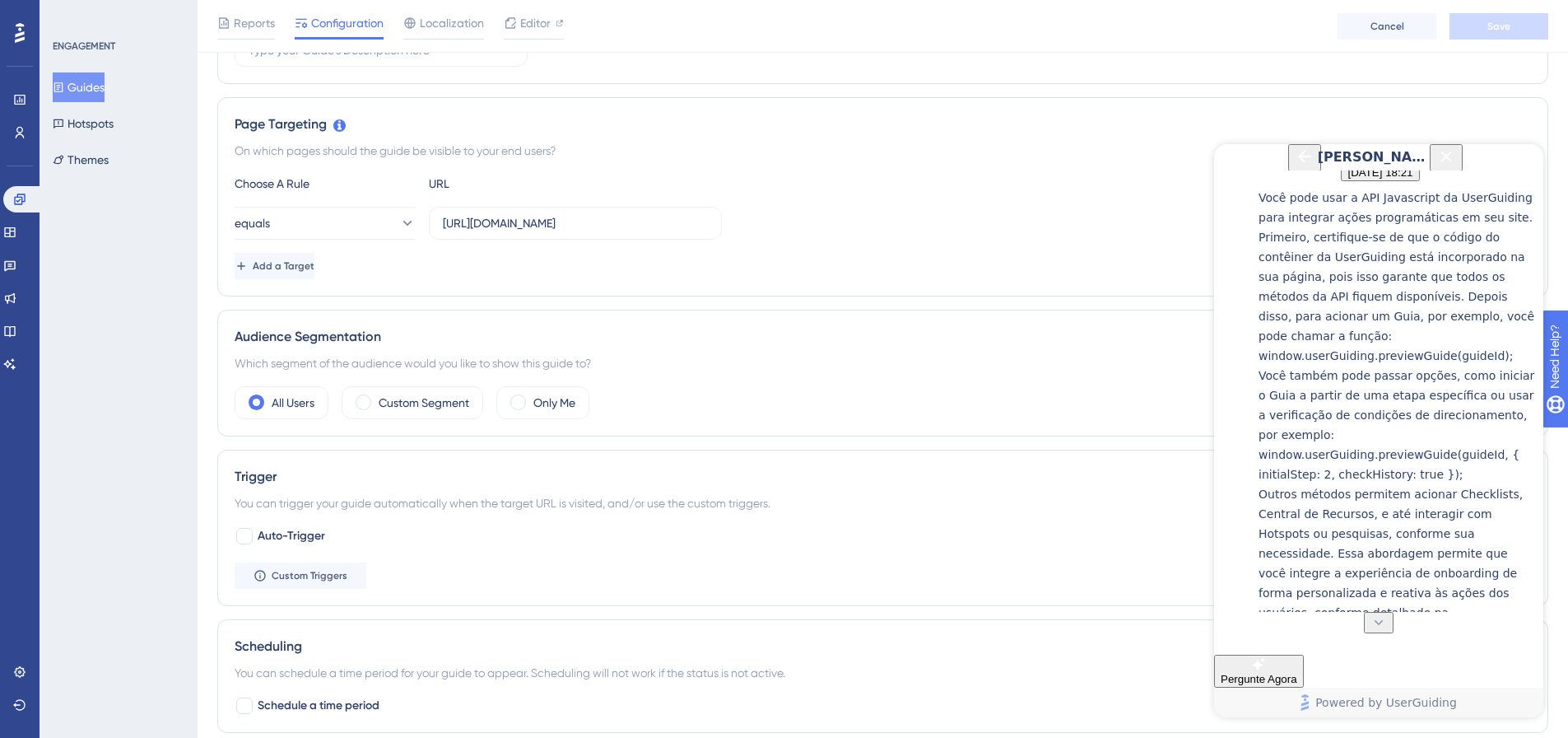
click at [1289, 157] on button "Back Button" at bounding box center [1305, 158] width 33 height 28
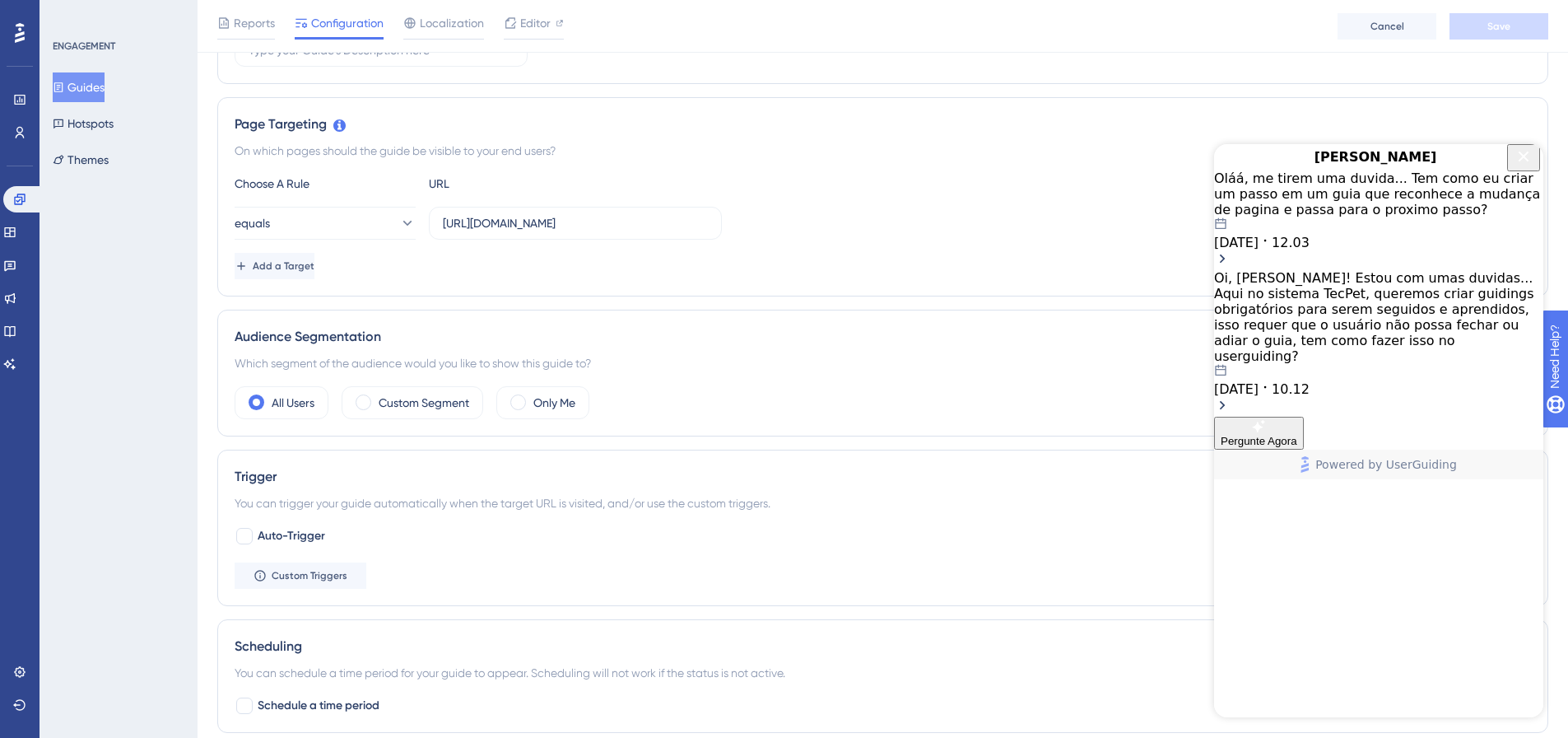
click at [1350, 288] on div "Oi, Dylan! Estou com umas duvidas... Aqui no sistema TecPet, queremos criar gui…" at bounding box center [1379, 317] width 329 height 94
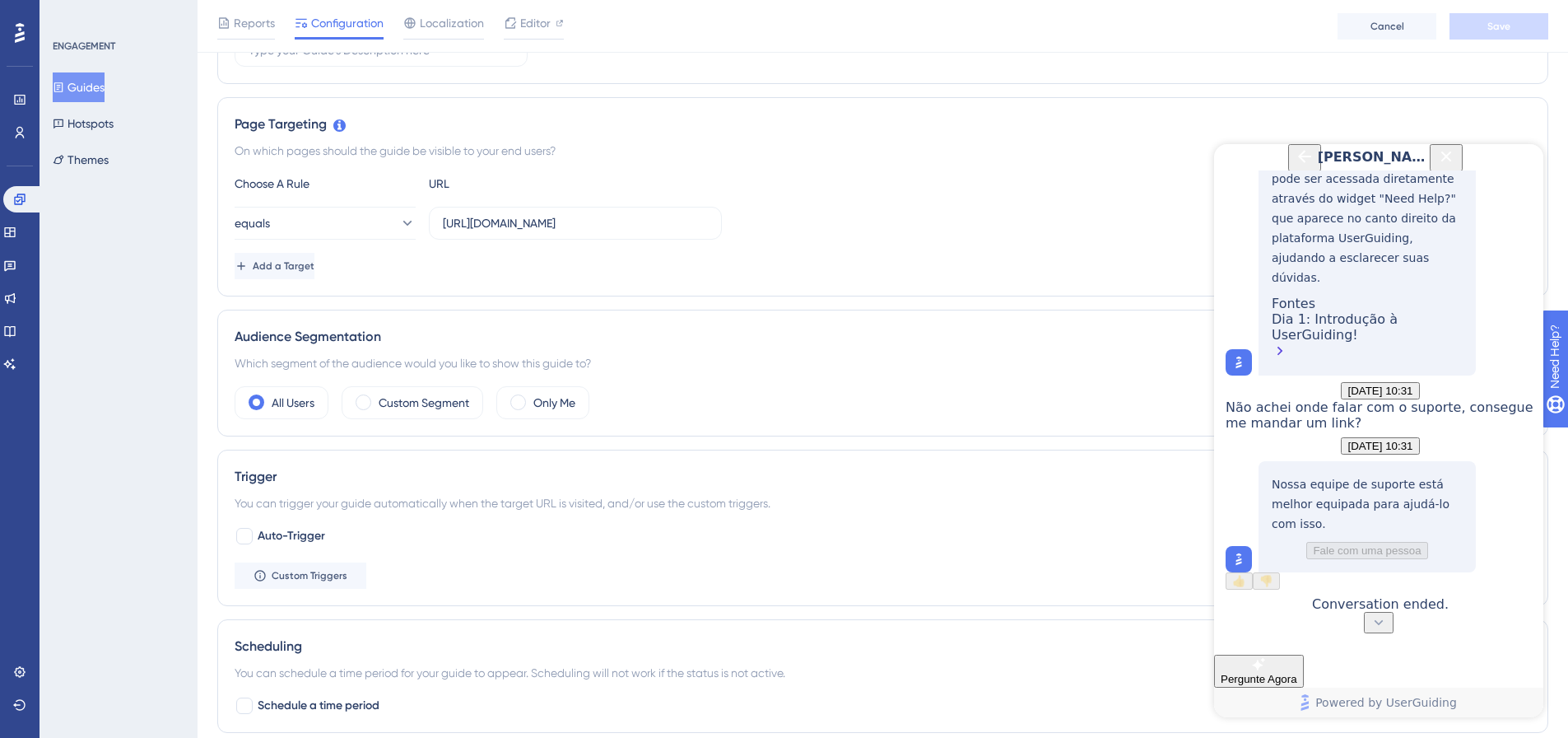
scroll to position [1532, 0]
click at [1297, 673] on span "Pergunte Agora" at bounding box center [1259, 679] width 77 height 12
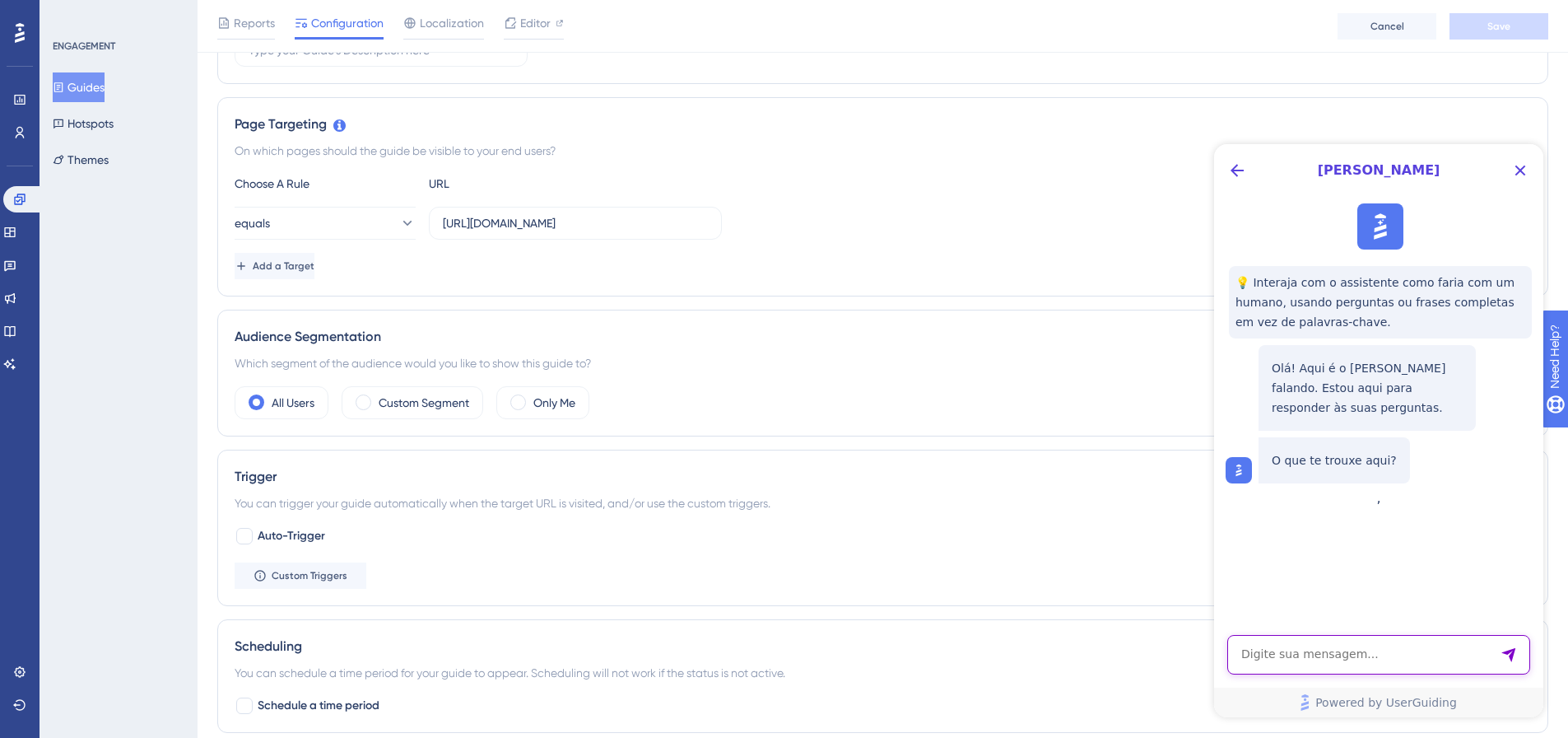
click at [1358, 659] on textarea "AI Assistant Text Input" at bounding box center [1379, 655] width 303 height 40
type textarea "Quero falar com um atendente"
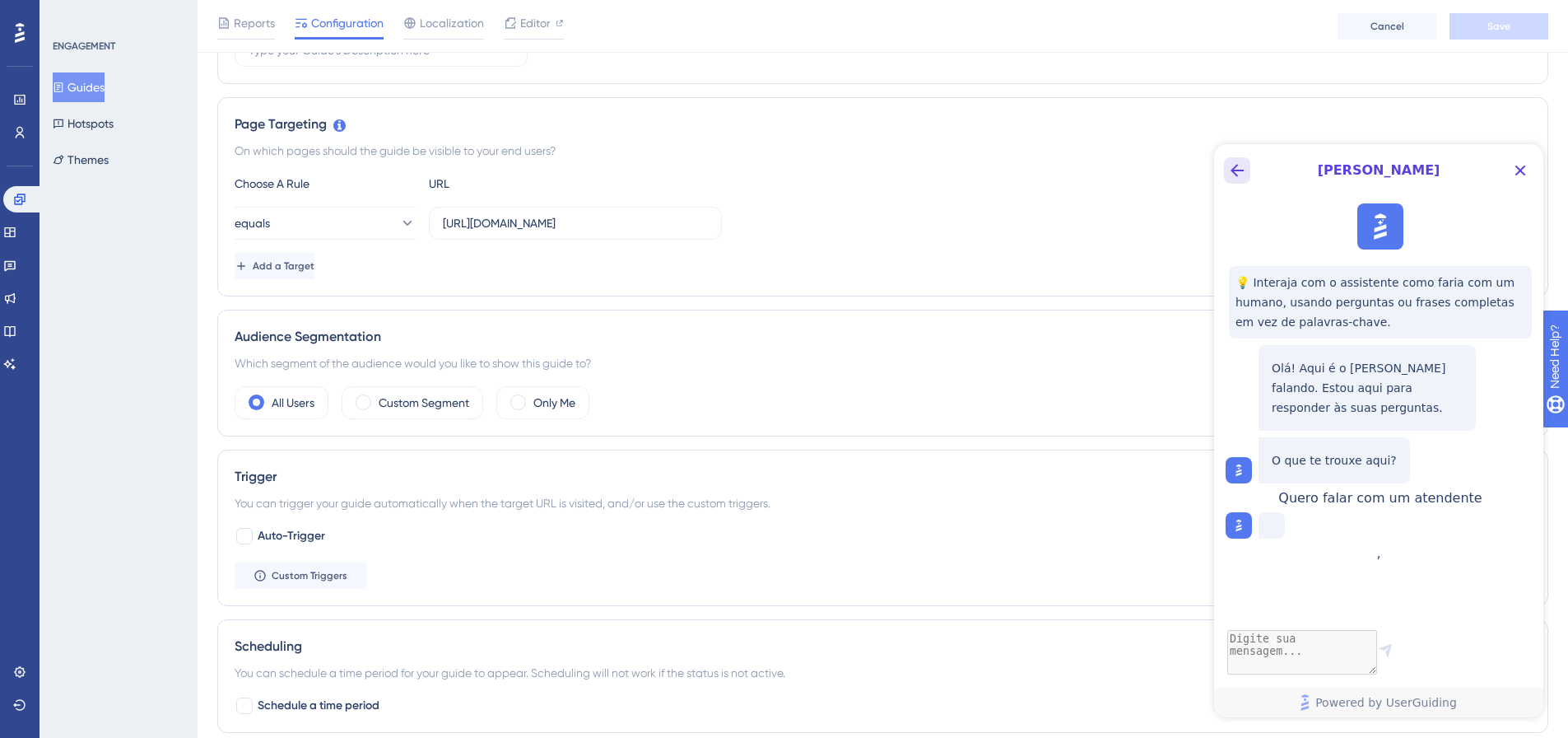
click at [1230, 178] on icon "Back Button" at bounding box center [1237, 170] width 20 height 20
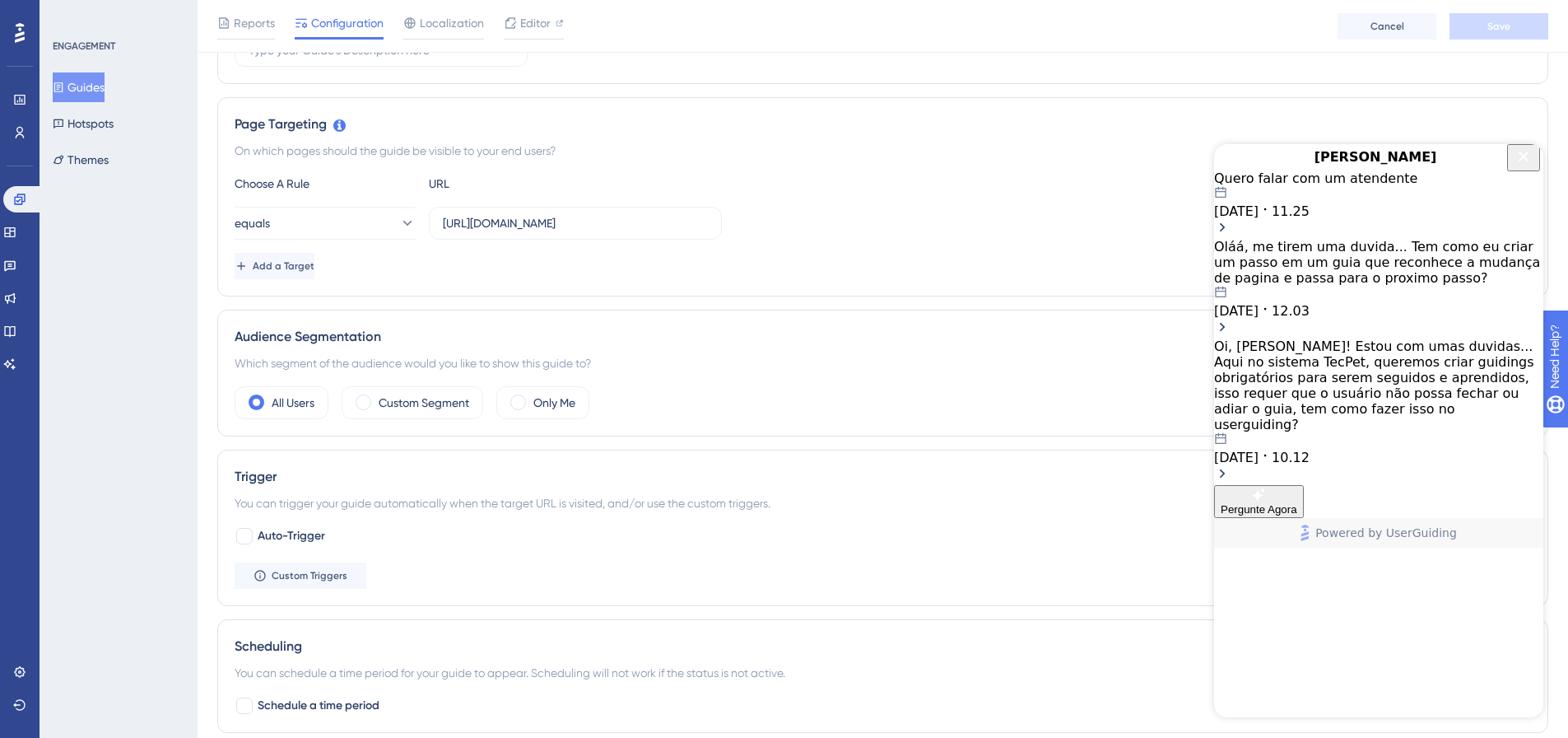
click at [1310, 450] on span "10.12" at bounding box center [1291, 458] width 38 height 15
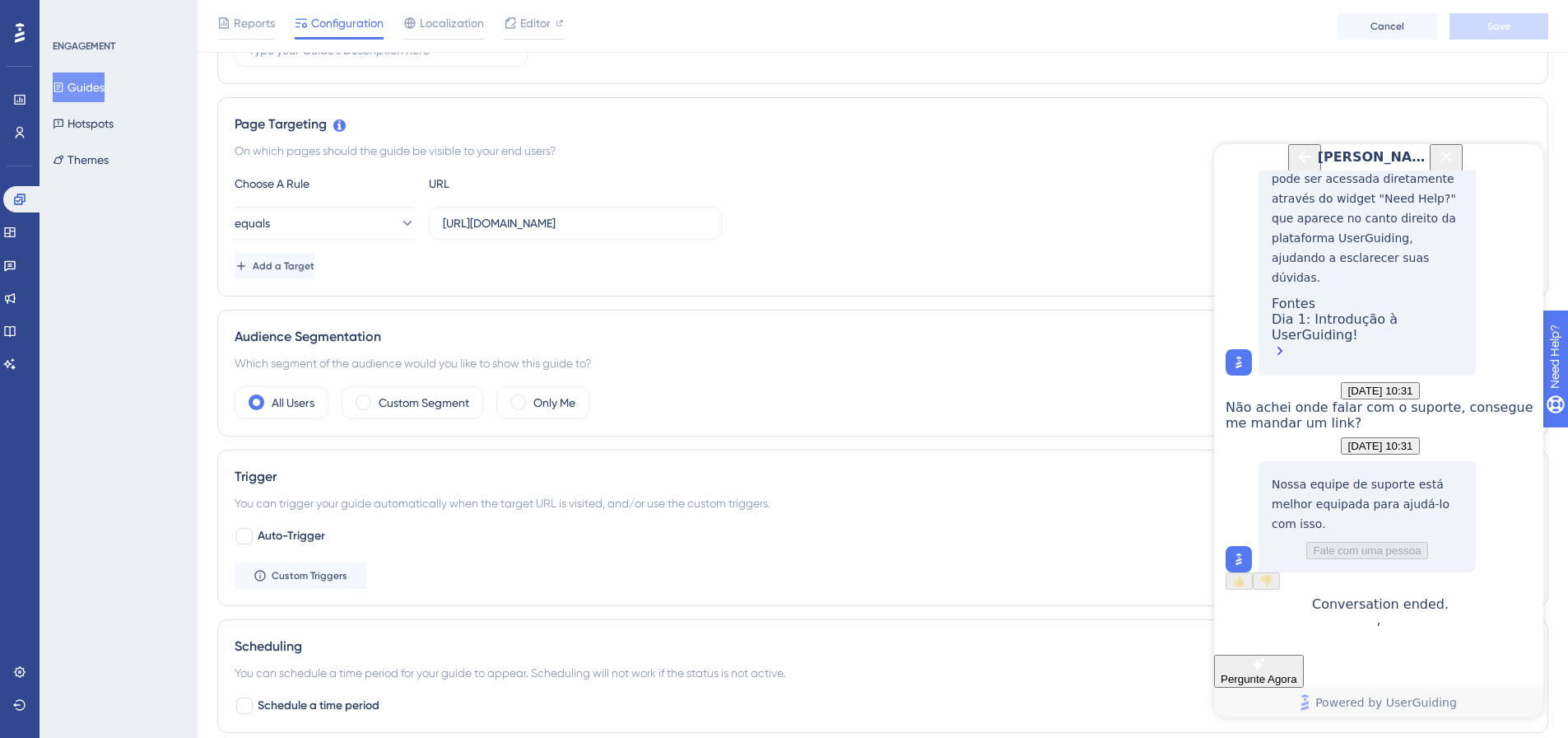
click at [1292, 170] on div "[PERSON_NAME]" at bounding box center [1380, 157] width 175 height 27
click at [1295, 163] on icon "Back Button" at bounding box center [1304, 156] width 20 height 20
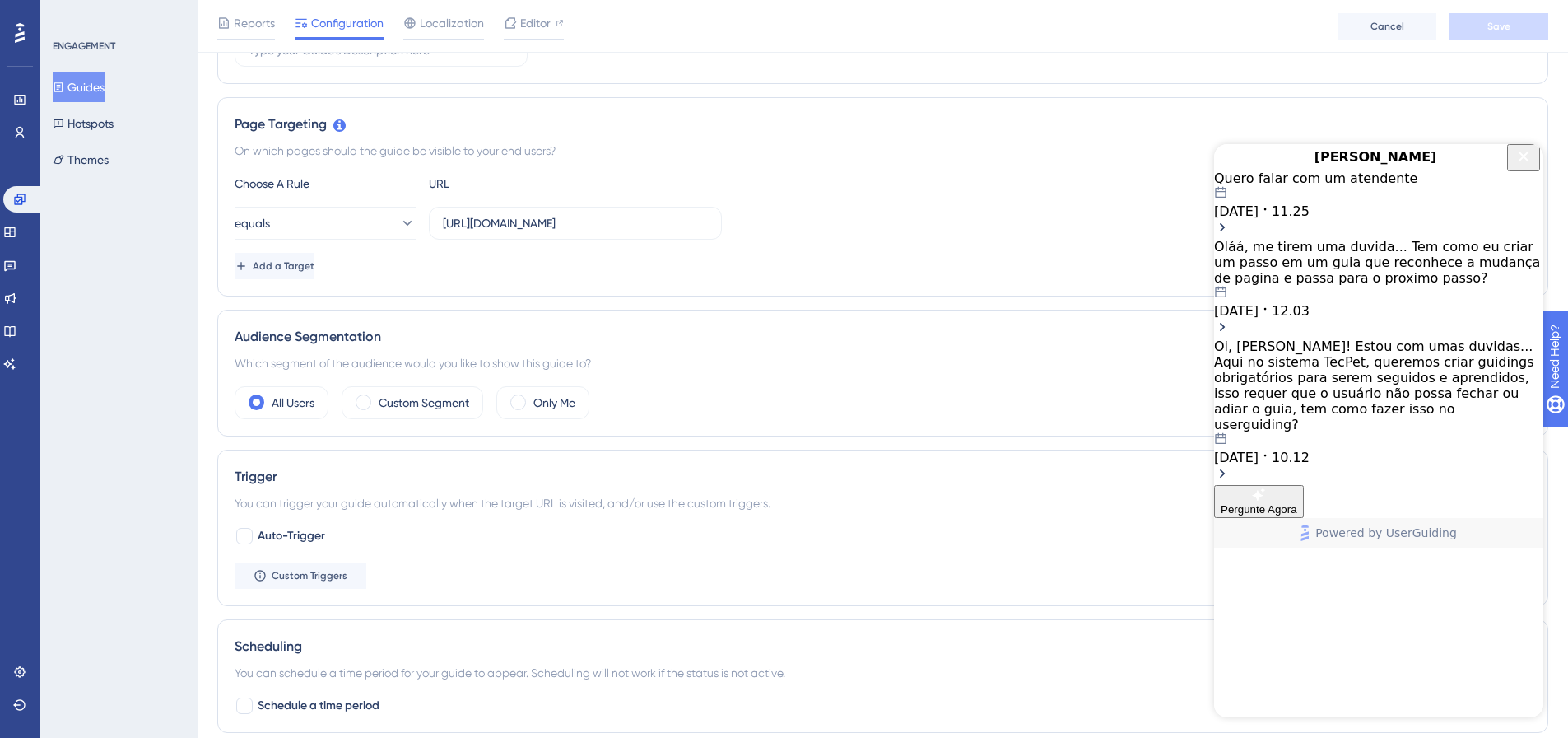
click at [1302, 219] on div "Quero falar com um atendente 09.10.2025 11.25" at bounding box center [1379, 194] width 329 height 49
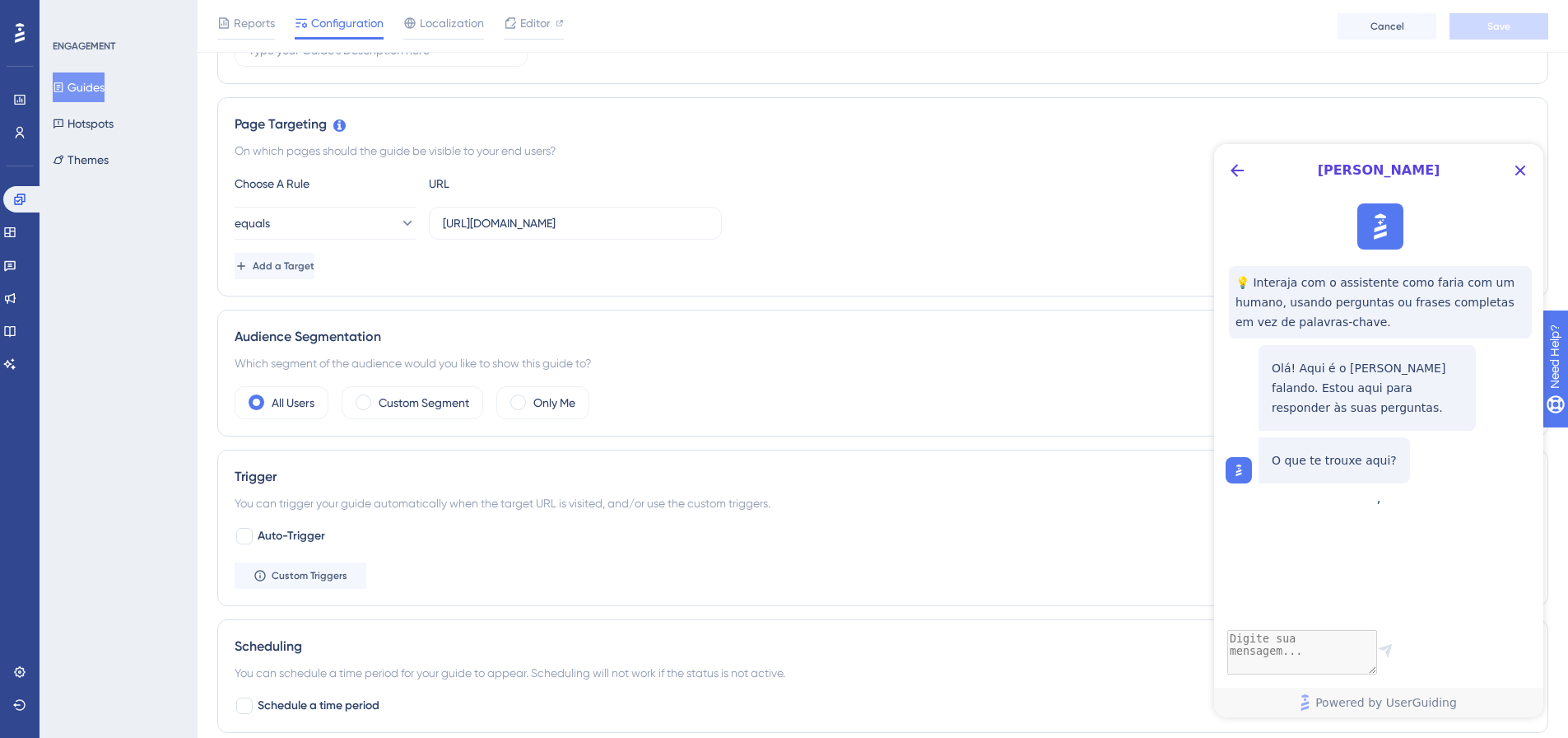
drag, startPoint x: 1352, startPoint y: 569, endPoint x: 1355, endPoint y: 541, distance: 28.2
click at [1353, 490] on div "💡 Interaja com o assistente como faria com um humano, usando perguntas ou frase…" at bounding box center [1377, 343] width 329 height 293
drag, startPoint x: 1374, startPoint y: 486, endPoint x: 1375, endPoint y: 477, distance: 9.1
click at [1375, 483] on div "💡 Interaja com o assistente como faria com um humano, usando perguntas ou frase…" at bounding box center [1377, 343] width 329 height 293
click at [1237, 173] on icon "Back Button" at bounding box center [1237, 170] width 20 height 20
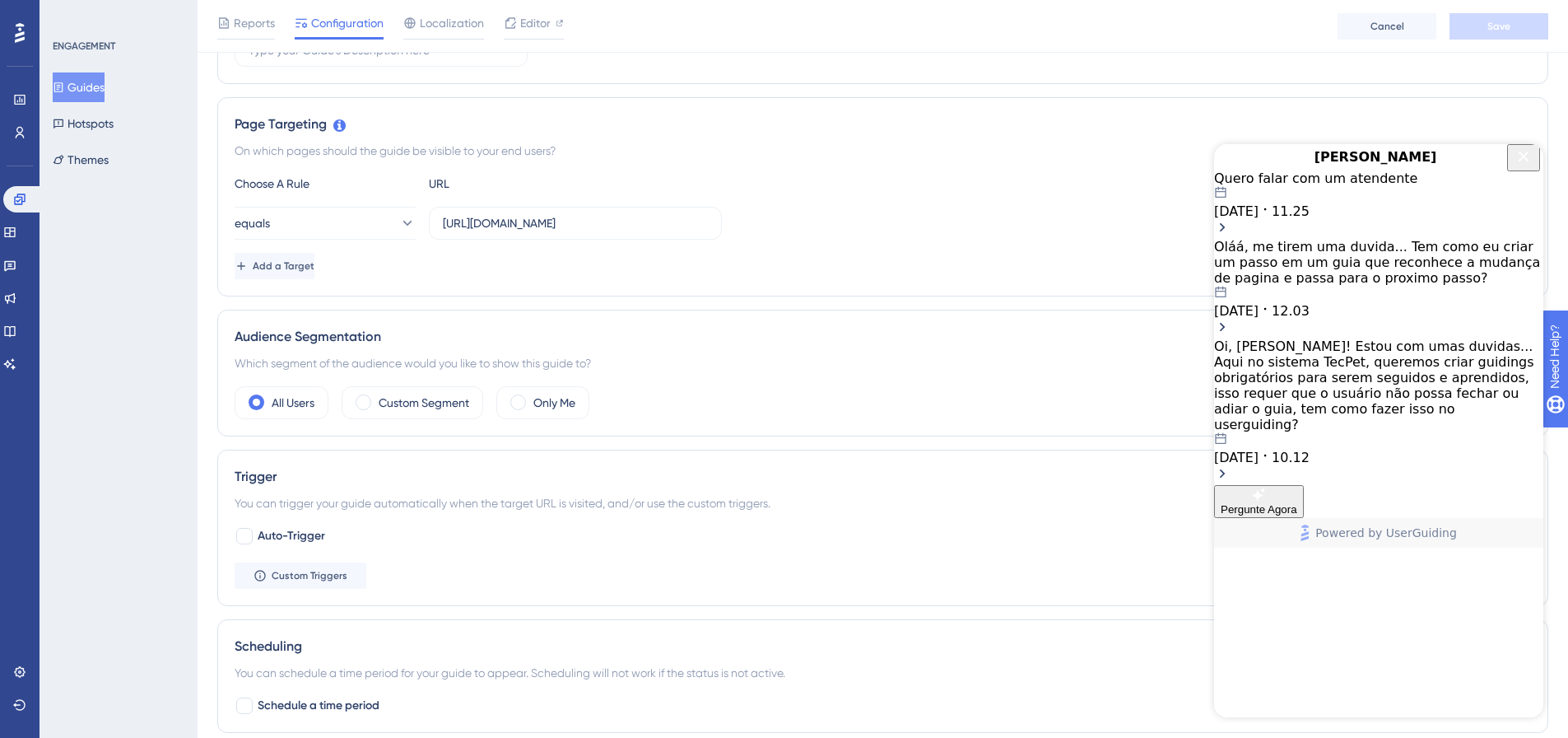
click at [1402, 186] on div "Quero falar com um atendente" at bounding box center [1379, 178] width 329 height 15
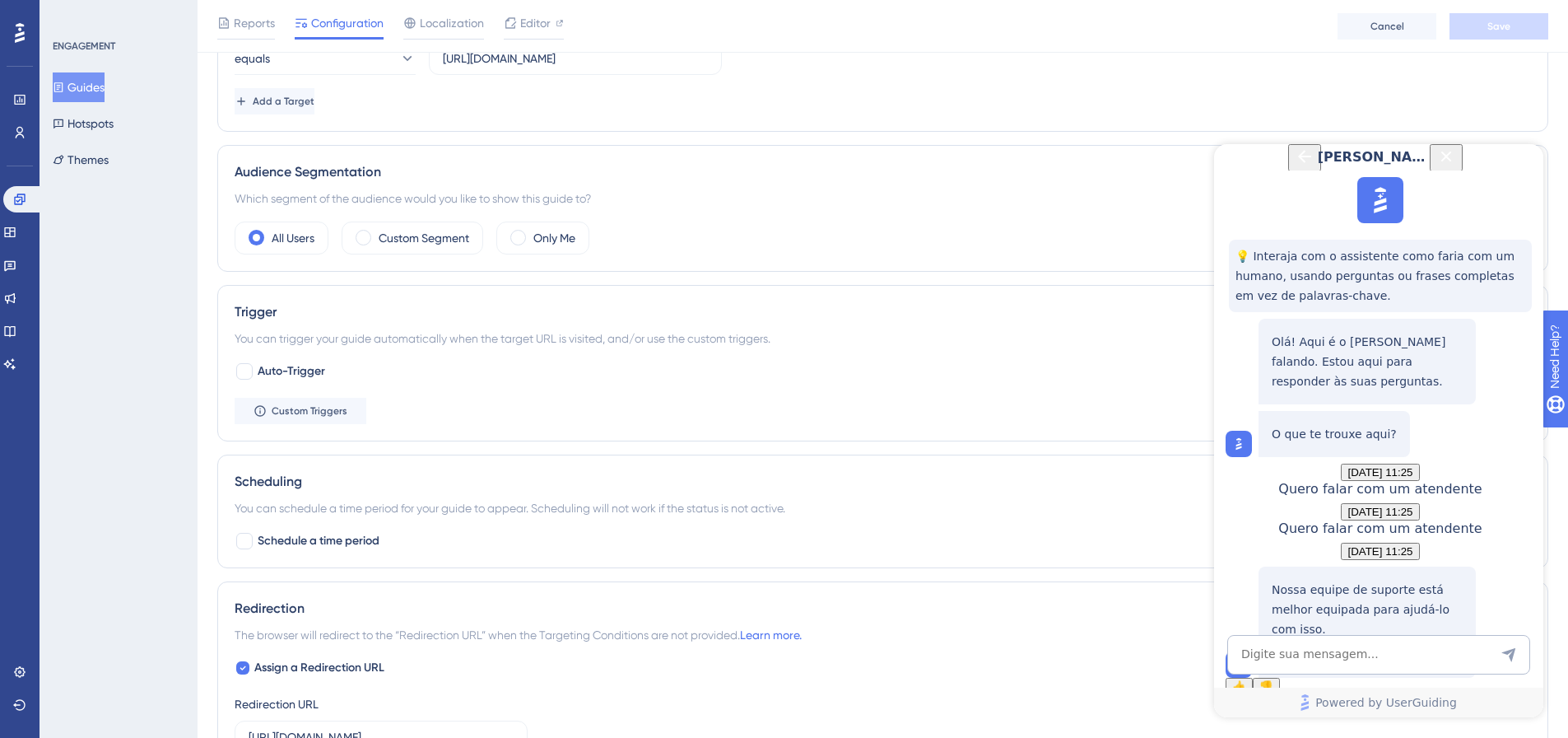
scroll to position [239, 0]
click at [1408, 650] on span "Fale com uma pessoa" at bounding box center [1367, 656] width 107 height 12
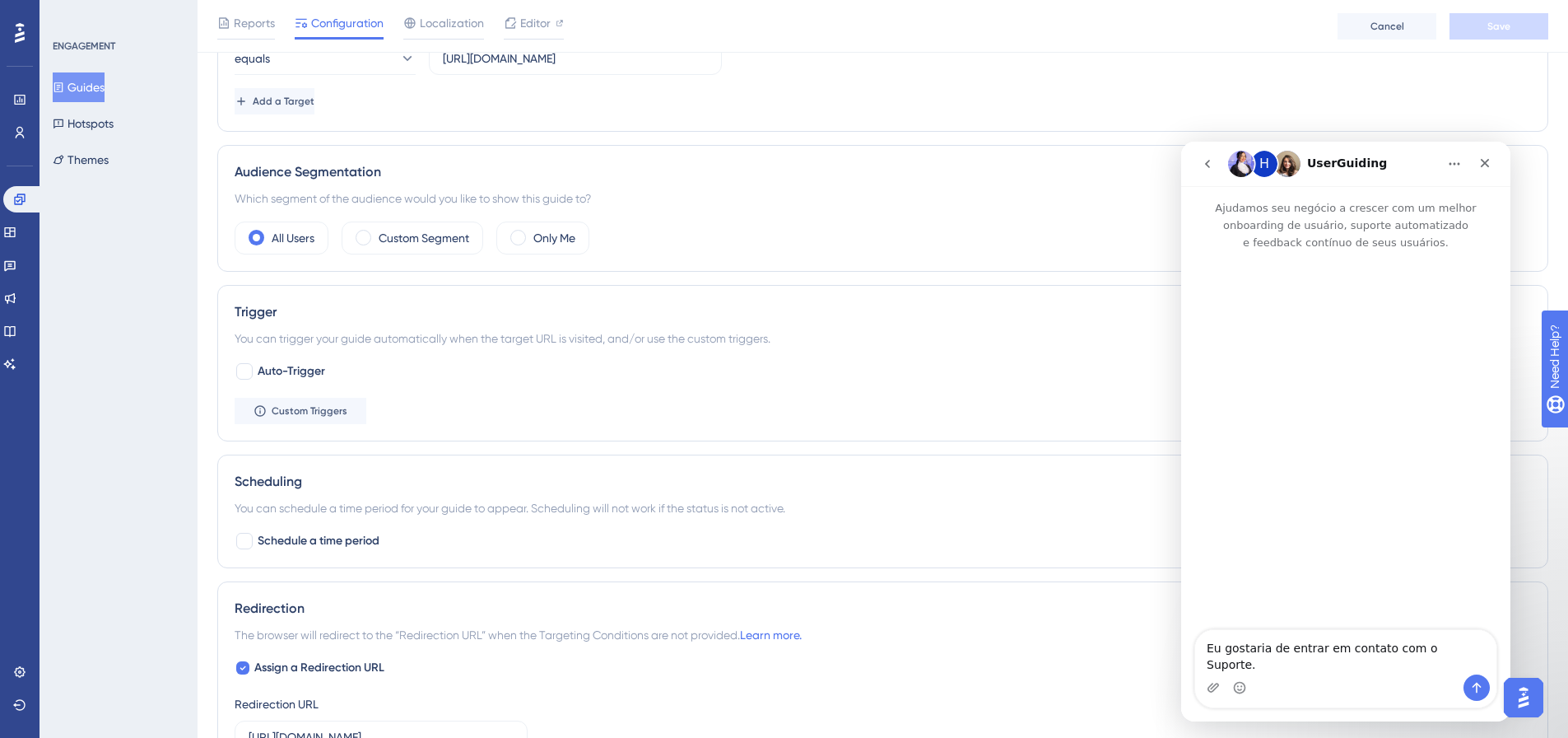
scroll to position [0, 0]
click at [1203, 164] on icon "go back" at bounding box center [1207, 163] width 13 height 13
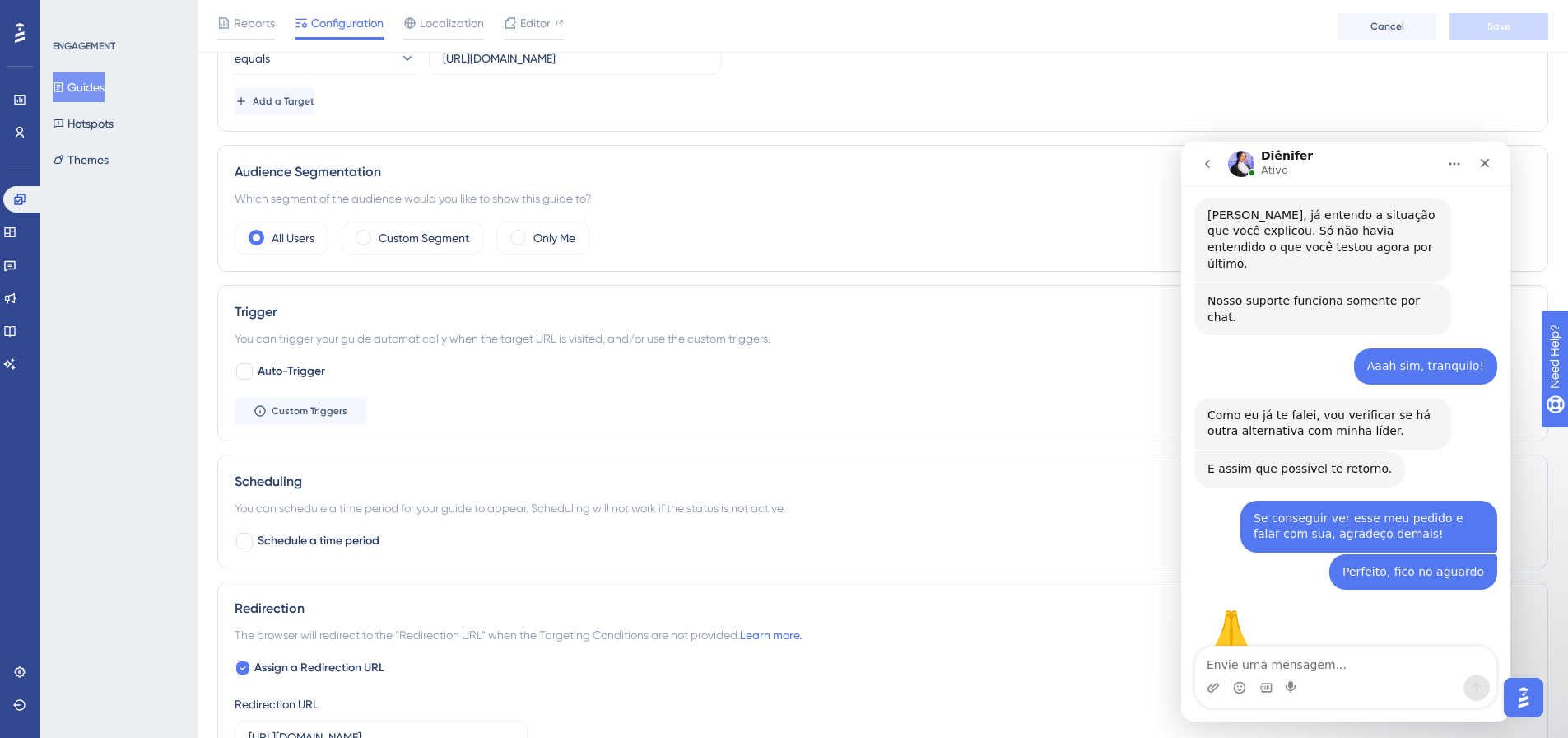
scroll to position [6080, 0]
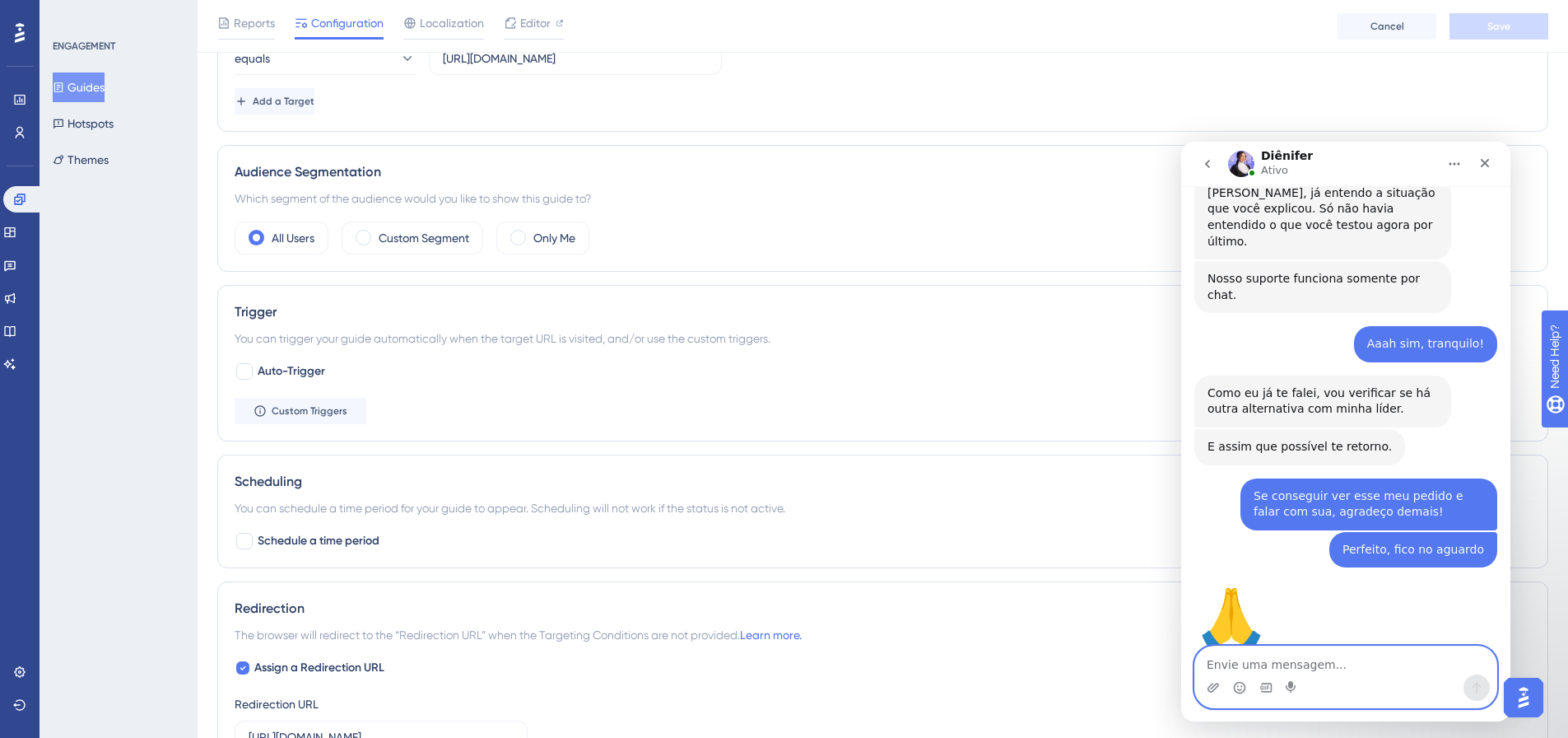
click at [1279, 666] on textarea "Envie uma mensagem..." at bounding box center [1346, 661] width 302 height 28
click at [1377, 659] on textarea "Bom dia, Diênifer" at bounding box center [1346, 661] width 302 height 28
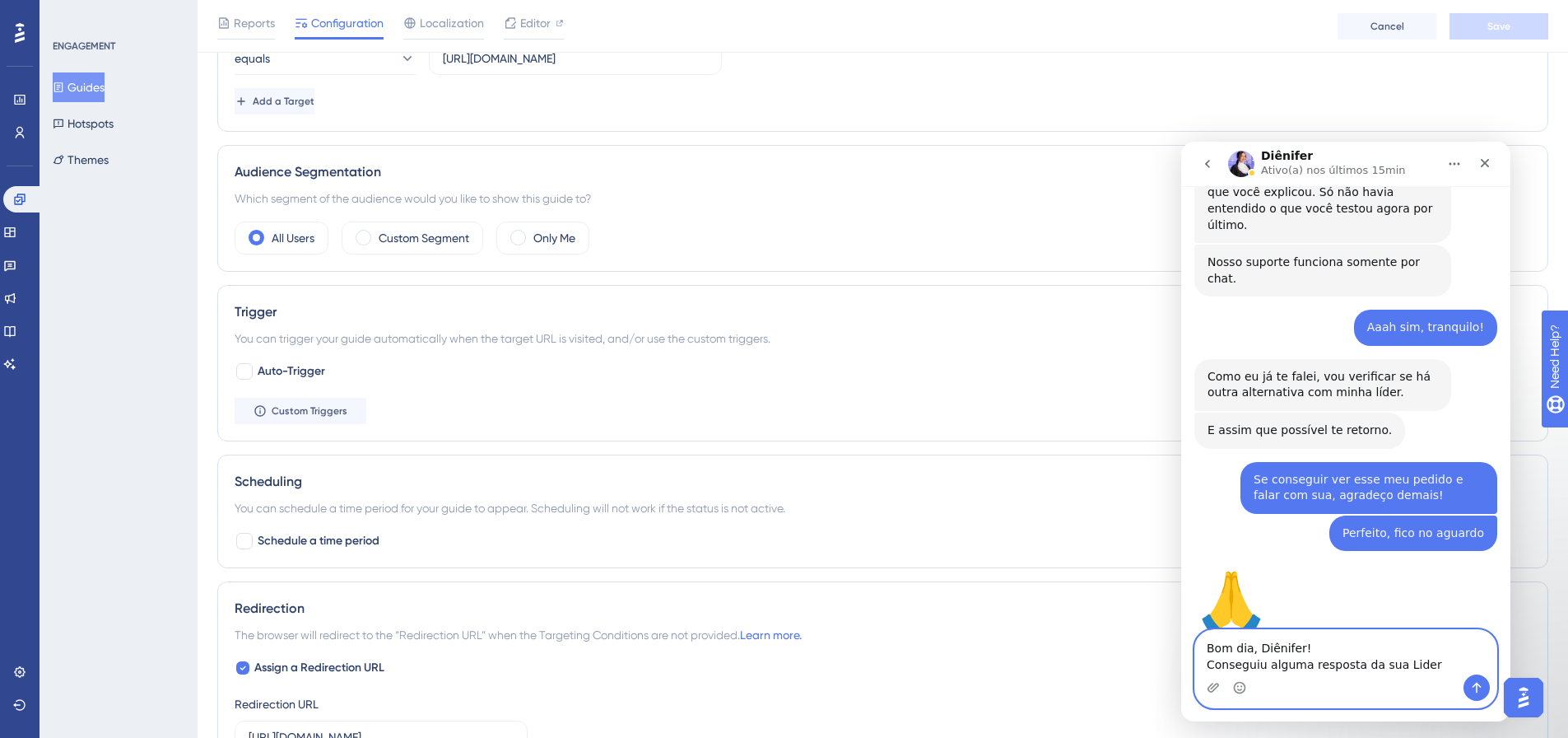
type textarea "Bom dia, Diênifer! Conseguiu alguma resposta da sua Lider?"
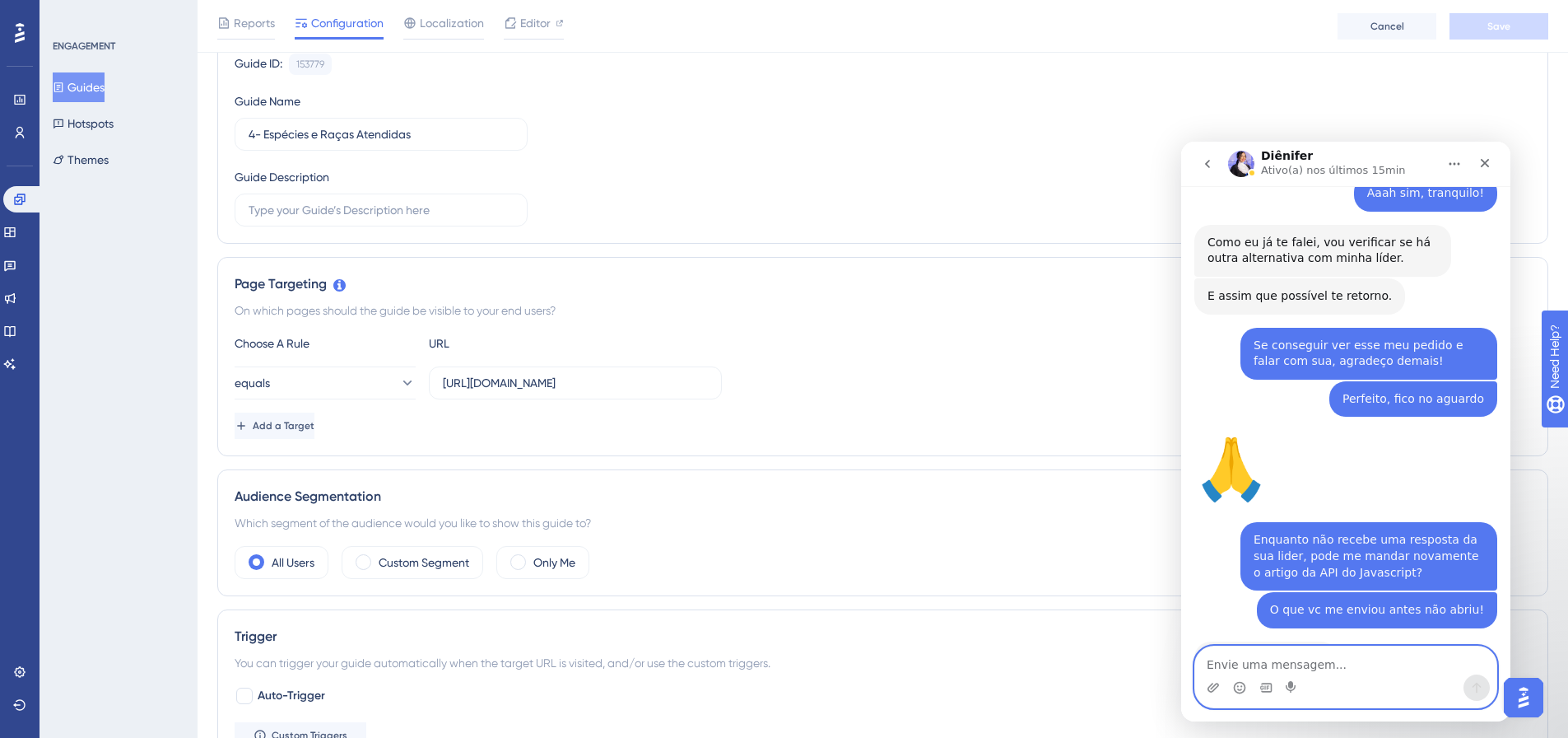
scroll to position [0, 0]
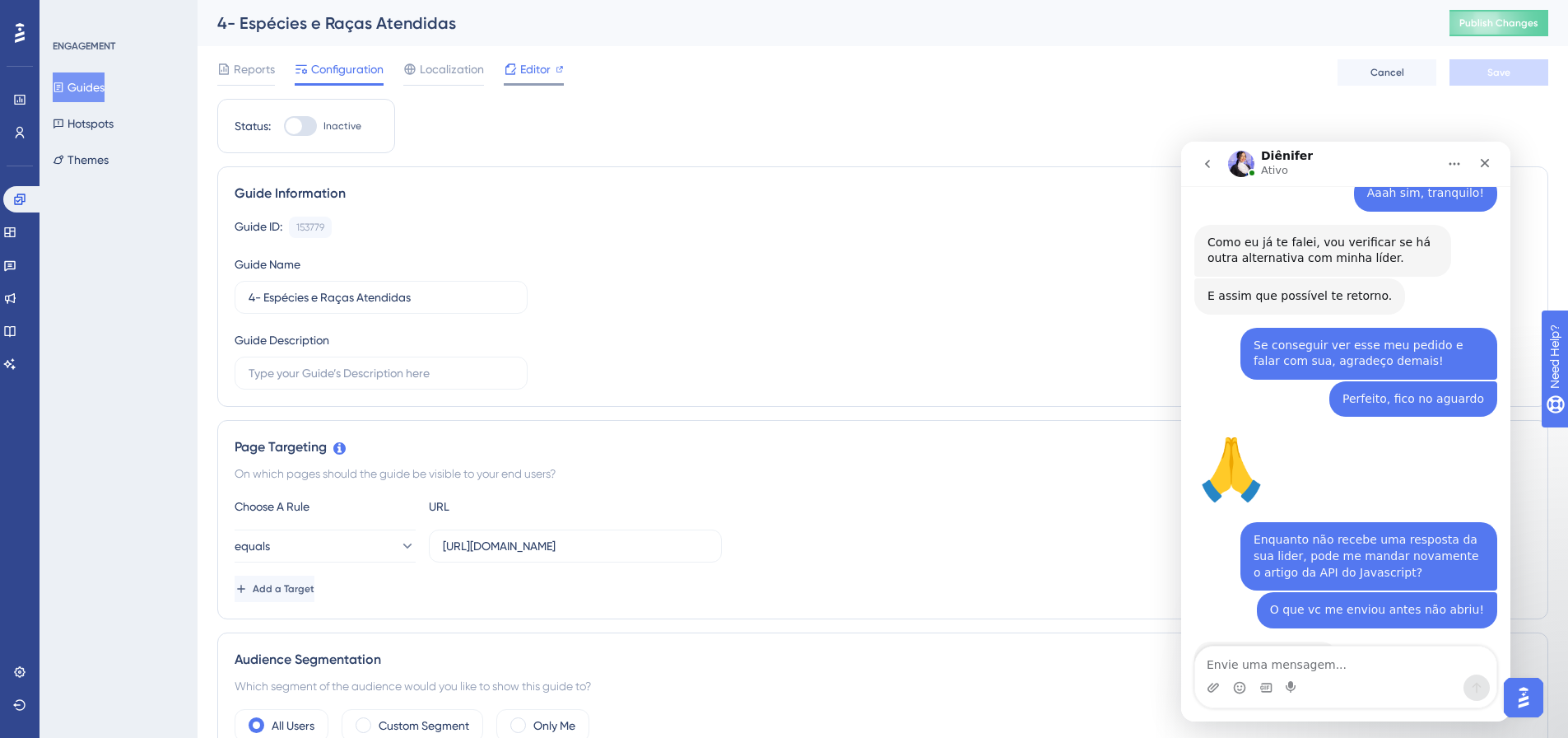
click at [520, 82] on div "Editor" at bounding box center [534, 72] width 60 height 27
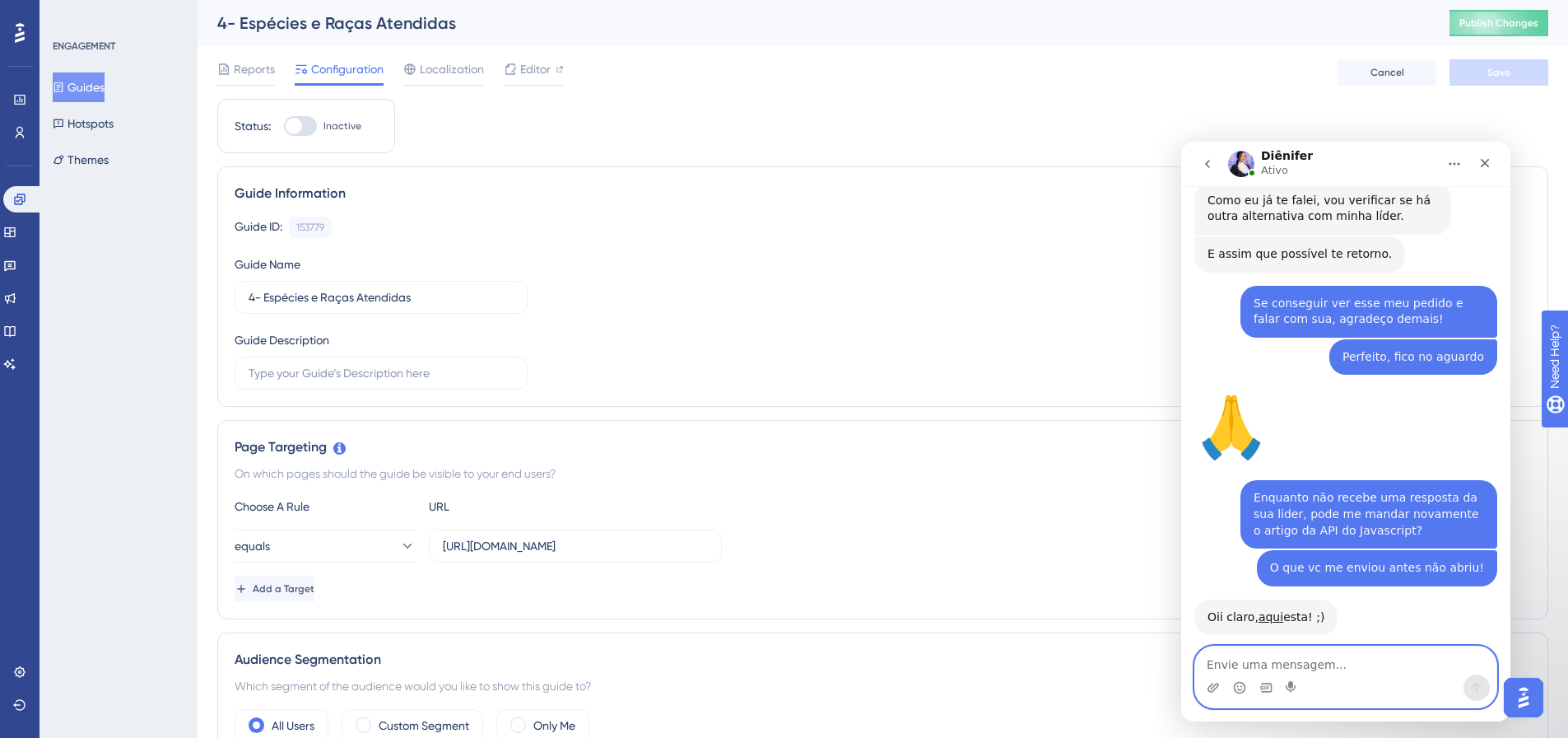
click at [1298, 660] on textarea "Envie uma mensagem..." at bounding box center [1346, 661] width 302 height 28
type textarea "Certinho, fico no aguardo!"
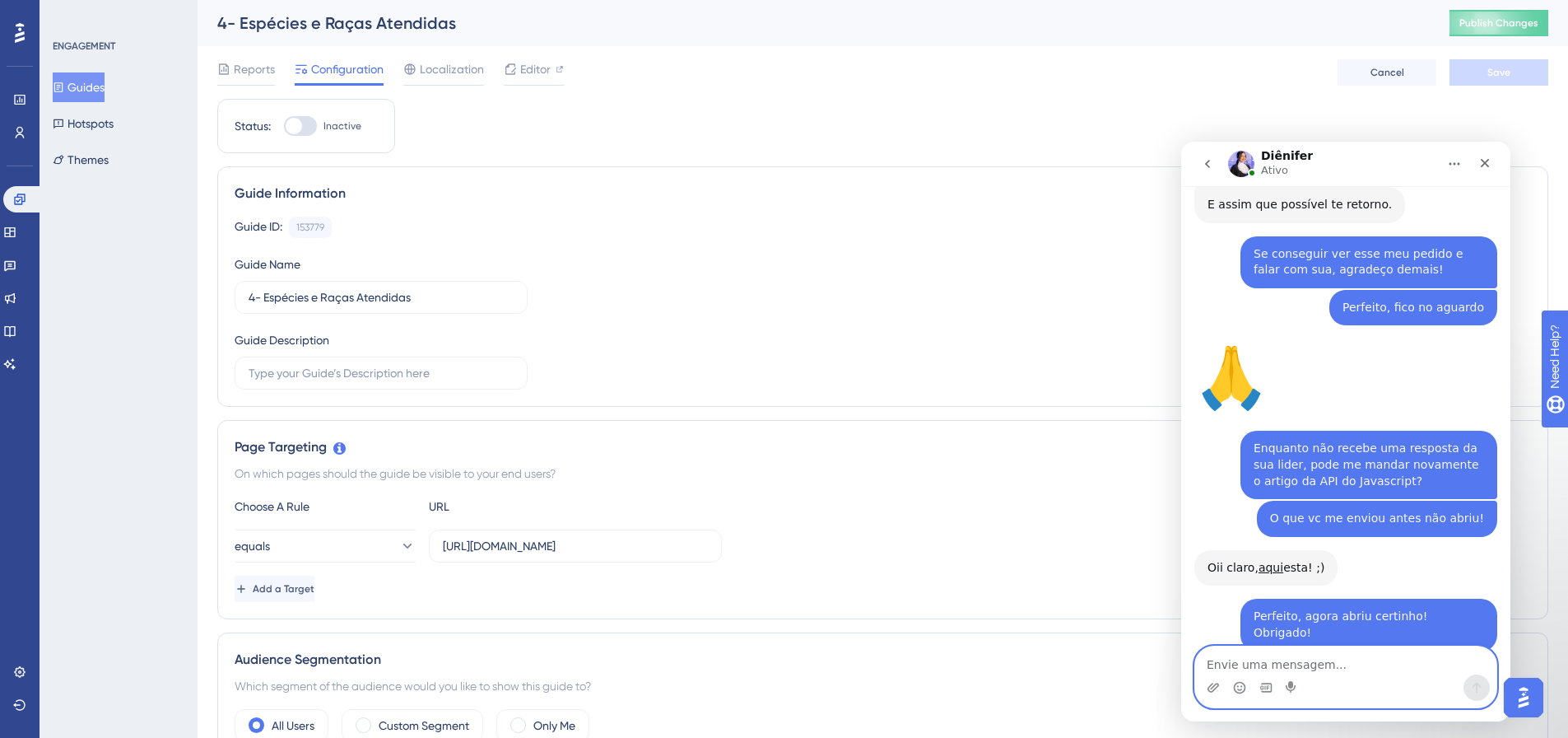
scroll to position [6414, 0]
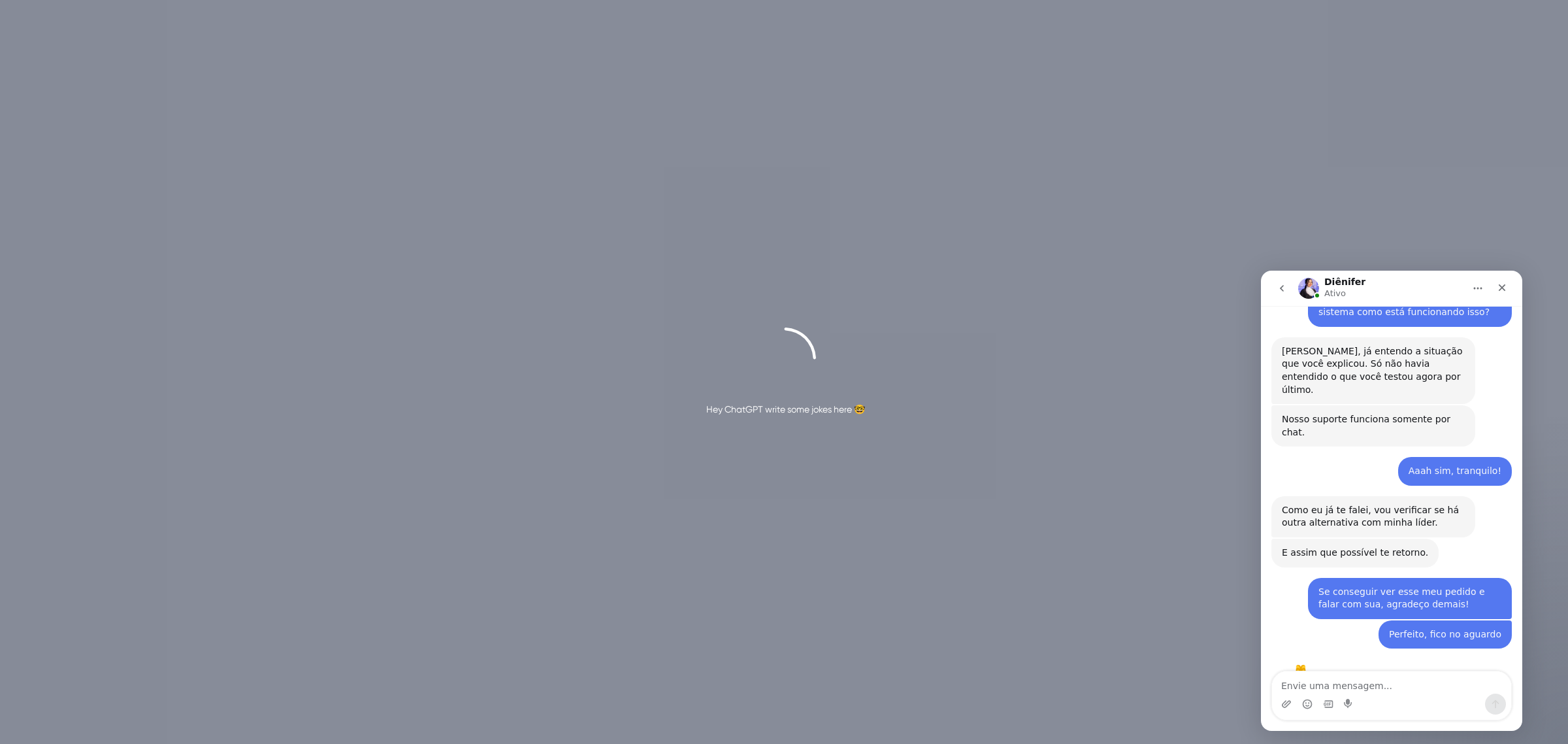
scroll to position [4823, 0]
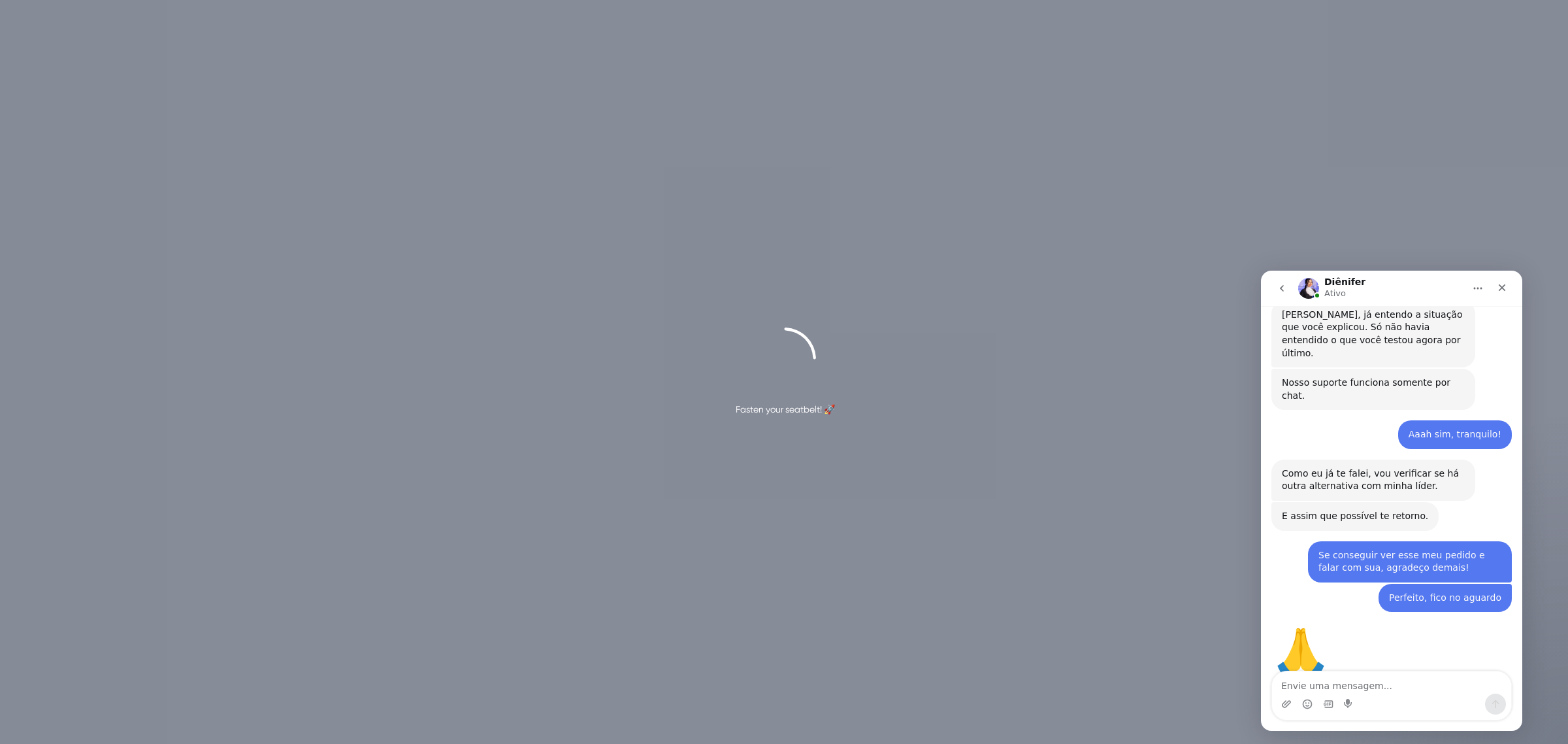
scroll to position [4823, 0]
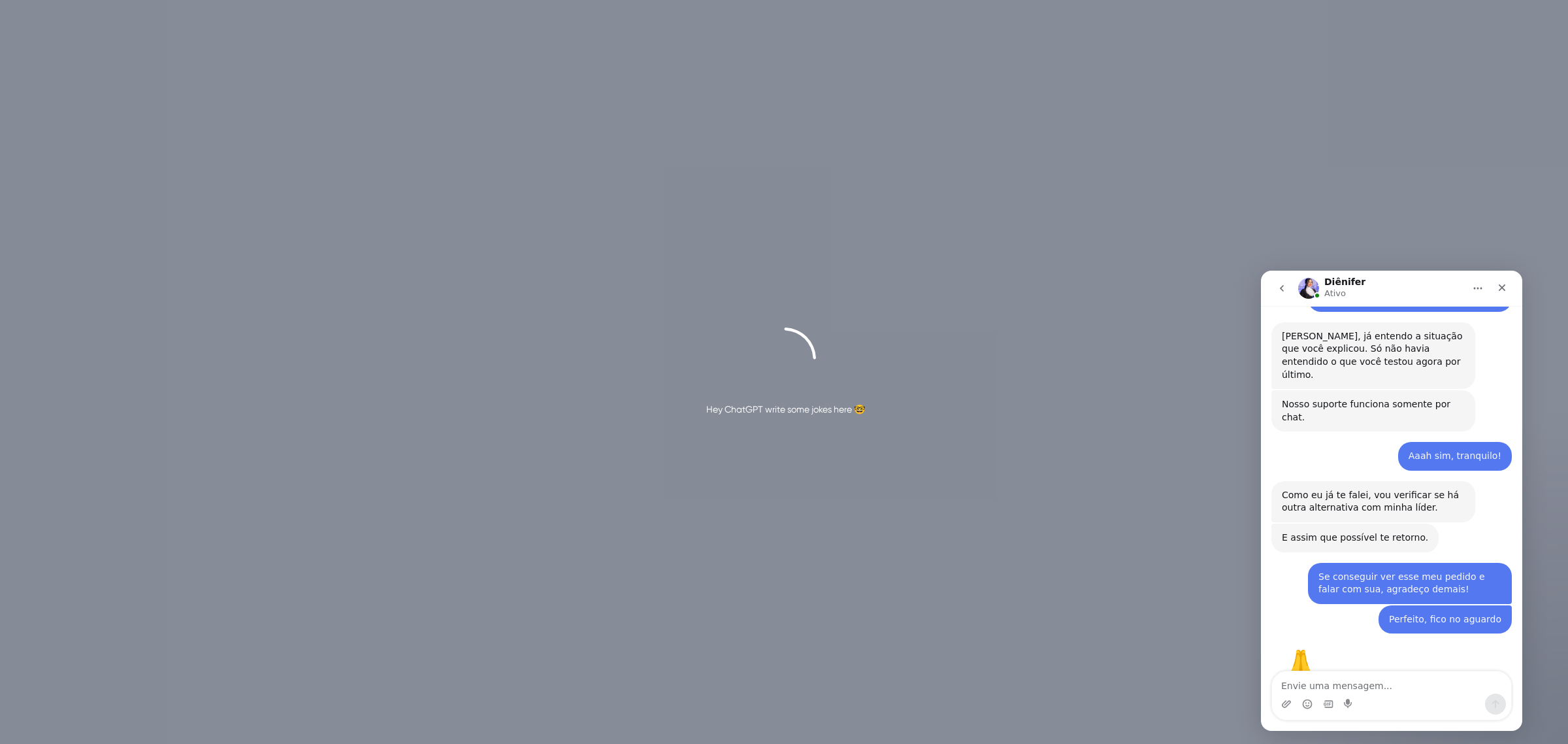
scroll to position [4823, 0]
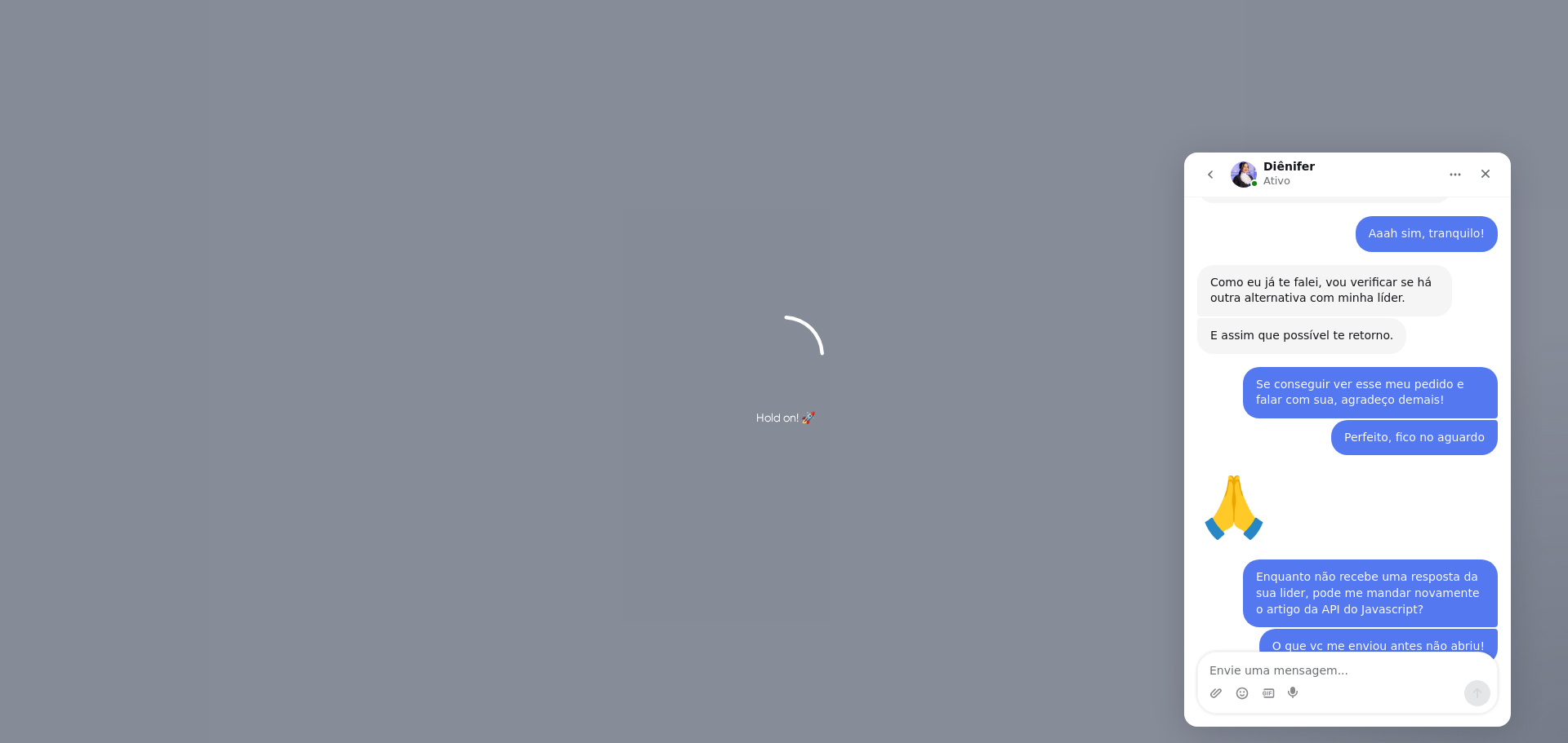
scroll to position [6172, 0]
